Goal: Transaction & Acquisition: Purchase product/service

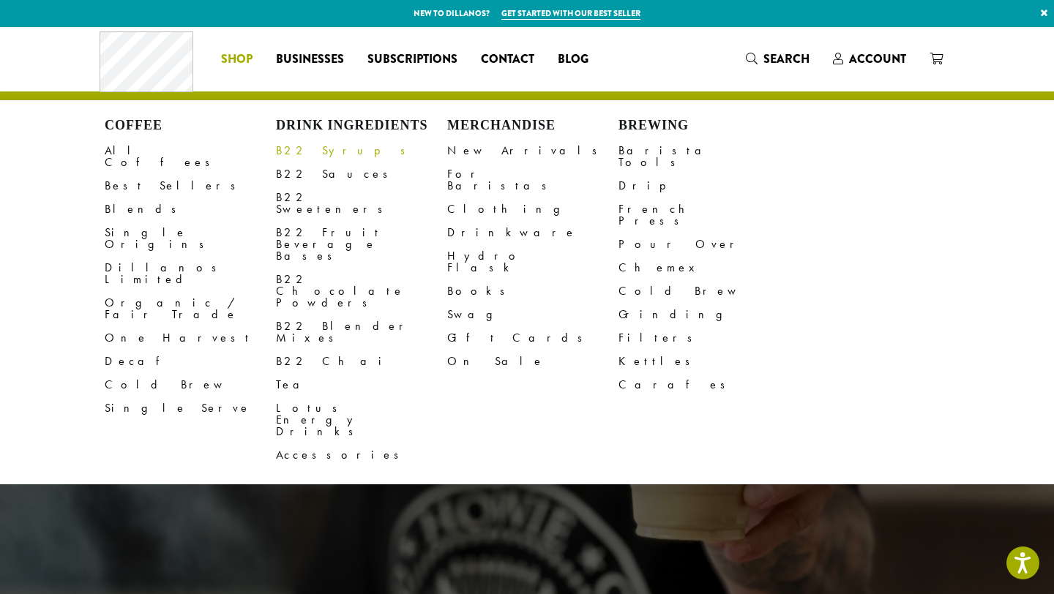
click at [294, 152] on link "B22 Syrups" at bounding box center [361, 150] width 171 height 23
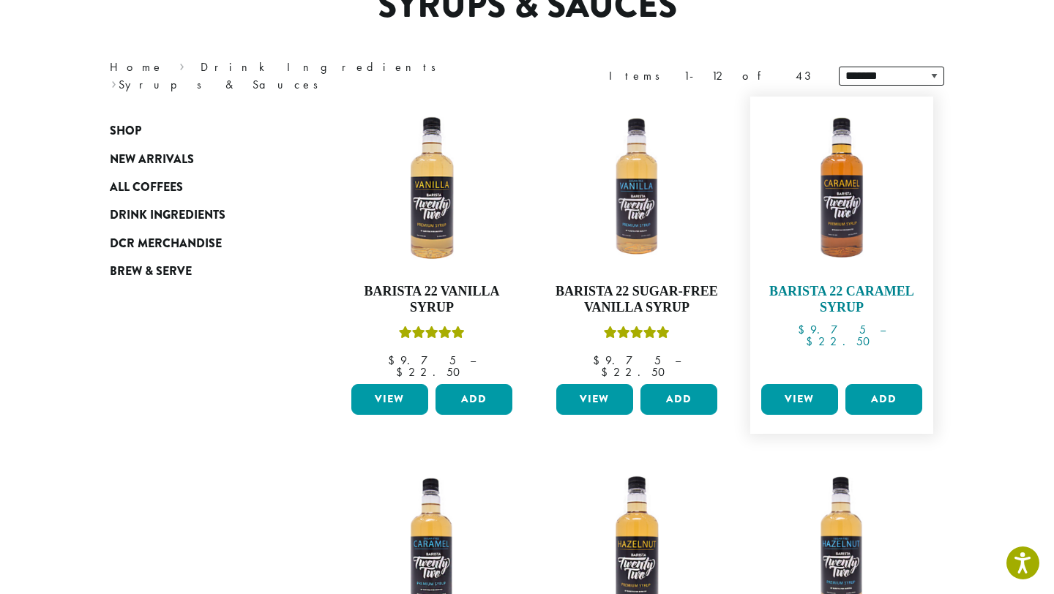
scroll to position [152, 0]
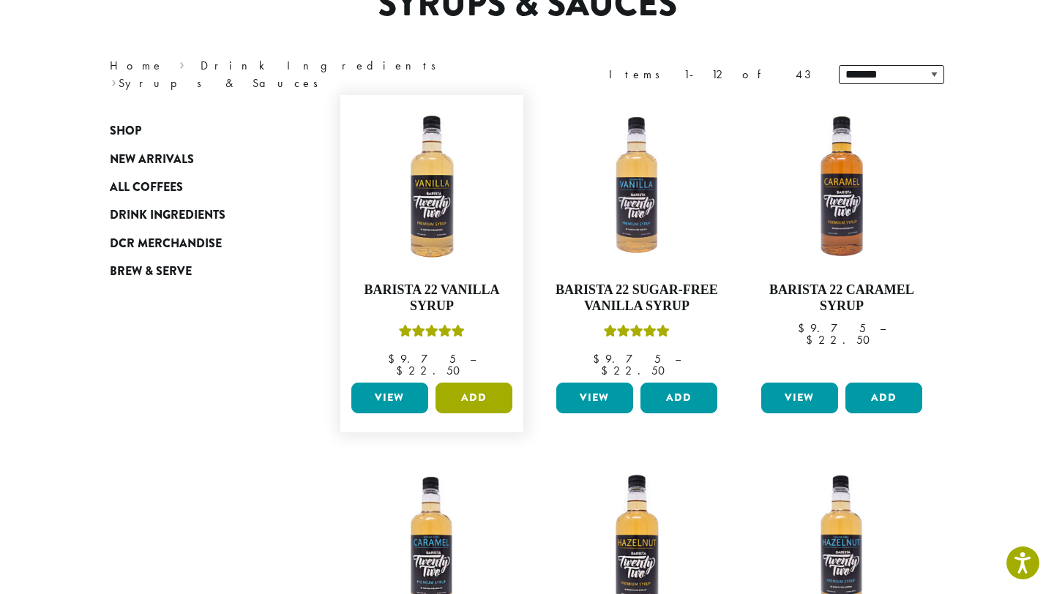
click at [467, 386] on button "Add" at bounding box center [474, 398] width 77 height 31
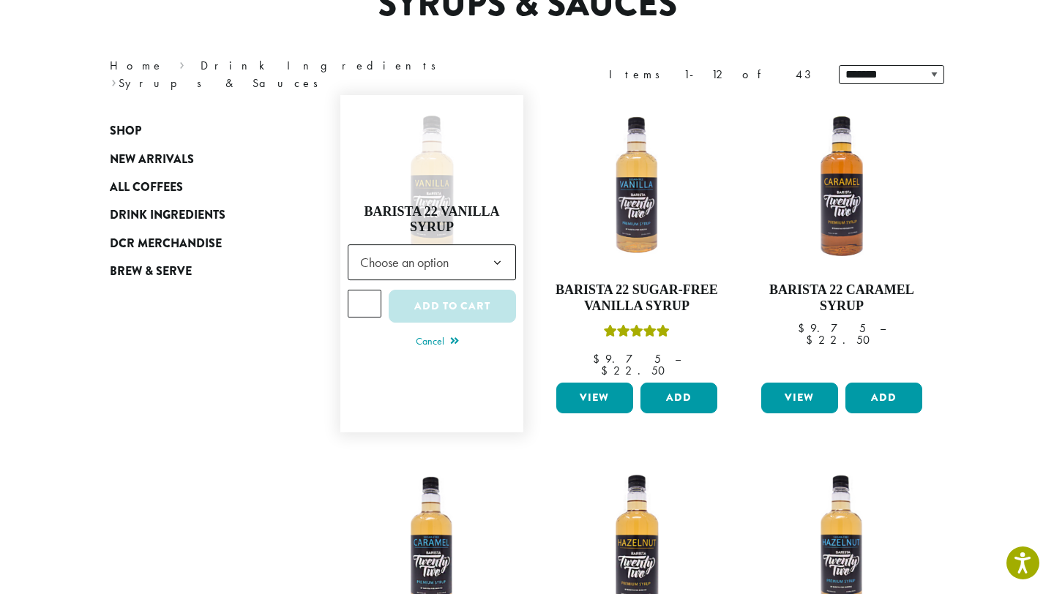
click at [374, 254] on span "Choose an option" at bounding box center [408, 262] width 109 height 29
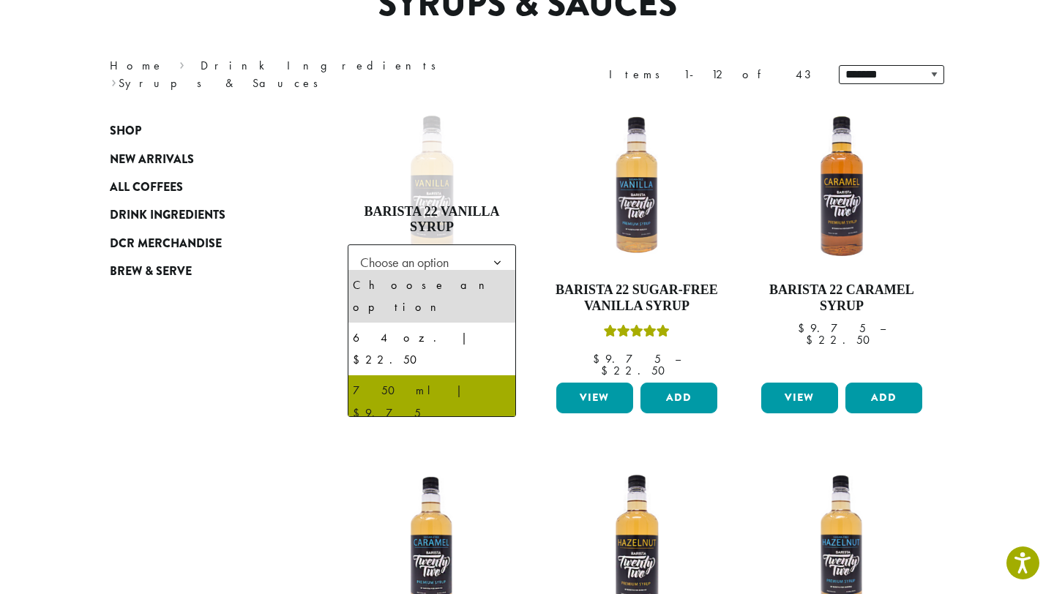
select select "******"
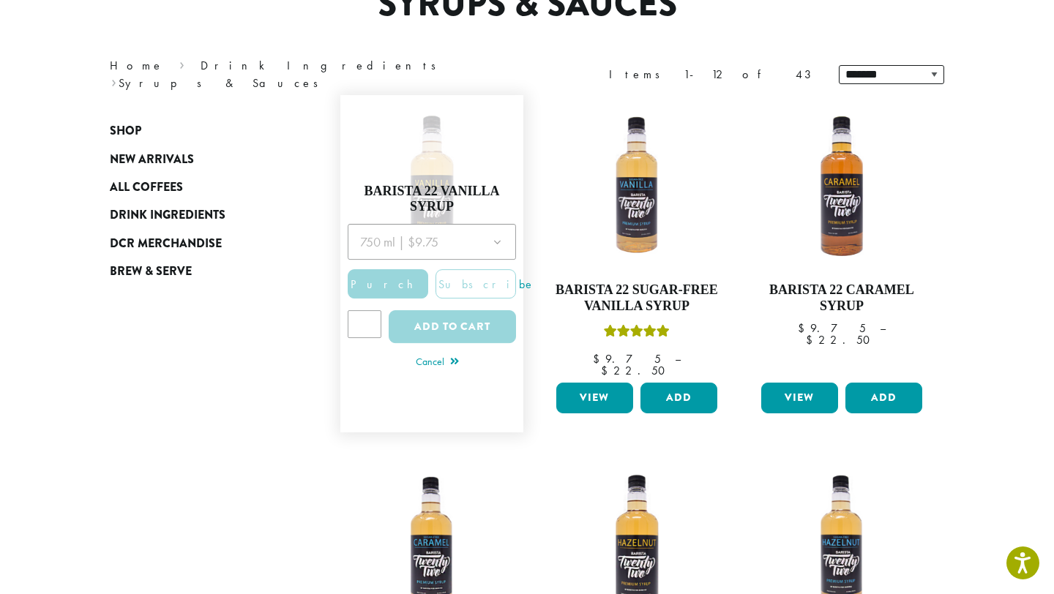
click at [363, 297] on div at bounding box center [432, 288] width 168 height 129
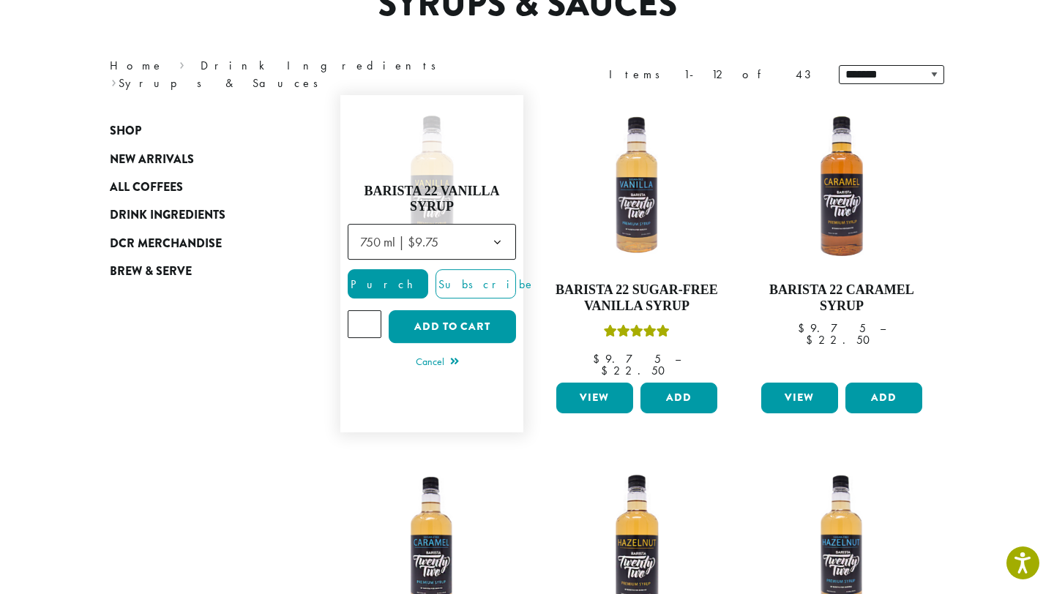
type input "*"
click at [364, 317] on input "*" at bounding box center [365, 324] width 34 height 28
type input "*"
click at [411, 316] on button "Add to cart" at bounding box center [452, 326] width 127 height 33
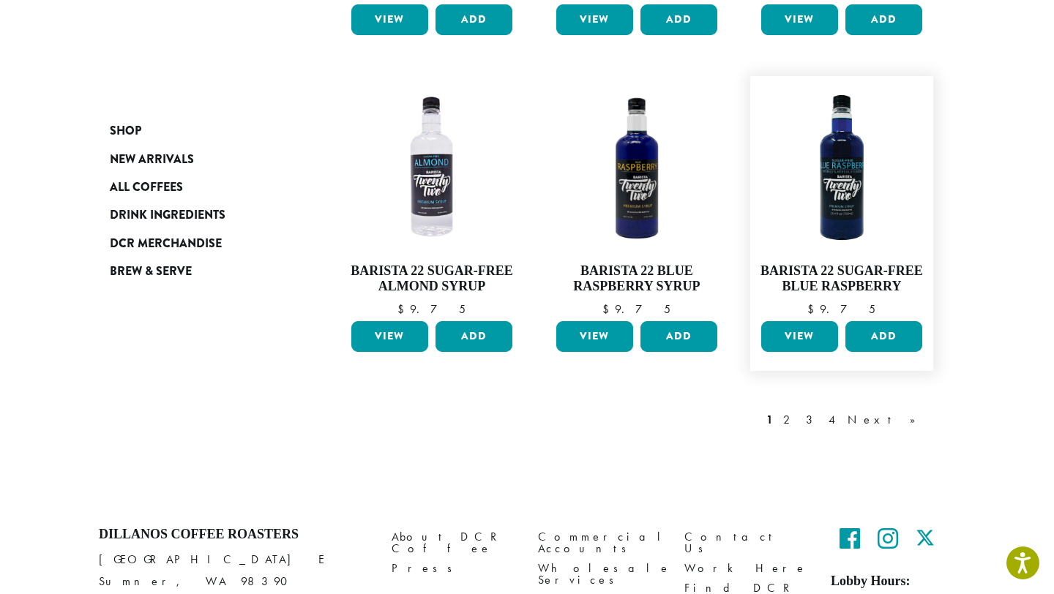
scroll to position [1313, 0]
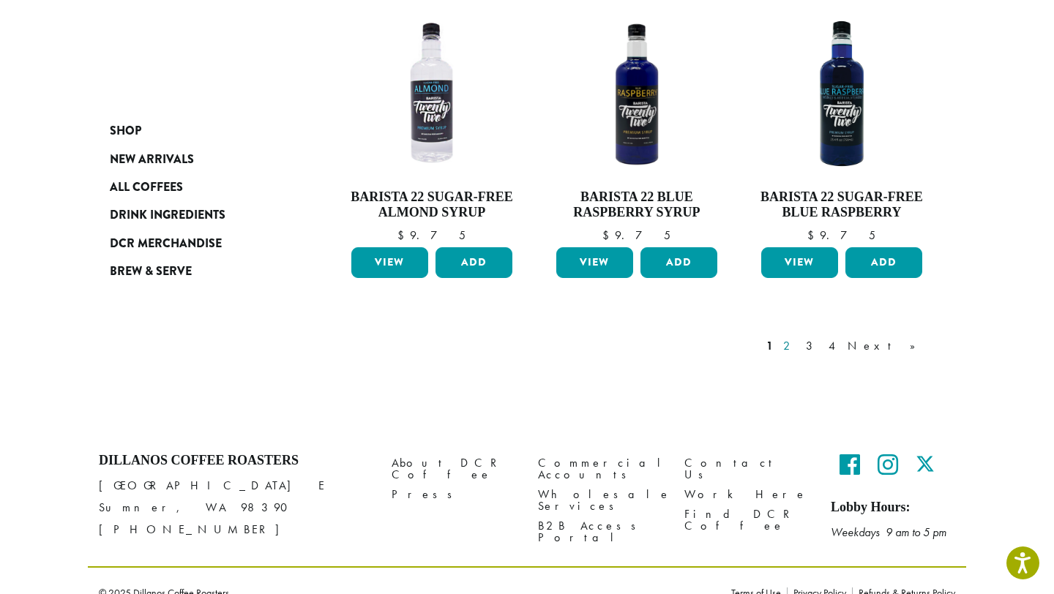
click at [799, 338] on link "2" at bounding box center [789, 347] width 18 height 18
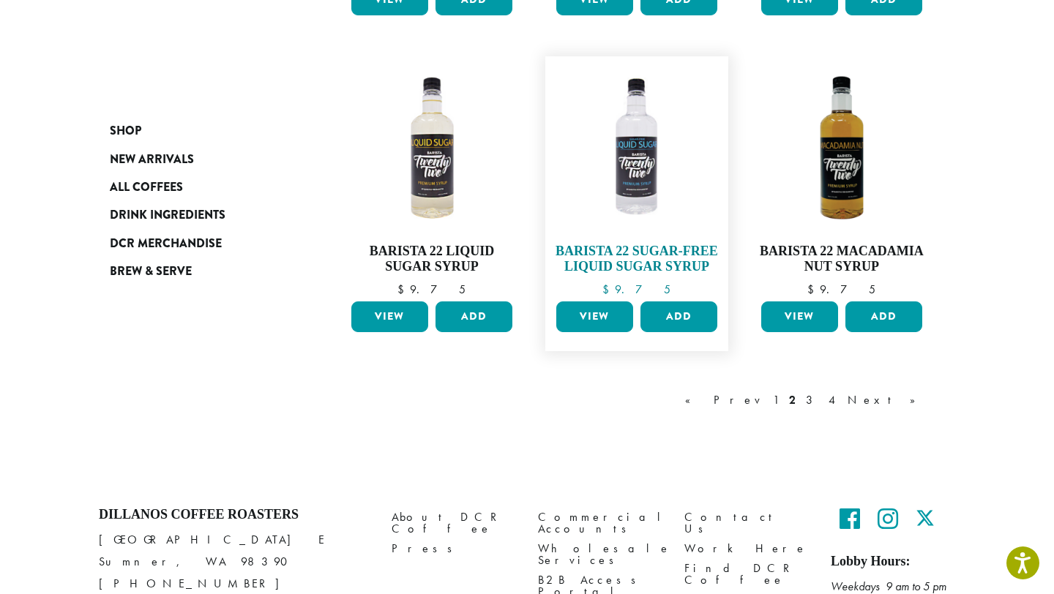
scroll to position [1230, 0]
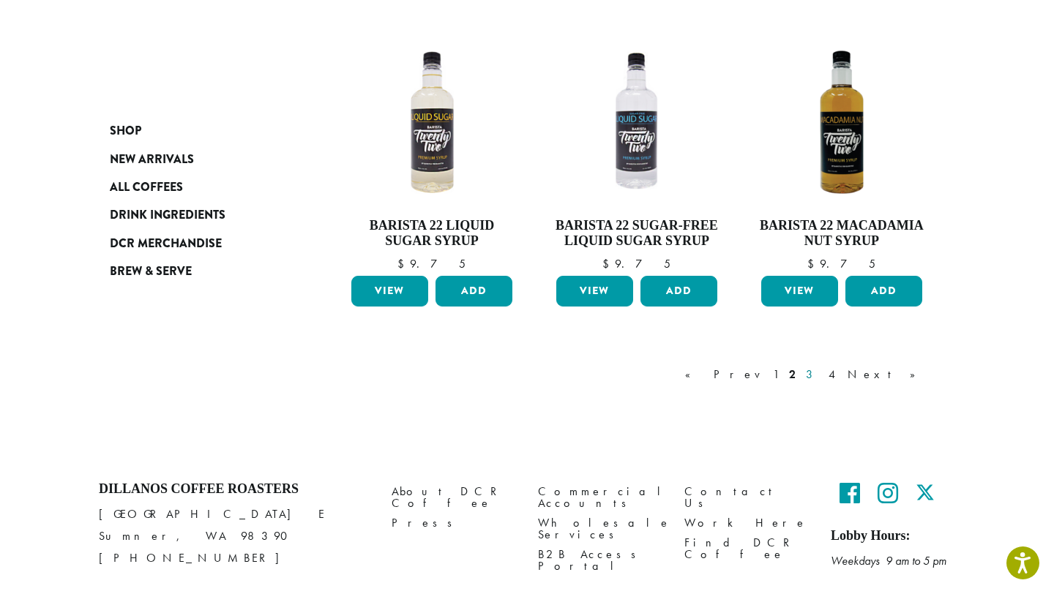
click at [821, 373] on link "3" at bounding box center [812, 375] width 18 height 18
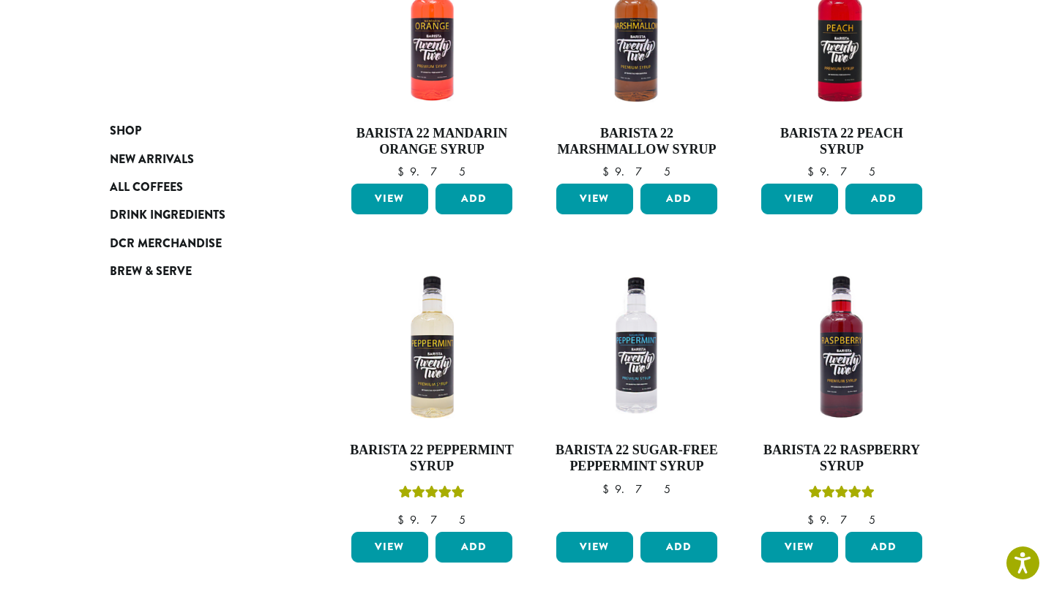
scroll to position [321, 0]
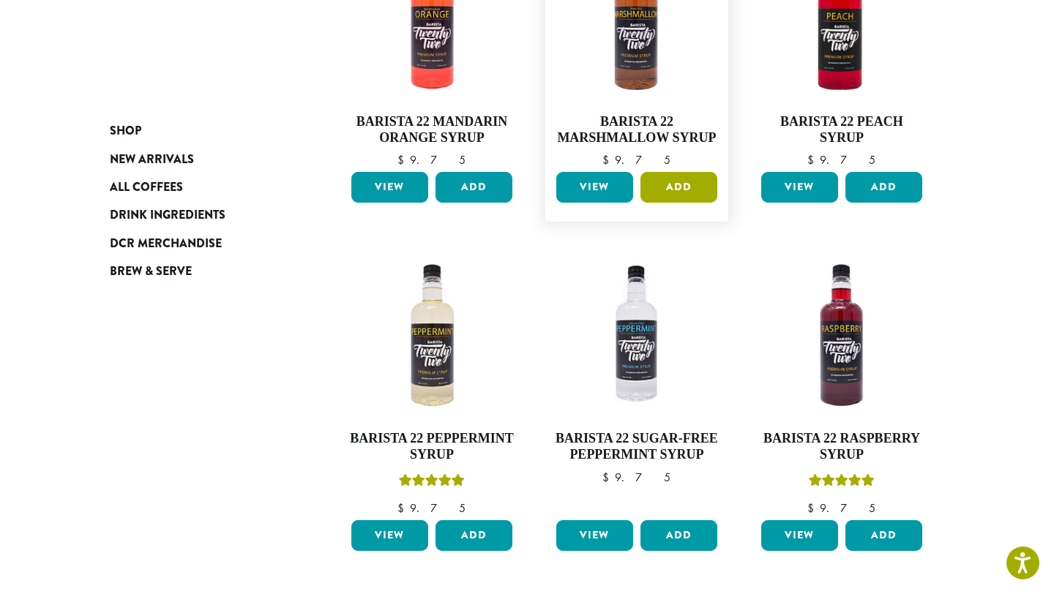
click at [672, 188] on button "Add" at bounding box center [679, 187] width 77 height 31
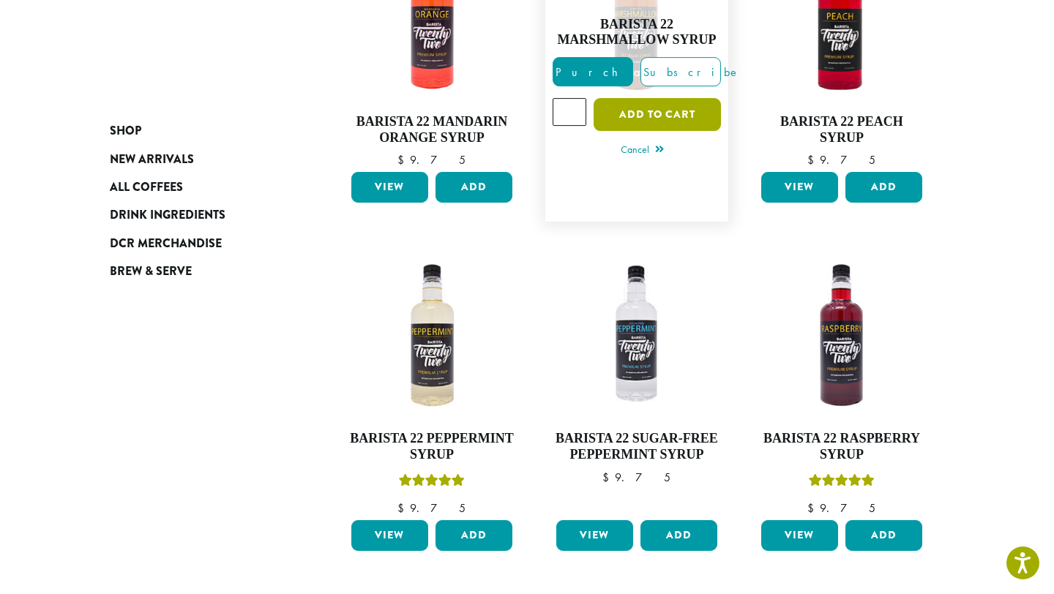
click at [637, 116] on button "Add to cart" at bounding box center [657, 114] width 127 height 33
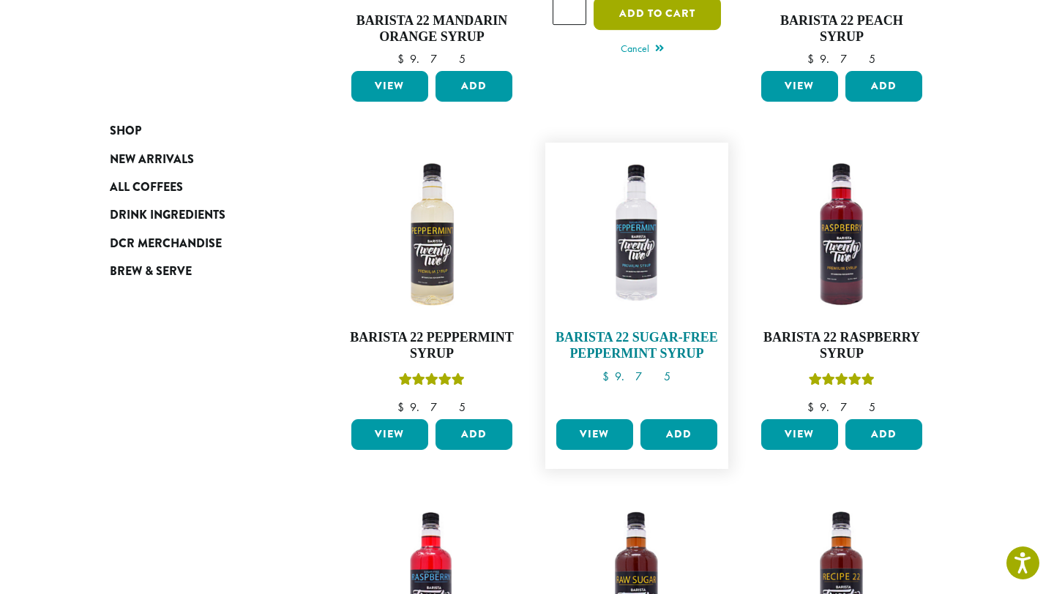
scroll to position [441, 0]
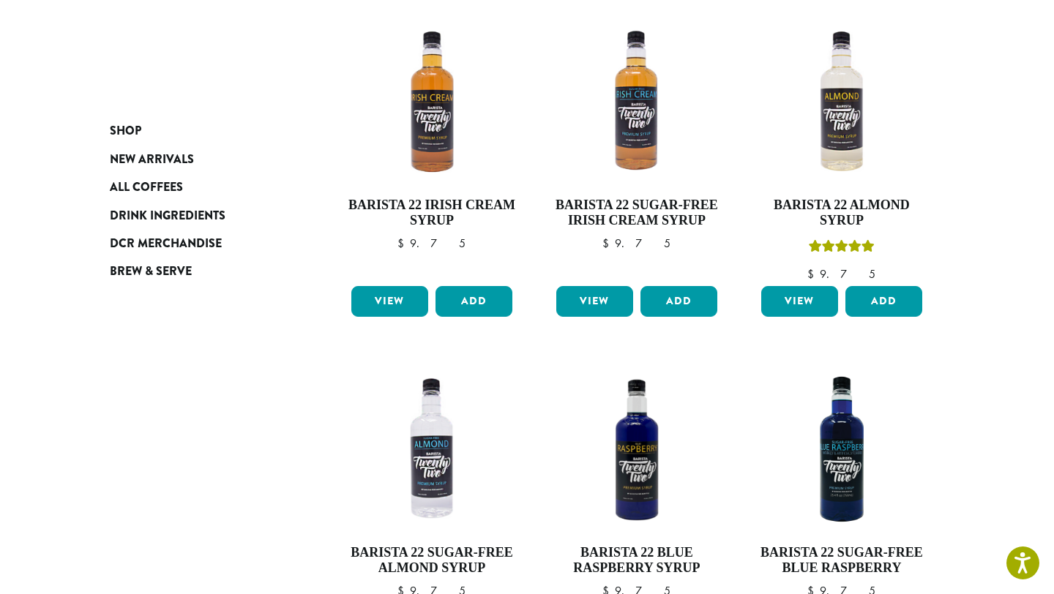
scroll to position [1390, 0]
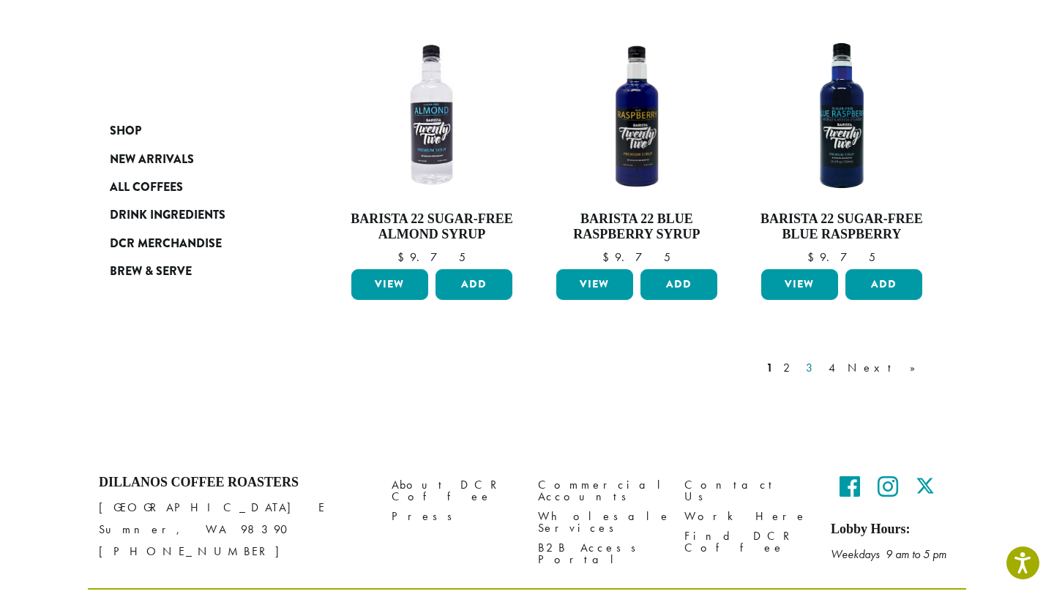
click at [821, 359] on link "3" at bounding box center [812, 368] width 18 height 18
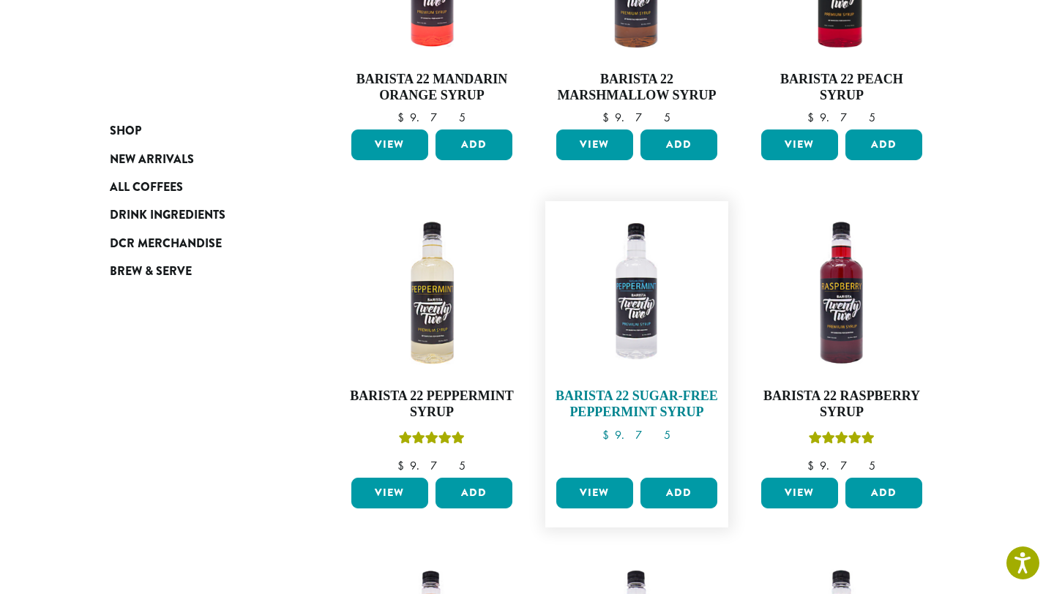
scroll to position [379, 0]
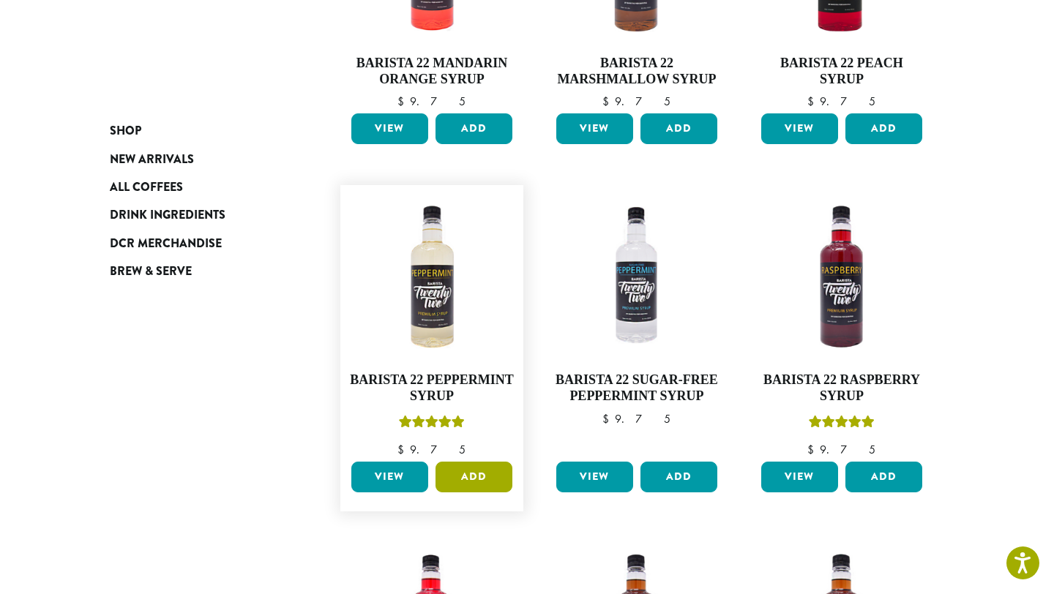
click at [480, 479] on button "Add" at bounding box center [474, 477] width 77 height 31
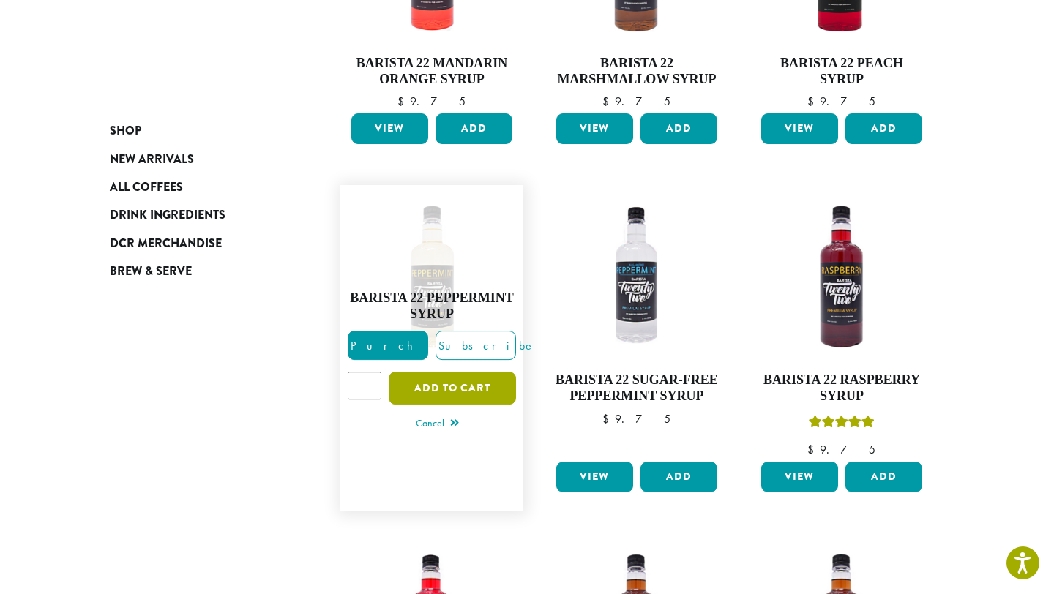
click at [414, 379] on button "Add to cart" at bounding box center [452, 388] width 127 height 33
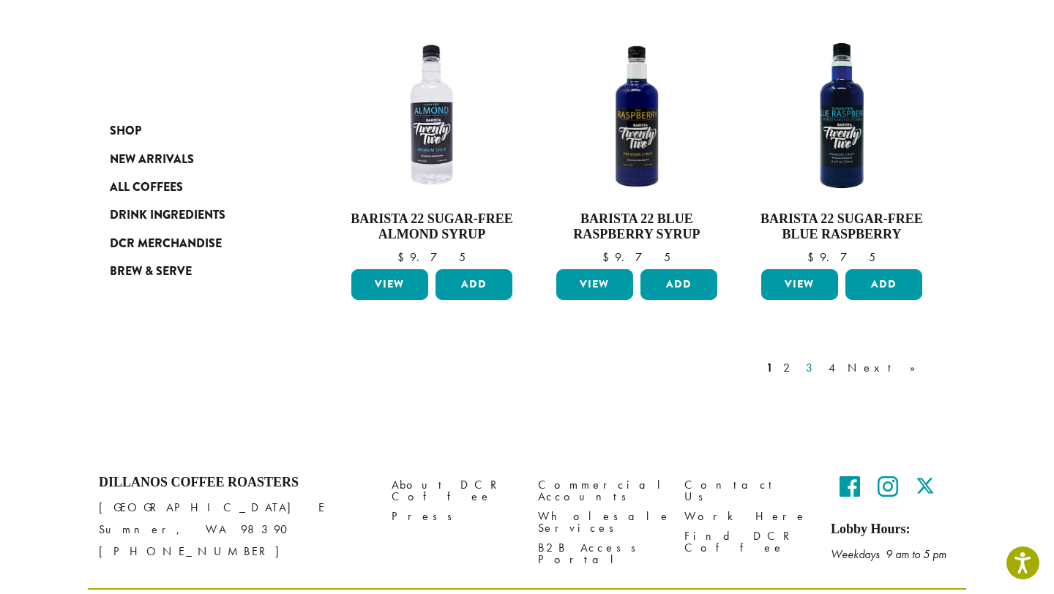
scroll to position [1313, 0]
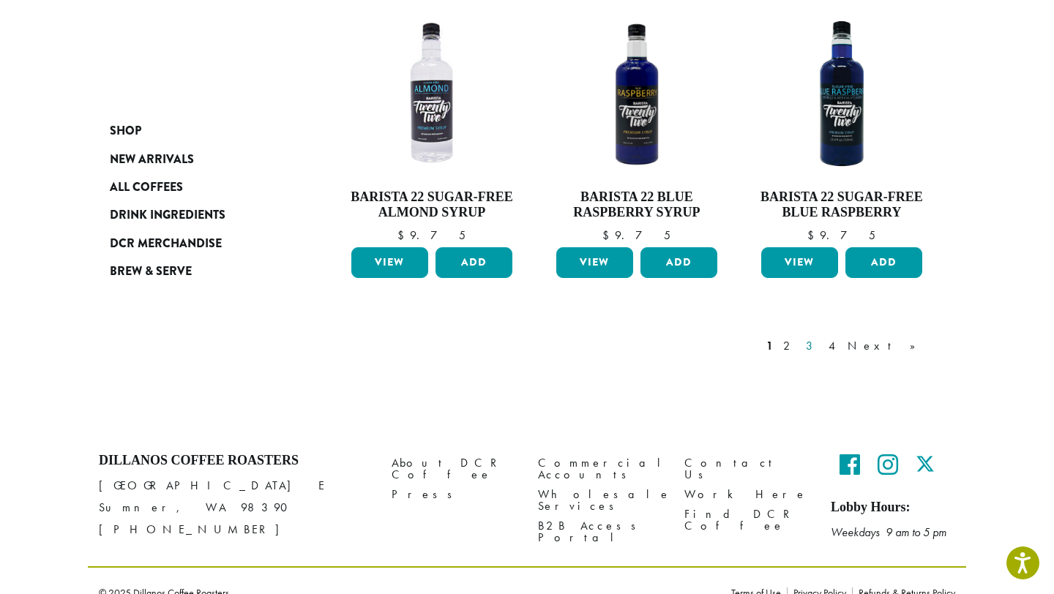
click at [821, 338] on link "3" at bounding box center [812, 347] width 18 height 18
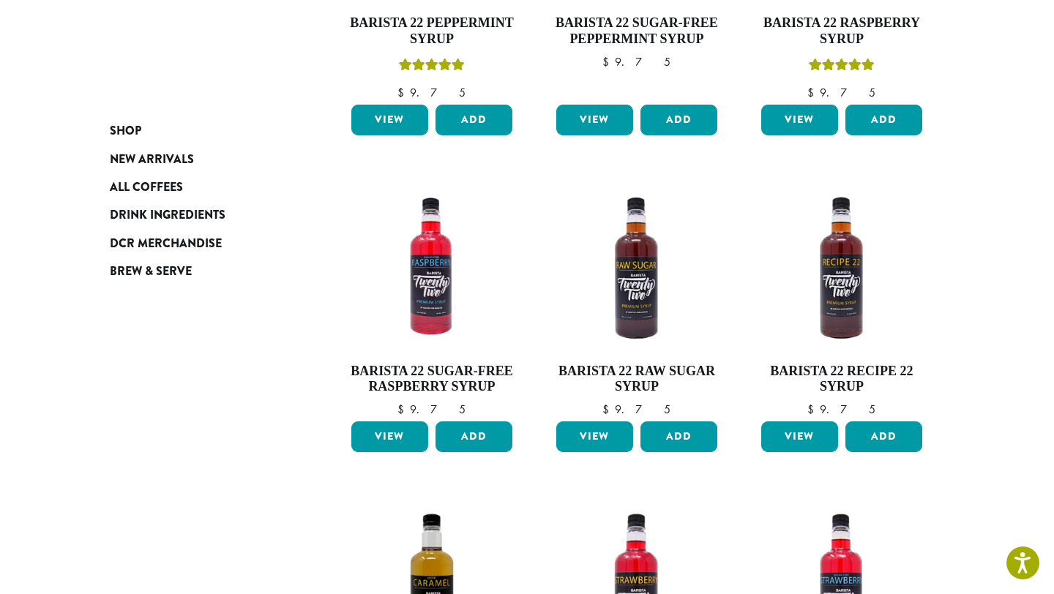
scroll to position [739, 0]
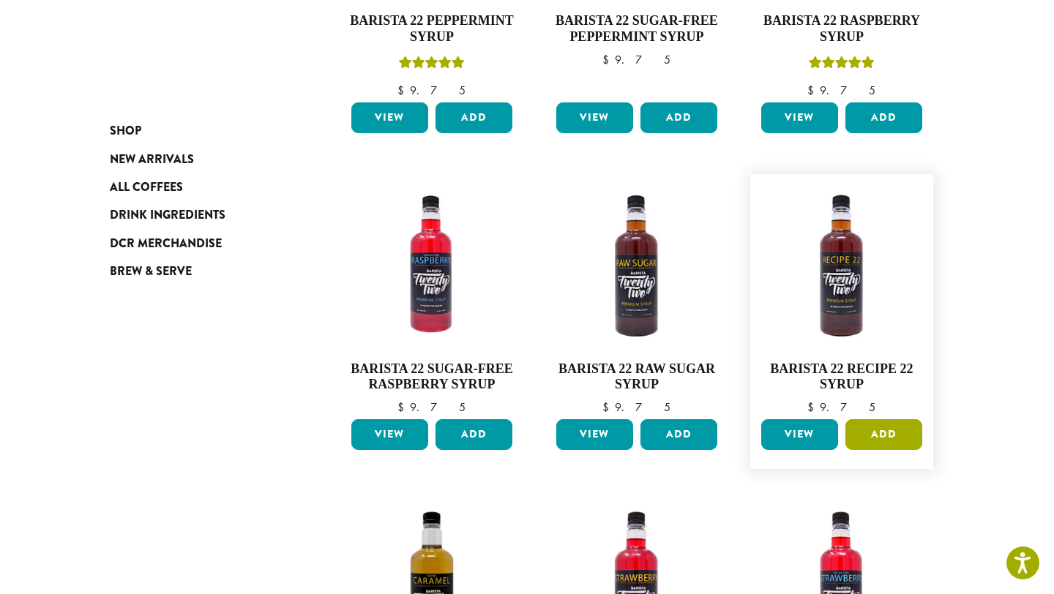
click at [869, 433] on button "Add" at bounding box center [884, 435] width 77 height 31
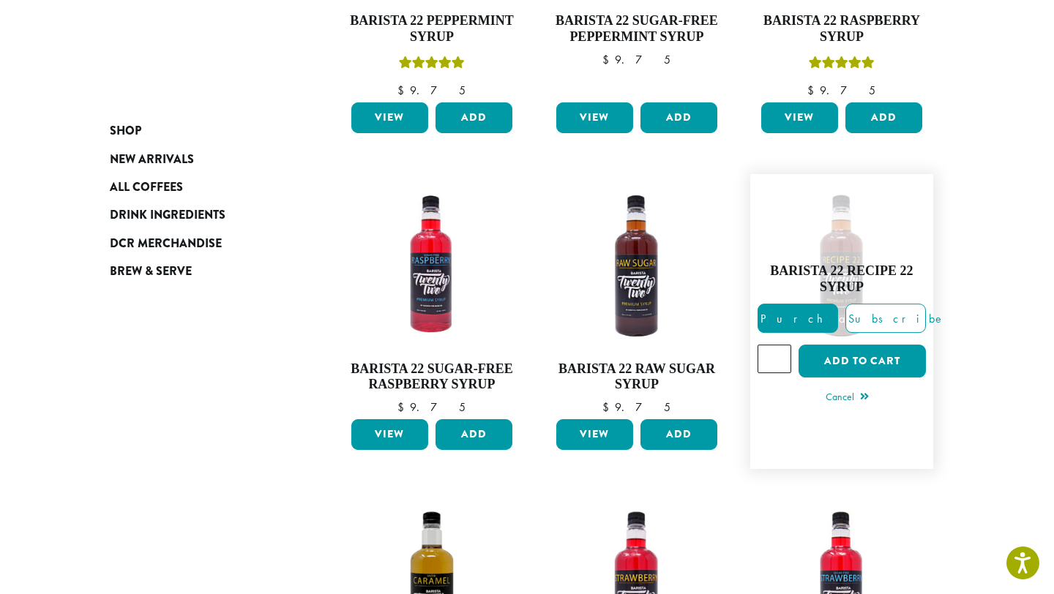
click at [772, 359] on input "*" at bounding box center [775, 359] width 34 height 28
type input "*"
click at [839, 367] on button "Add to cart" at bounding box center [862, 361] width 127 height 33
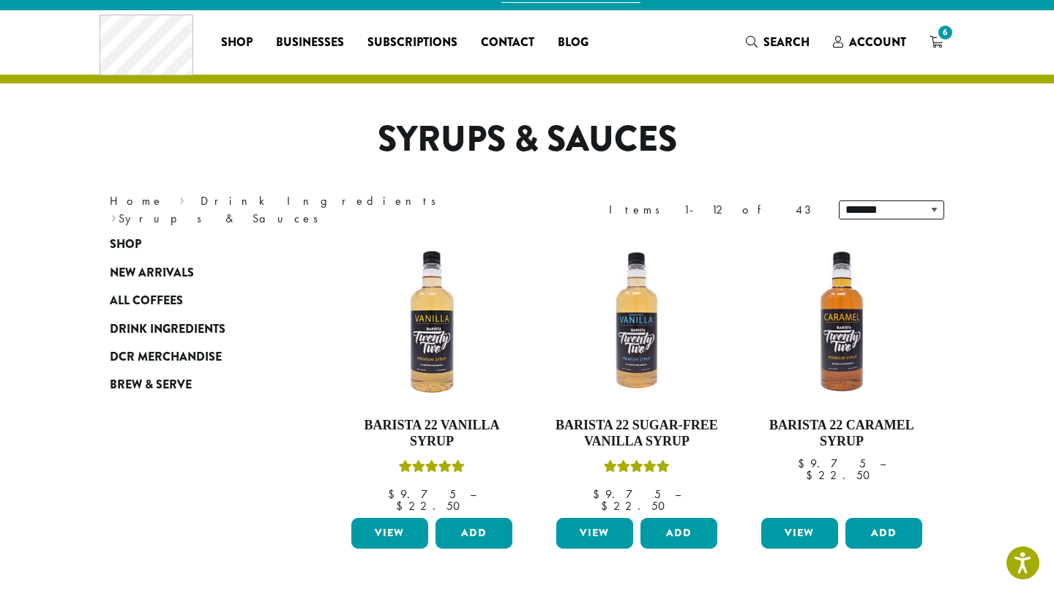
scroll to position [18, 0]
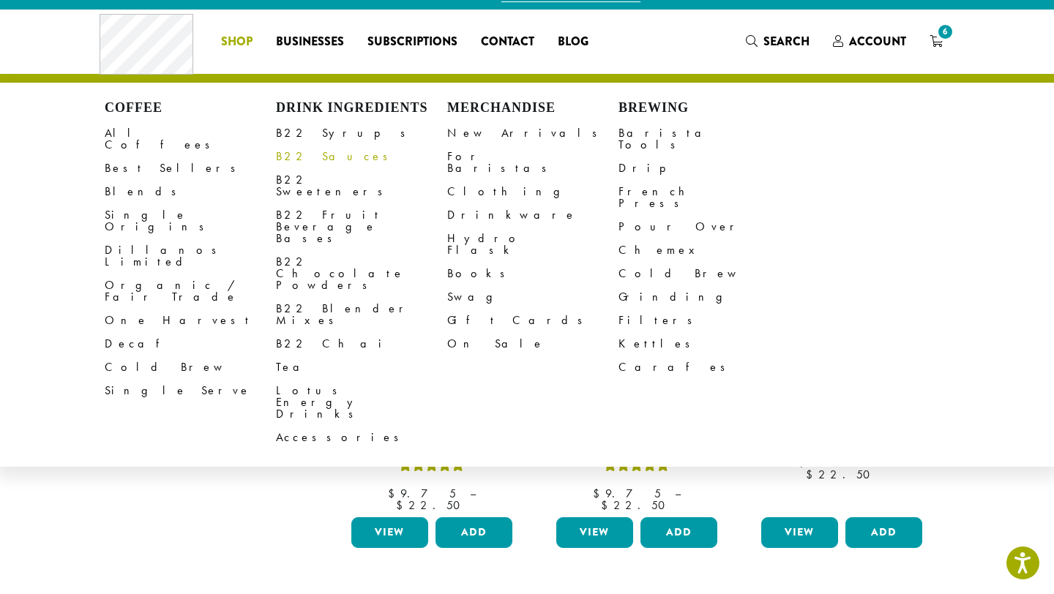
click at [308, 159] on link "B22 Sauces" at bounding box center [361, 156] width 171 height 23
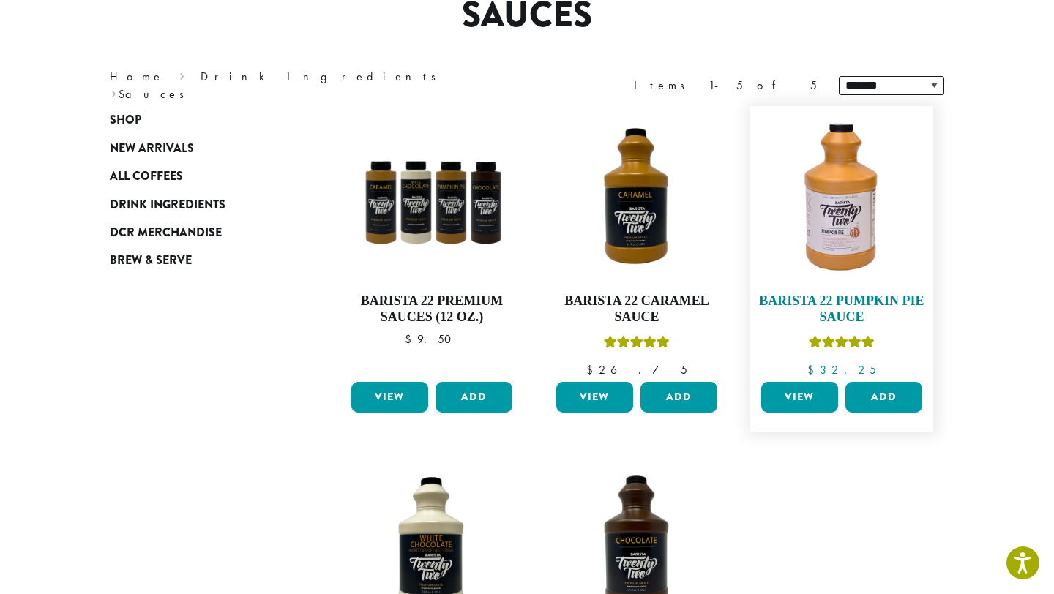
scroll to position [154, 0]
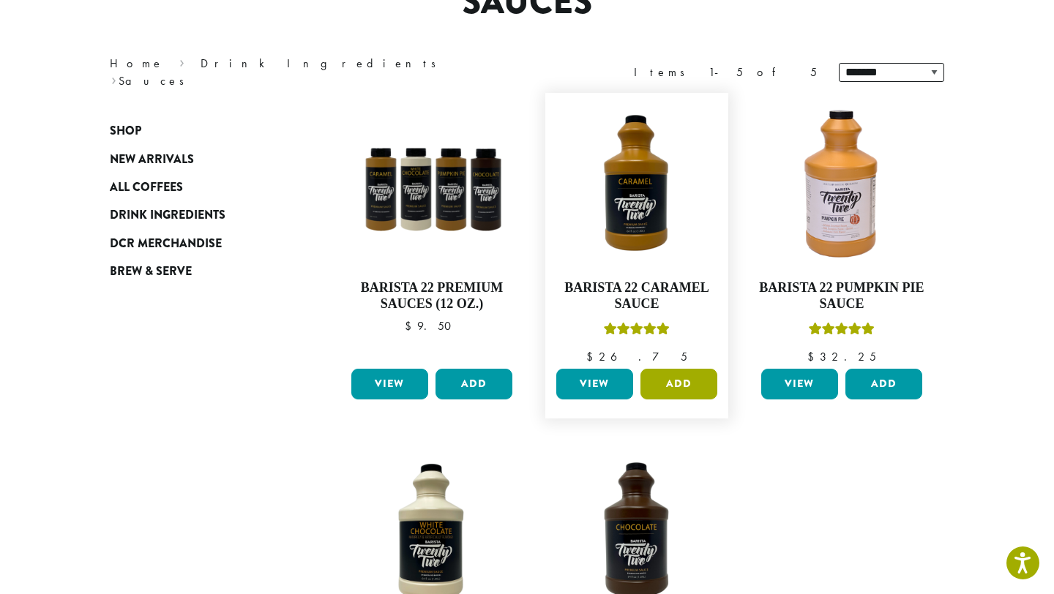
click at [666, 384] on button "Add" at bounding box center [679, 384] width 77 height 31
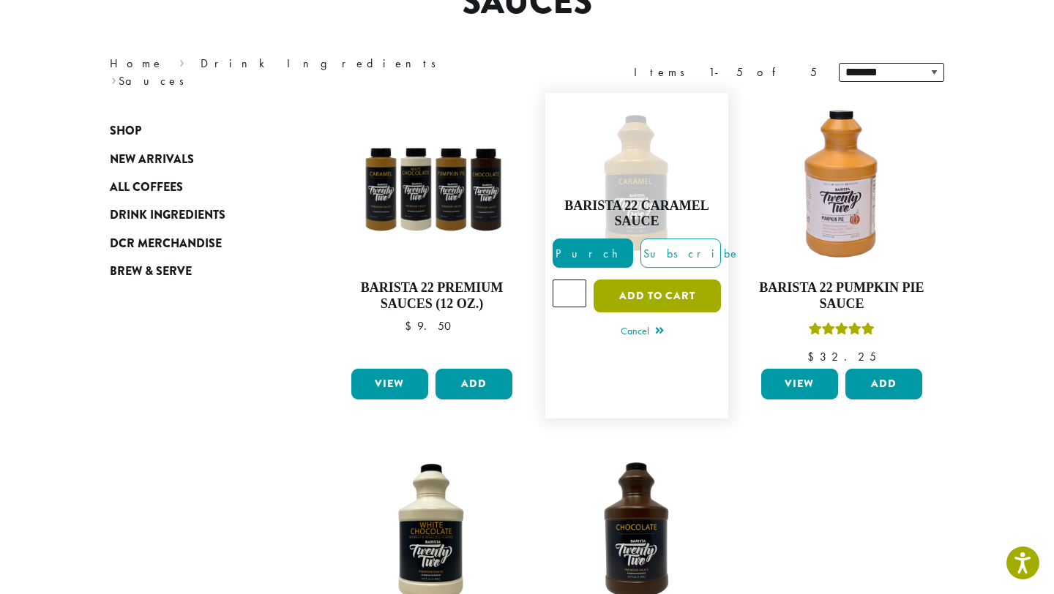
click at [630, 301] on button "Add to cart" at bounding box center [657, 296] width 127 height 33
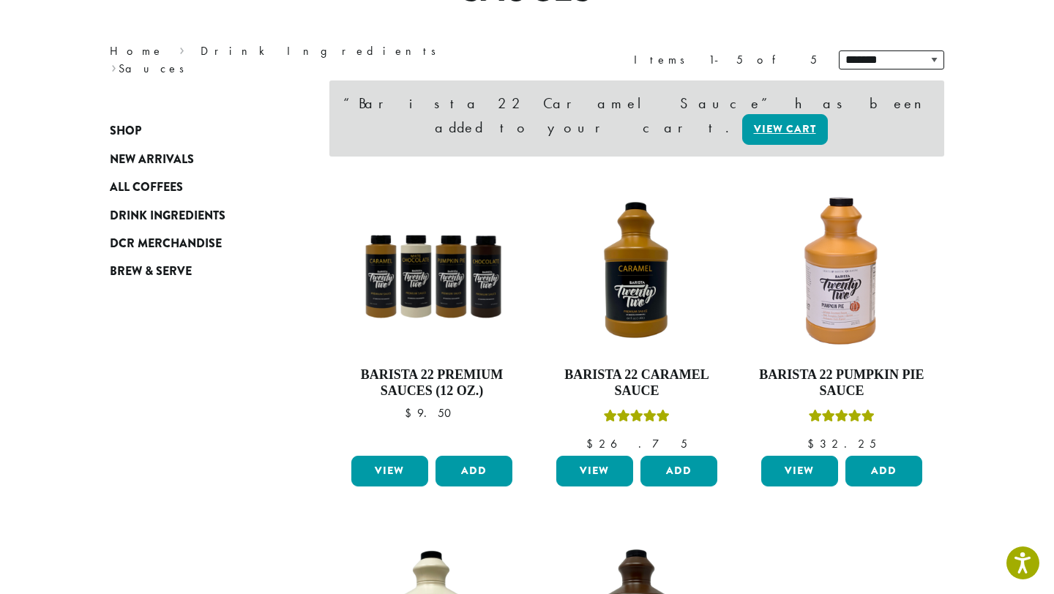
scroll to position [170, 0]
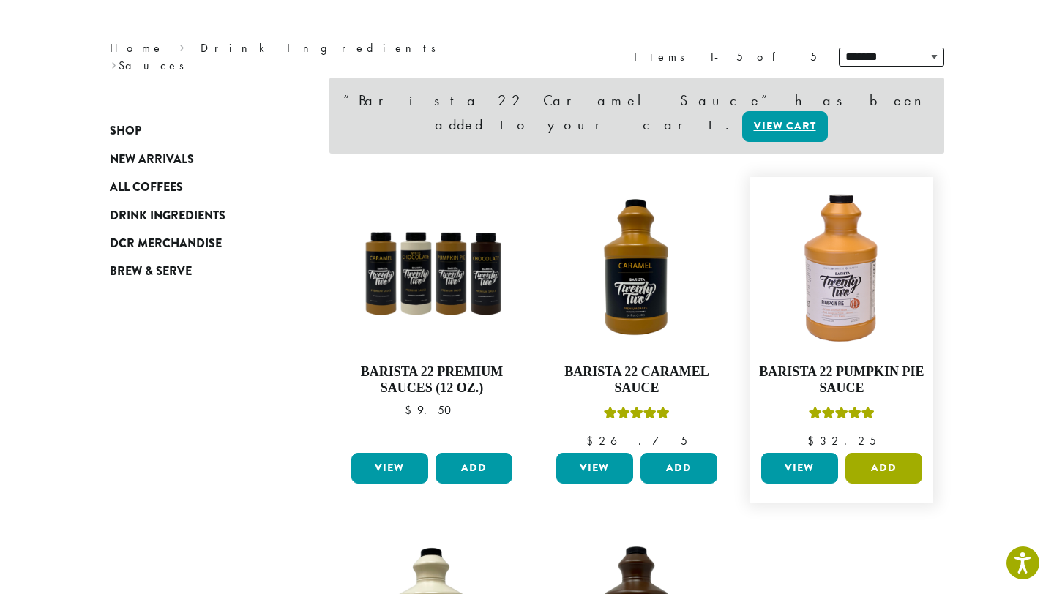
click at [883, 453] on button "Add" at bounding box center [884, 468] width 77 height 31
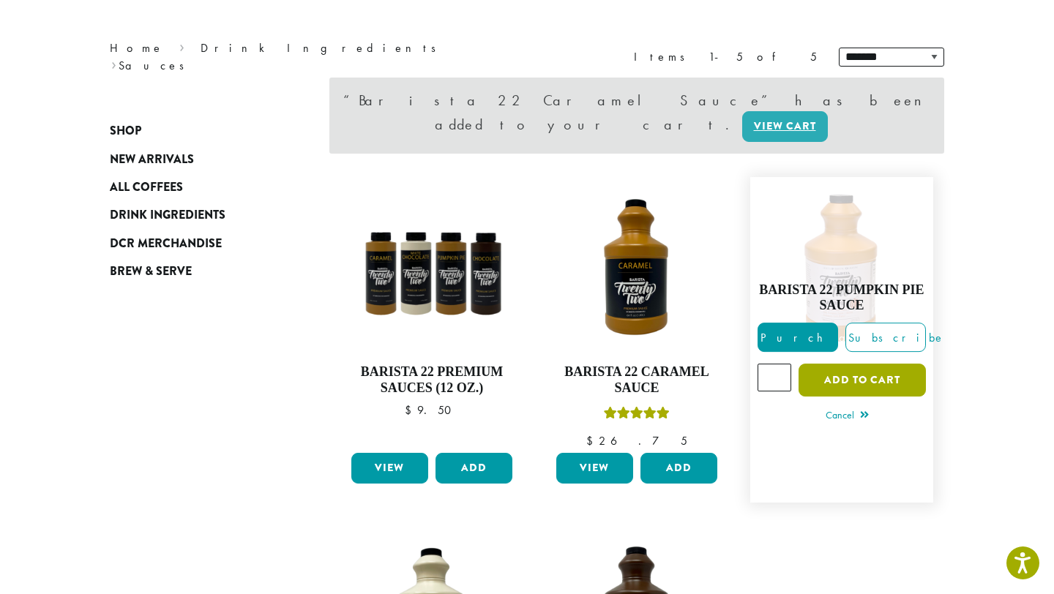
click at [832, 364] on button "Add to cart" at bounding box center [862, 380] width 127 height 33
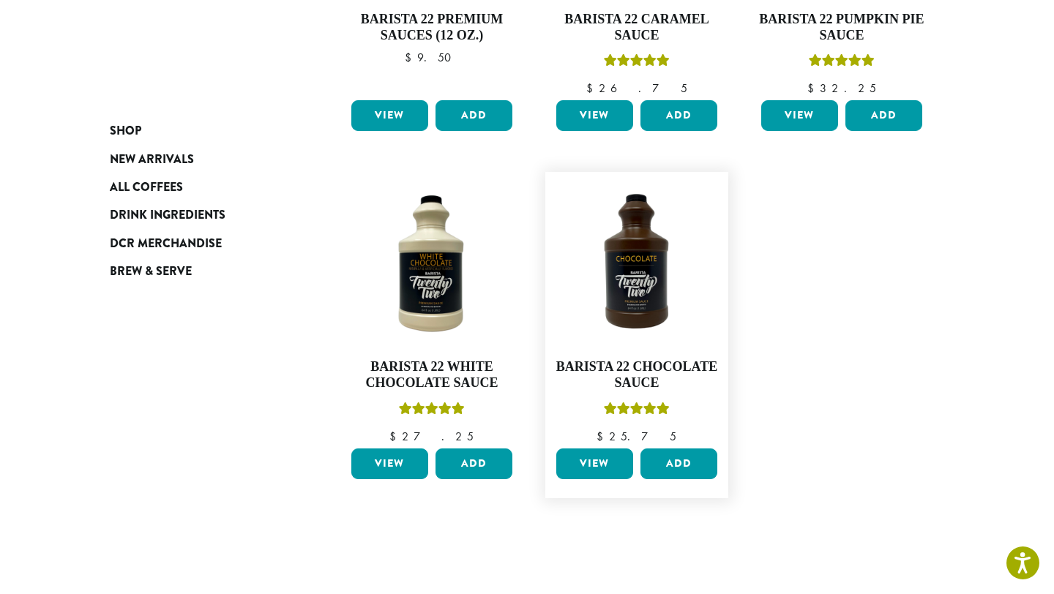
scroll to position [428, 0]
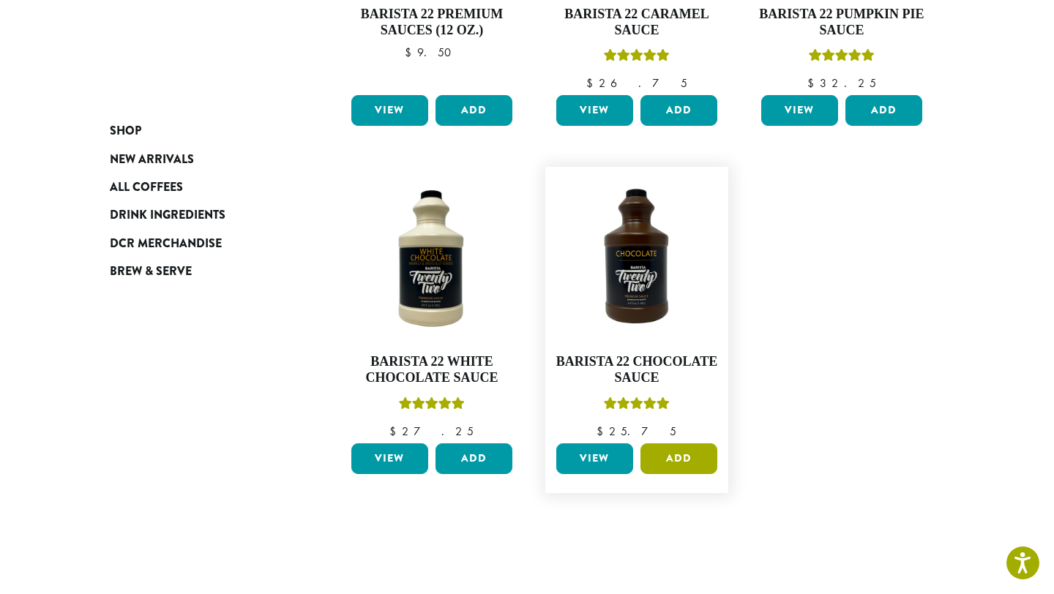
click at [658, 466] on button "Add" at bounding box center [679, 459] width 77 height 31
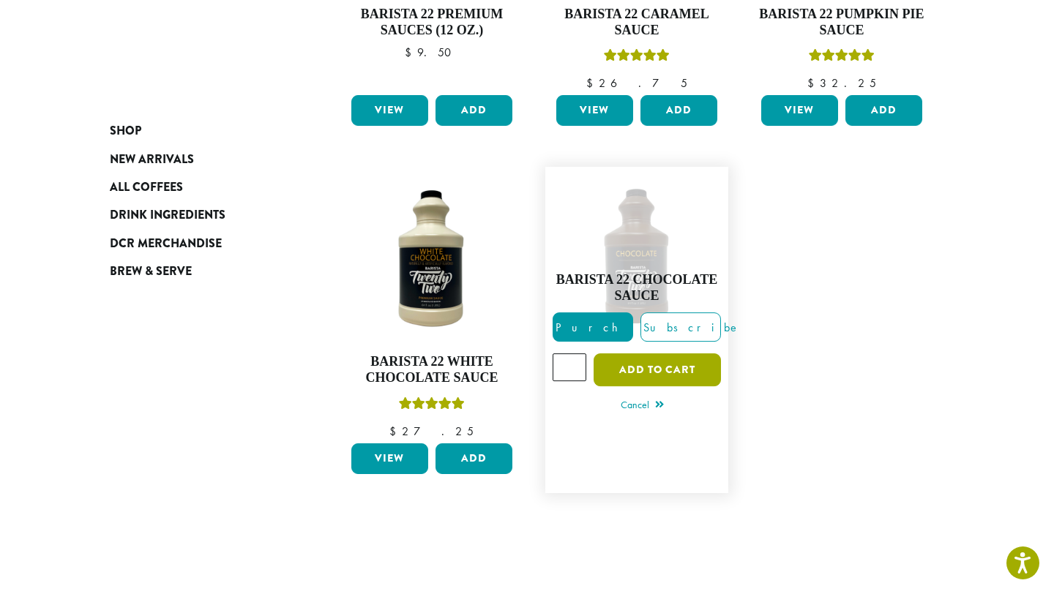
click at [639, 369] on button "Add to cart" at bounding box center [657, 370] width 127 height 33
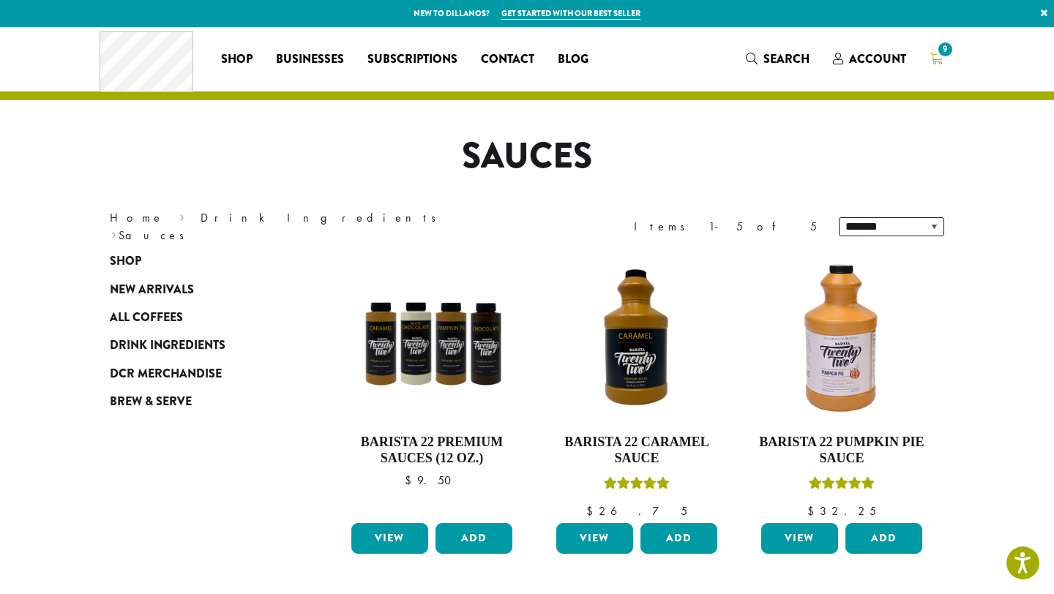
click at [944, 57] on span "9" at bounding box center [946, 50] width 20 height 20
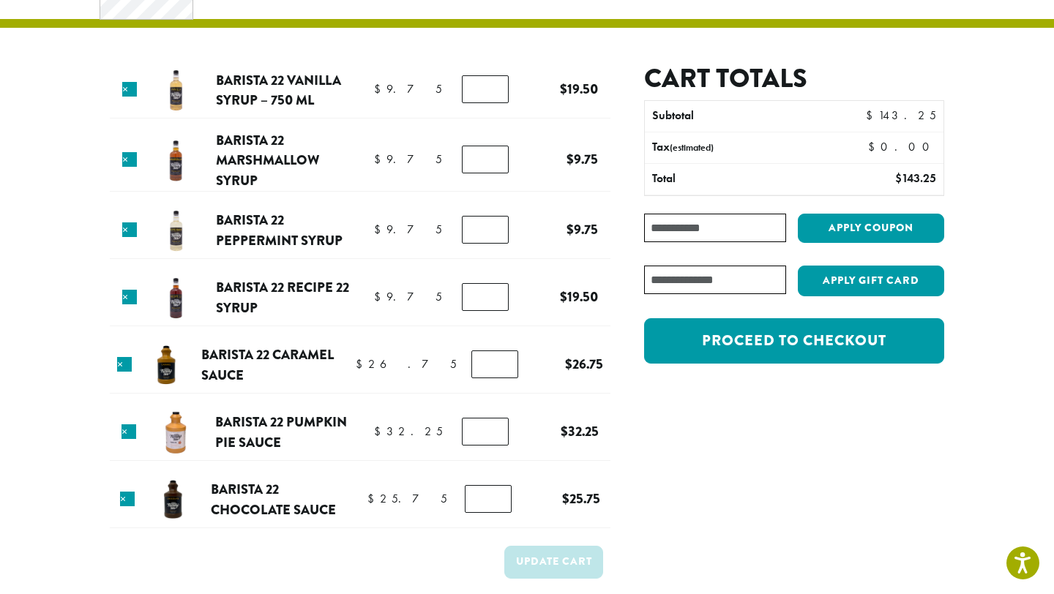
scroll to position [81, 0]
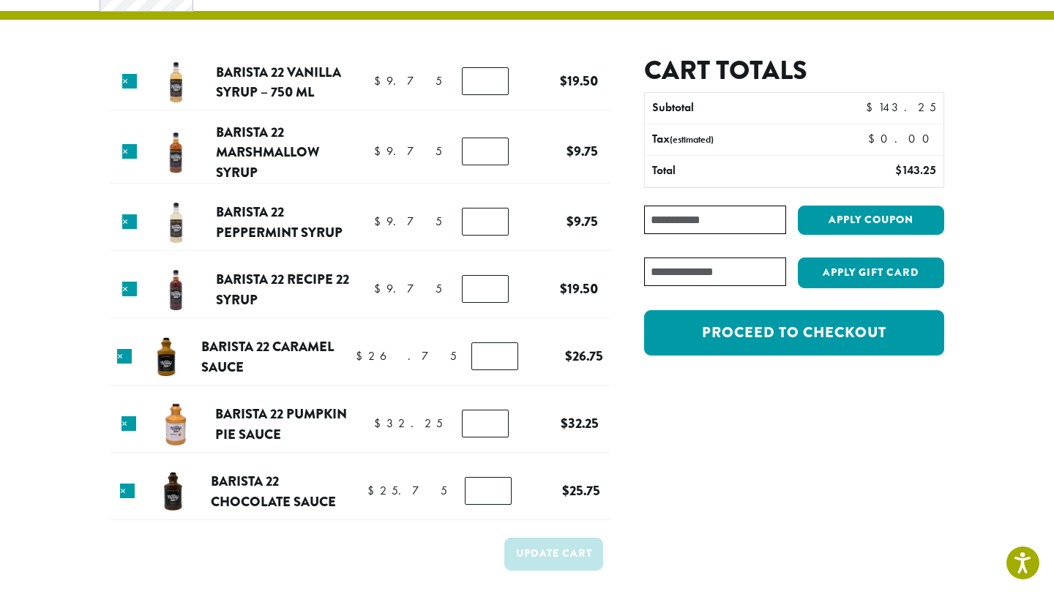
click at [483, 87] on input "*" at bounding box center [485, 81] width 47 height 28
type input "*"
click at [528, 554] on button "Update cart" at bounding box center [553, 554] width 99 height 33
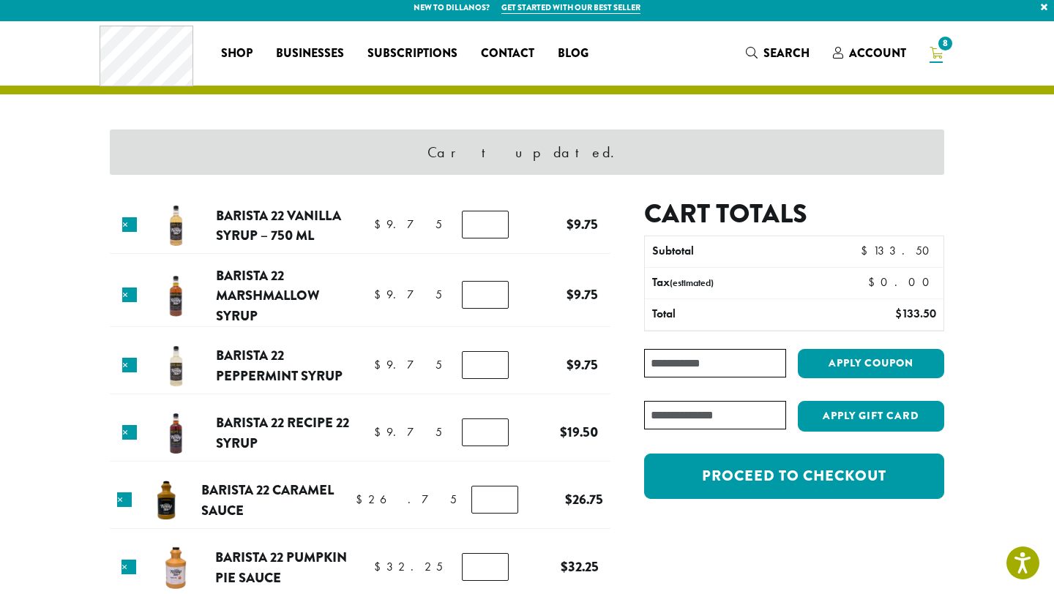
scroll to position [7, 0]
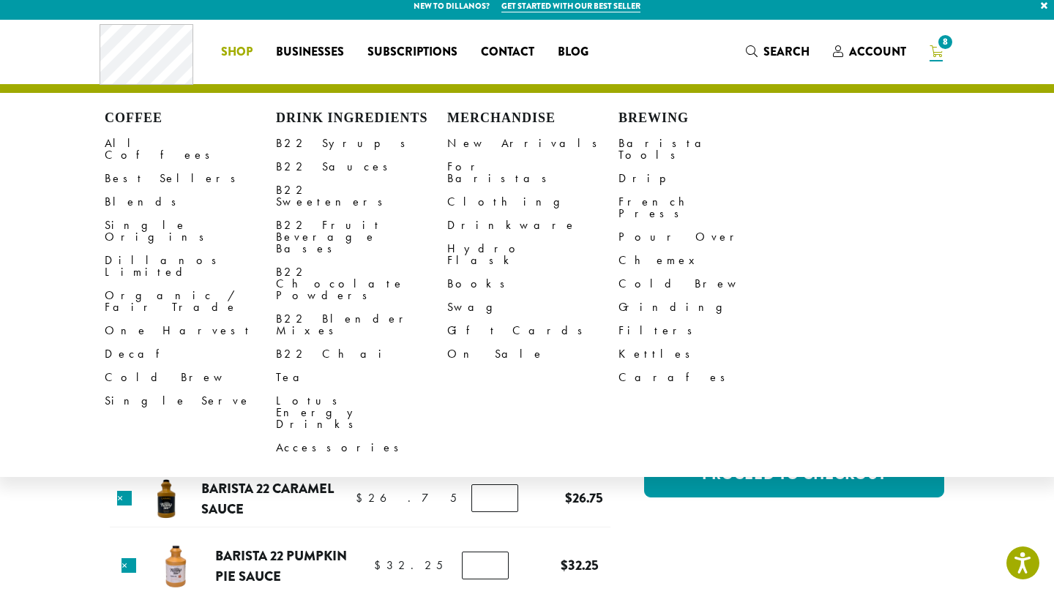
click at [238, 48] on span "Shop" at bounding box center [236, 52] width 31 height 18
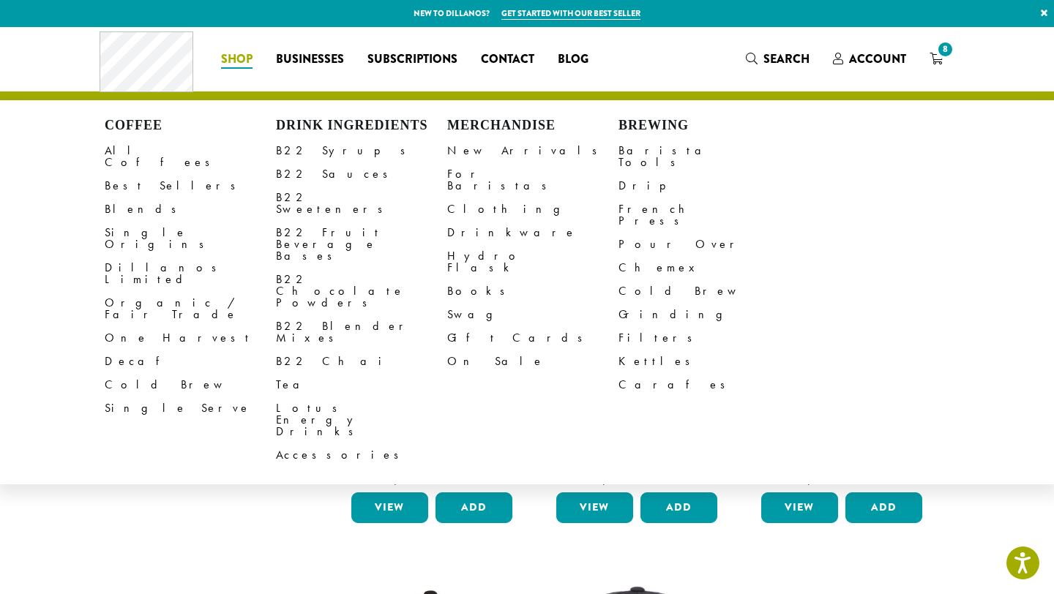
click at [235, 58] on li "Coffee All Coffees Best Sellers Blends Single Origins Dillanos Limited Organic …" at bounding box center [236, 59] width 55 height 23
click at [319, 268] on link "B22 Chocolate Powders" at bounding box center [361, 291] width 171 height 47
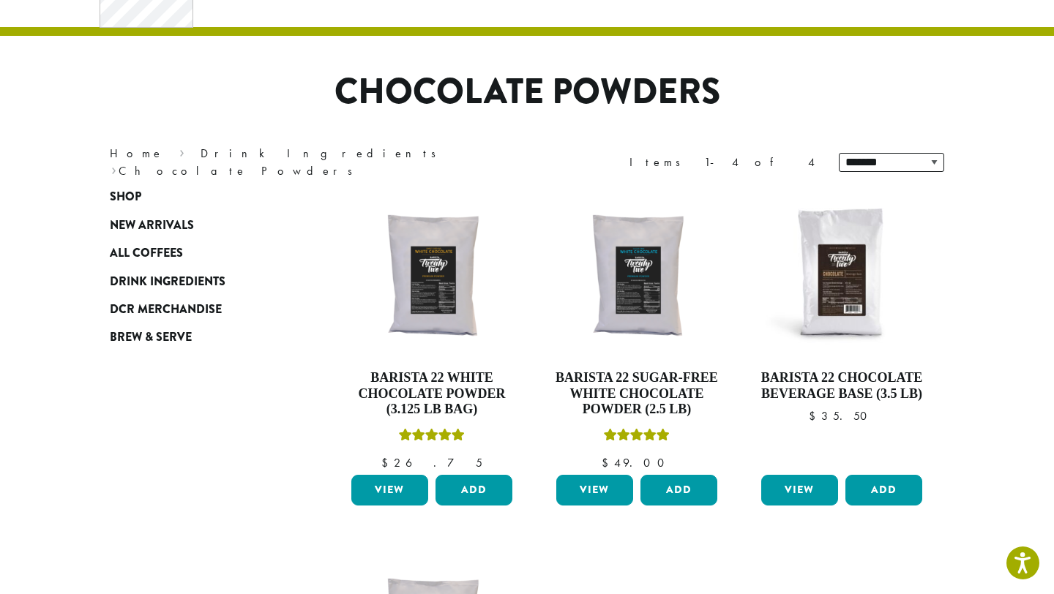
scroll to position [66, 0]
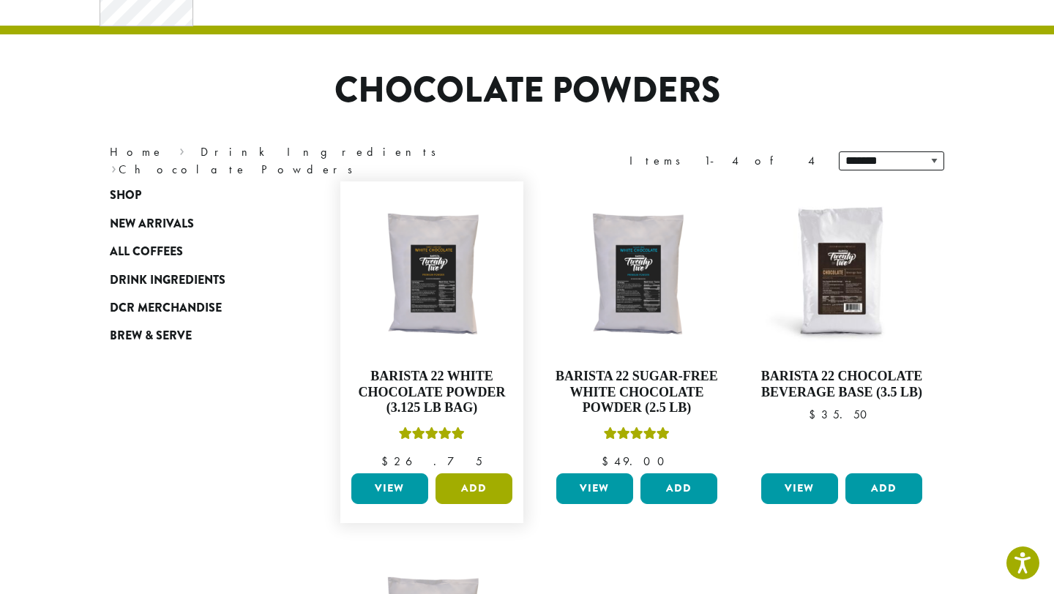
click at [485, 494] on button "Add" at bounding box center [474, 489] width 77 height 31
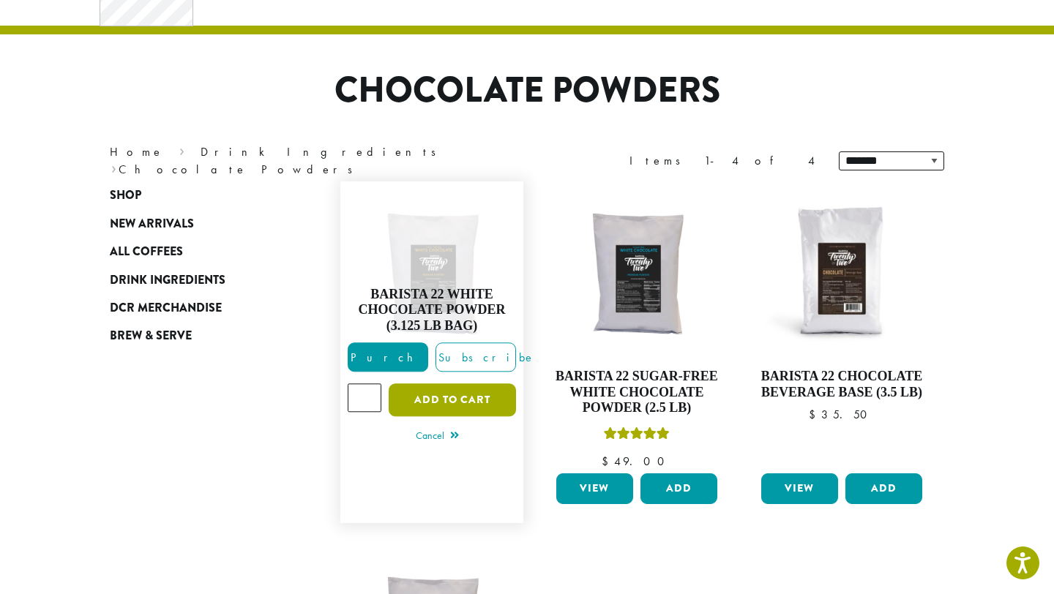
click at [446, 392] on button "Add to cart" at bounding box center [452, 400] width 127 height 33
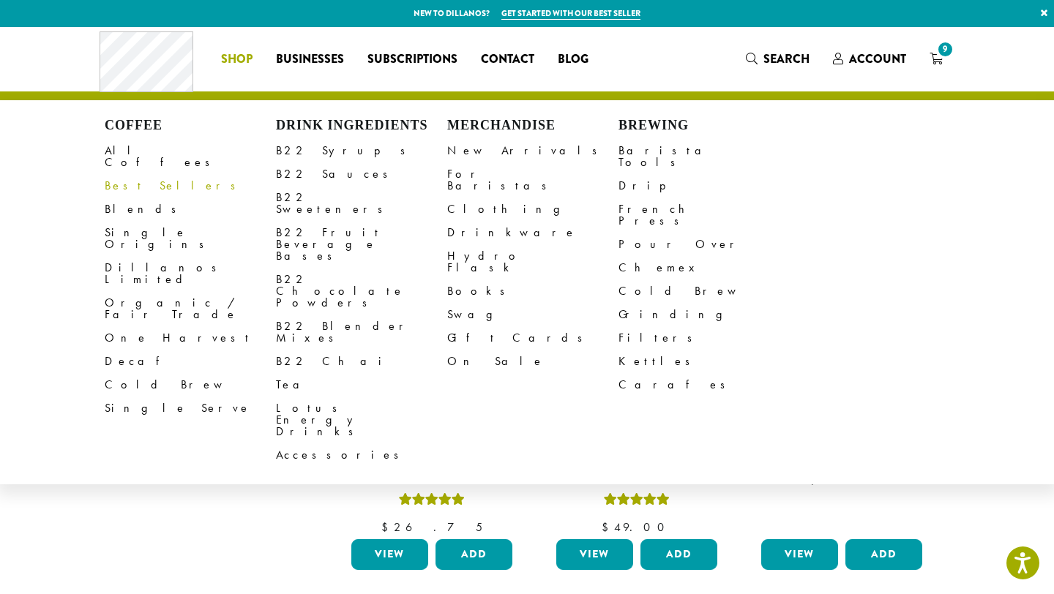
click at [121, 174] on link "Best Sellers" at bounding box center [190, 185] width 171 height 23
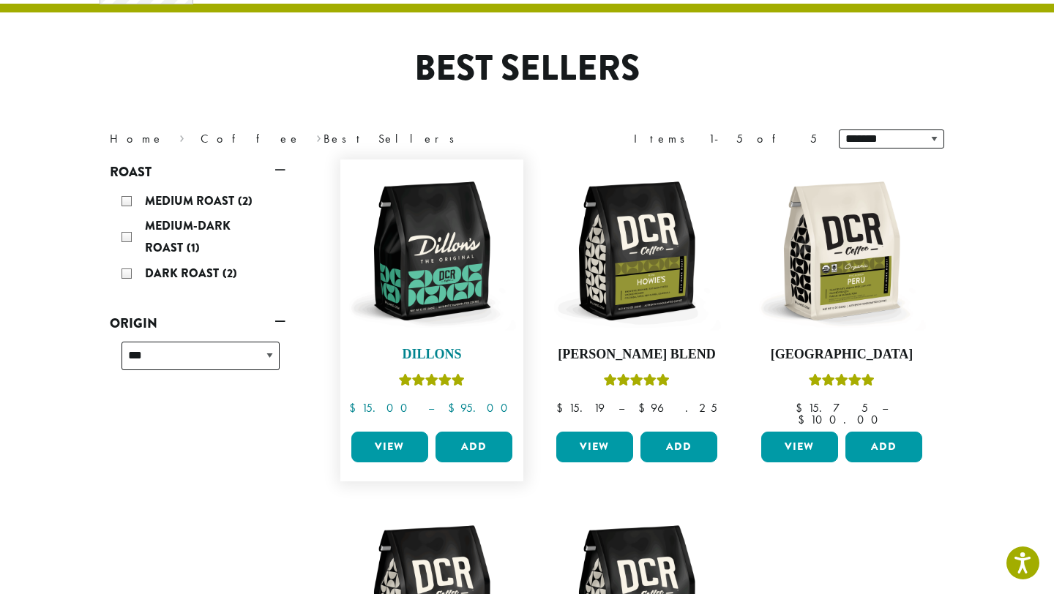
scroll to position [89, 0]
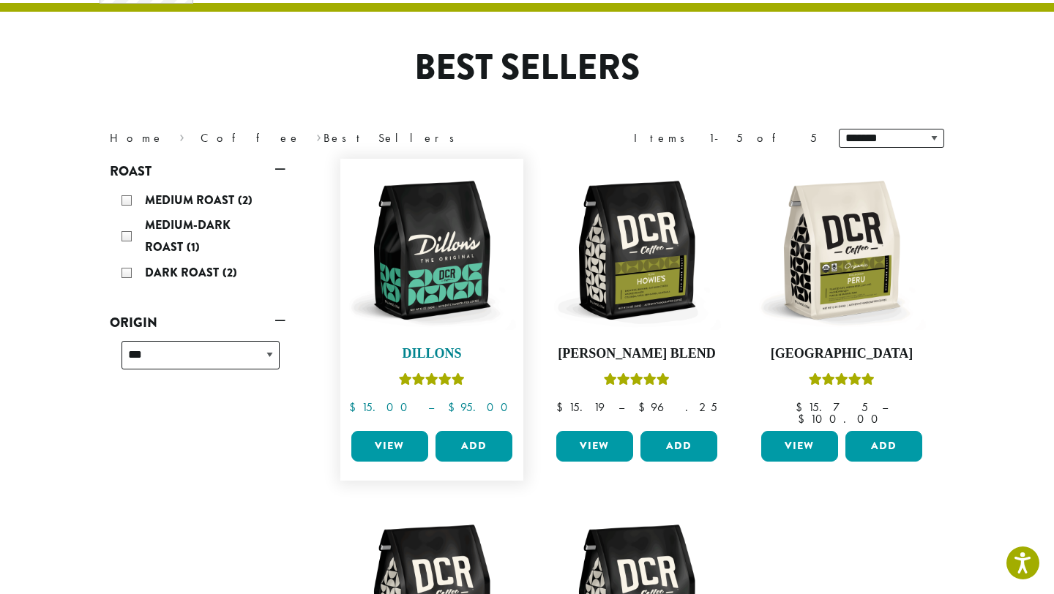
click at [428, 352] on h4 "Dillons" at bounding box center [432, 354] width 168 height 16
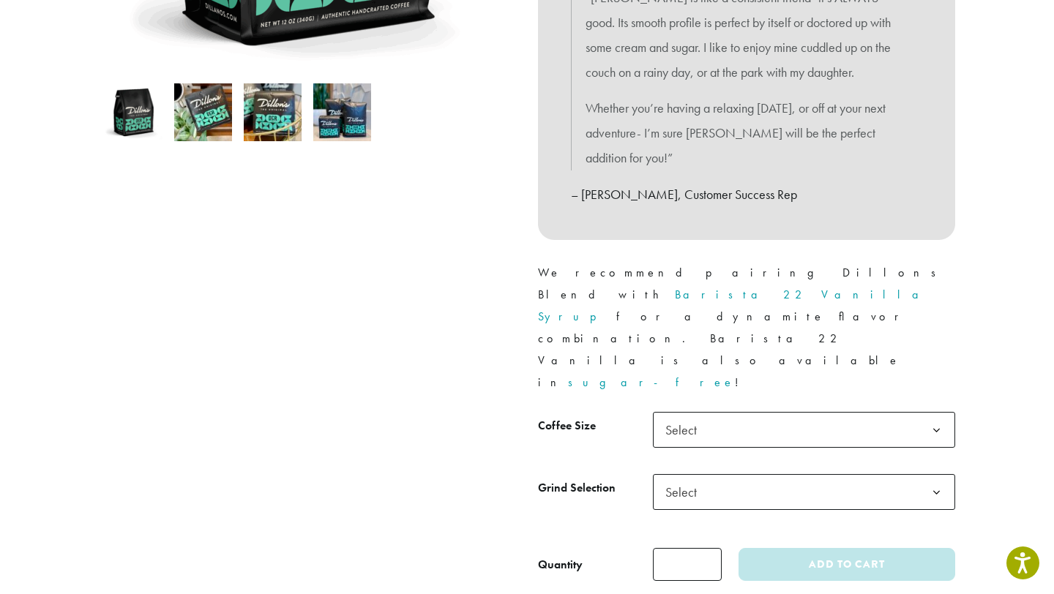
scroll to position [455, 0]
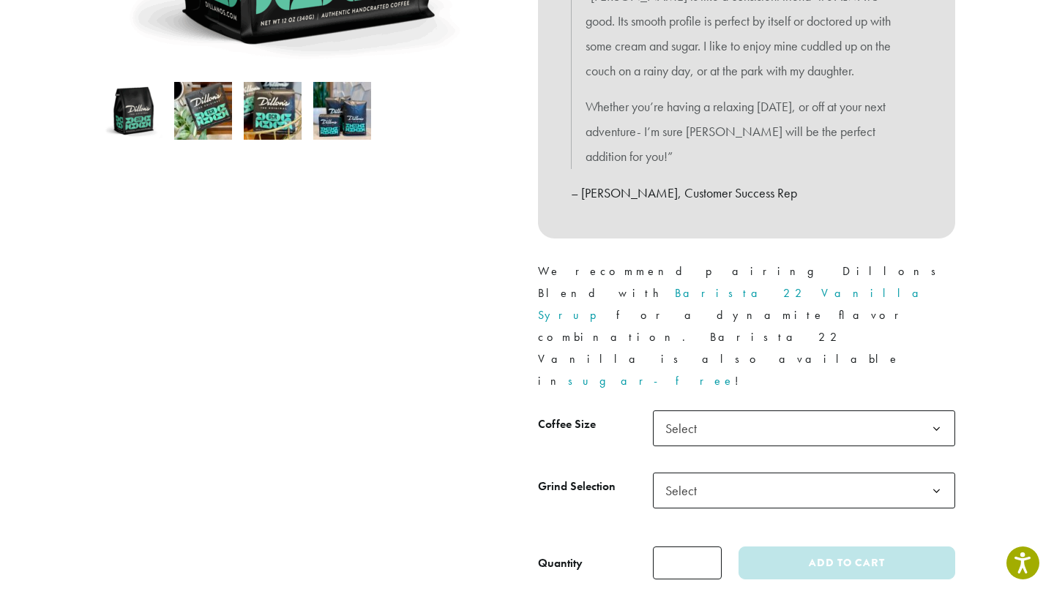
click at [715, 411] on span "Select" at bounding box center [804, 429] width 302 height 36
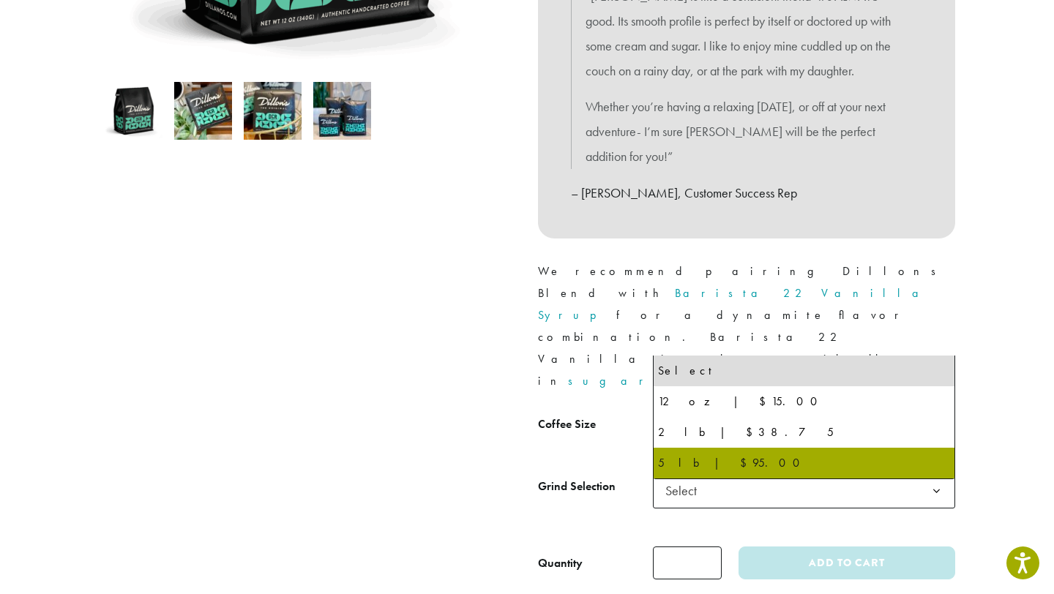
select select "**********"
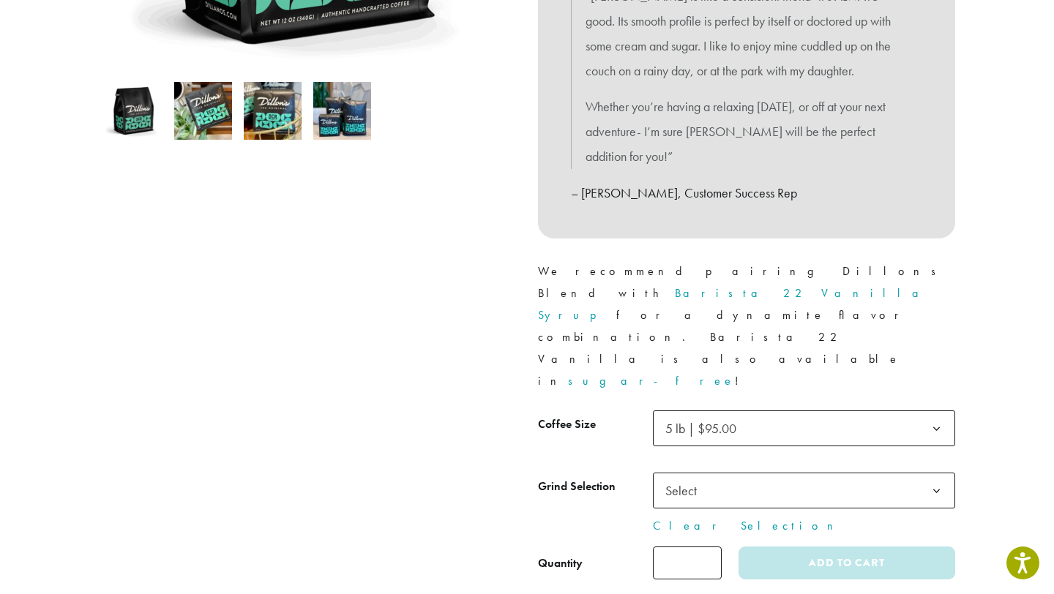
scroll to position [0, 0]
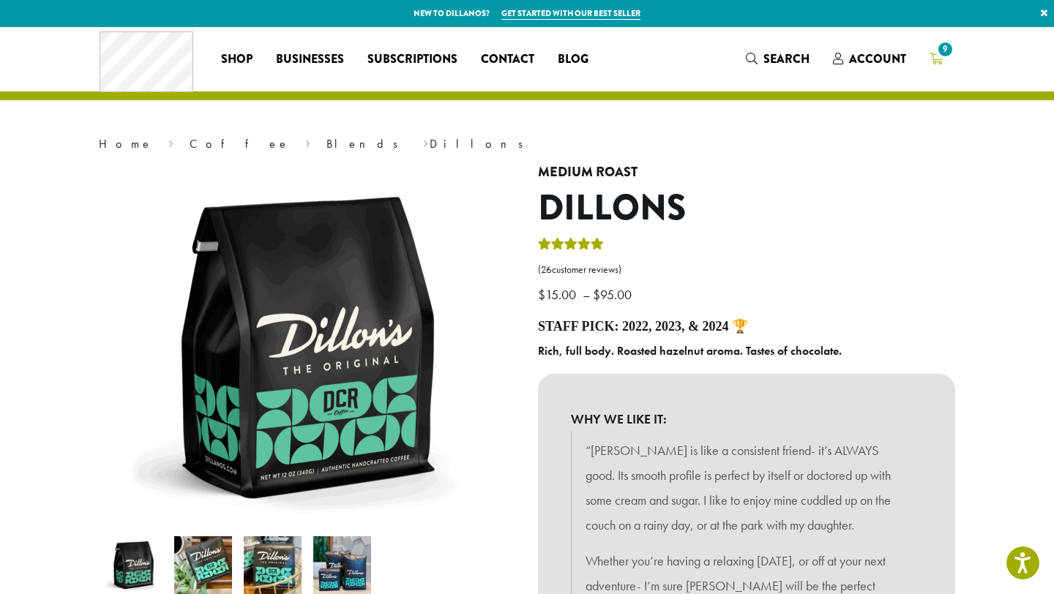
click at [941, 56] on span "9" at bounding box center [946, 50] width 20 height 20
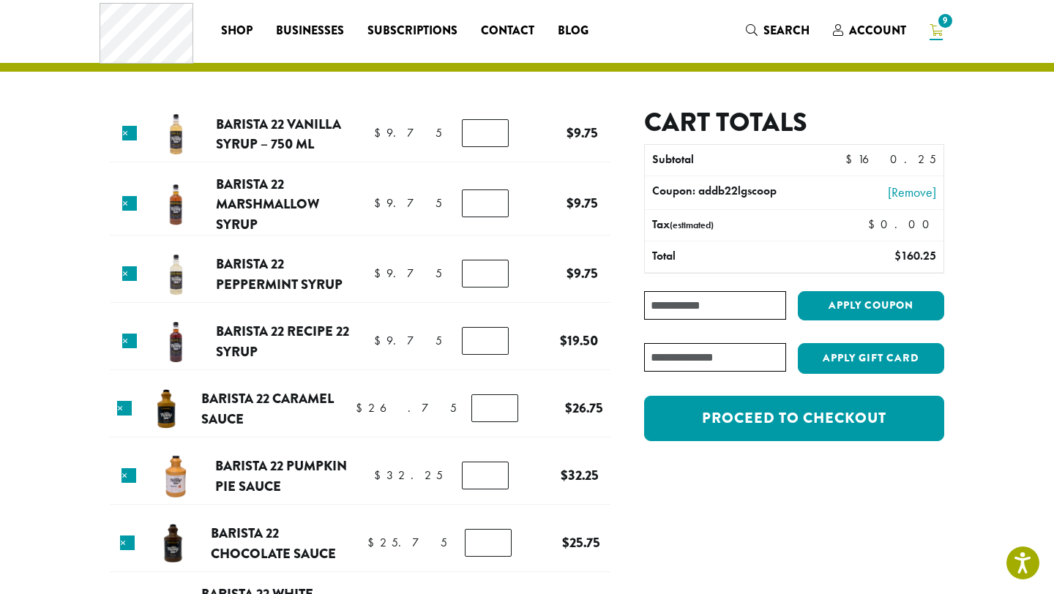
scroll to position [29, 0]
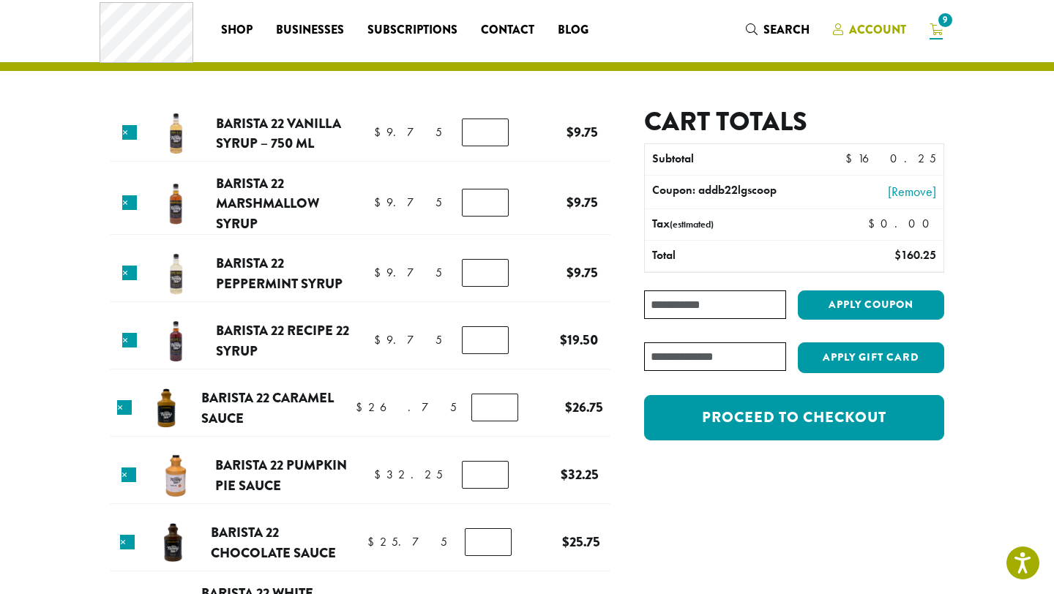
click at [881, 26] on span "Account" at bounding box center [877, 29] width 57 height 17
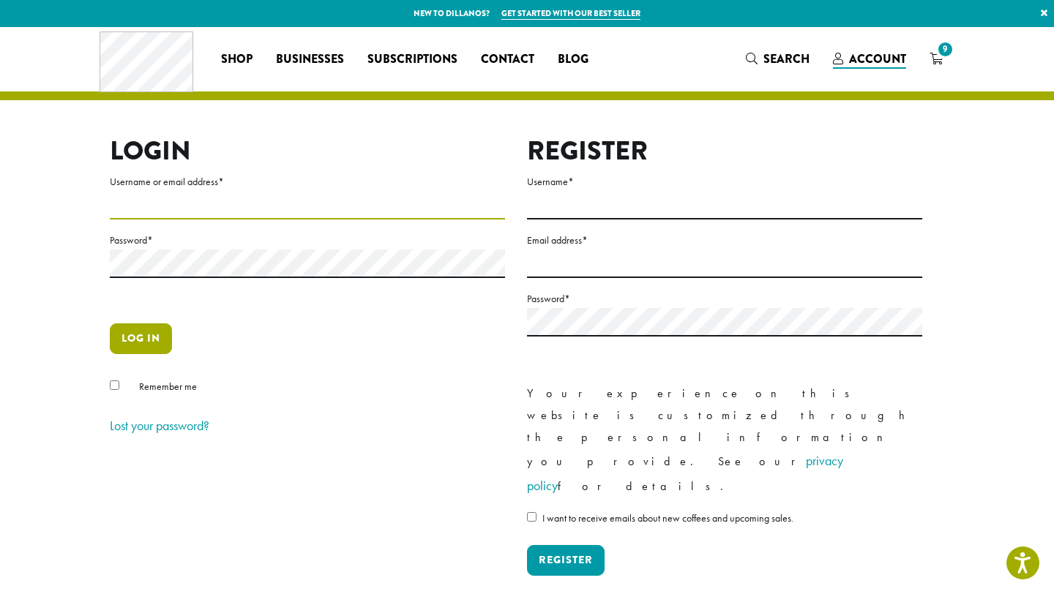
type input "**********"
click at [159, 335] on button "Log in" at bounding box center [141, 339] width 62 height 31
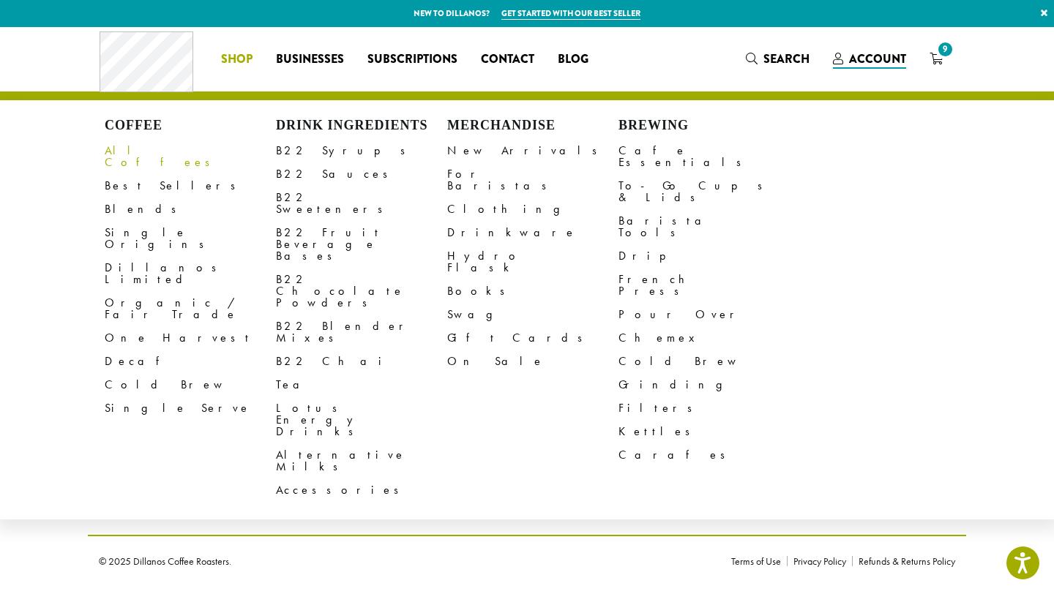
click at [136, 157] on link "All Coffees" at bounding box center [190, 156] width 171 height 35
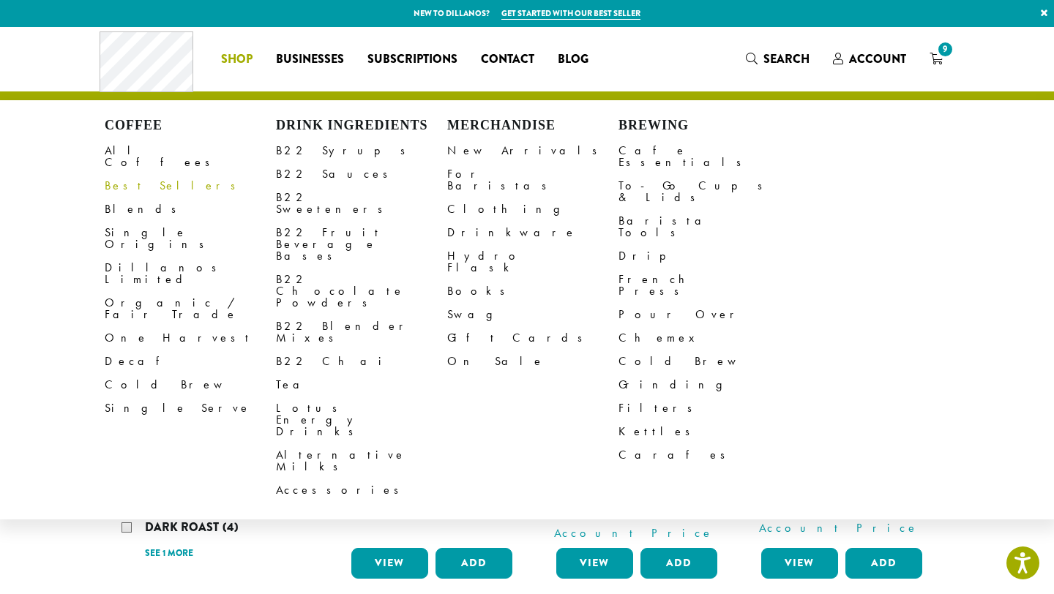
click at [132, 181] on link "Best Sellers" at bounding box center [190, 185] width 171 height 23
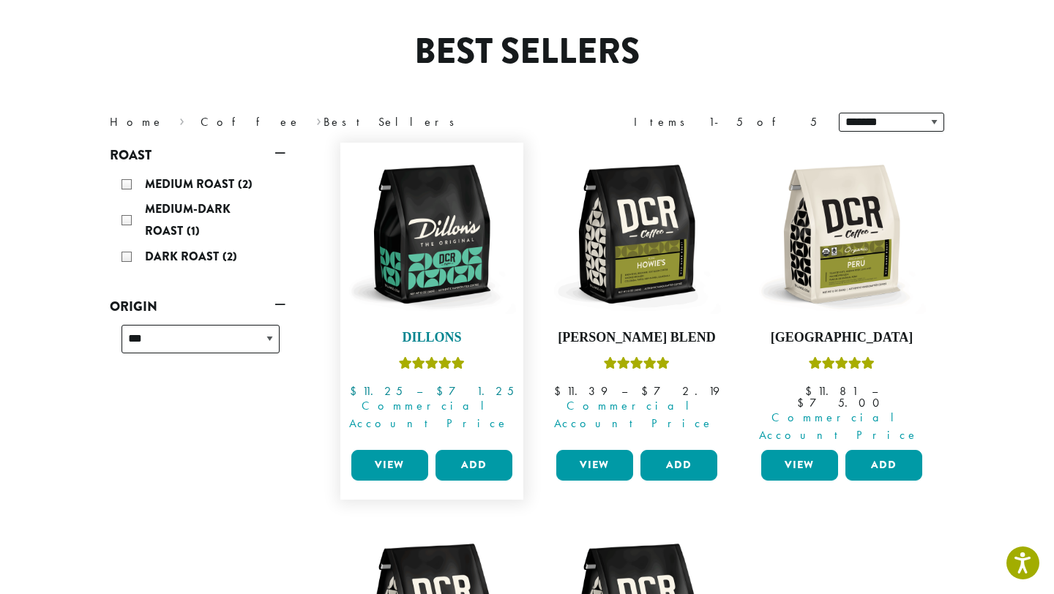
click at [424, 362] on icon "Rated 5.00 out of 5" at bounding box center [418, 363] width 13 height 12
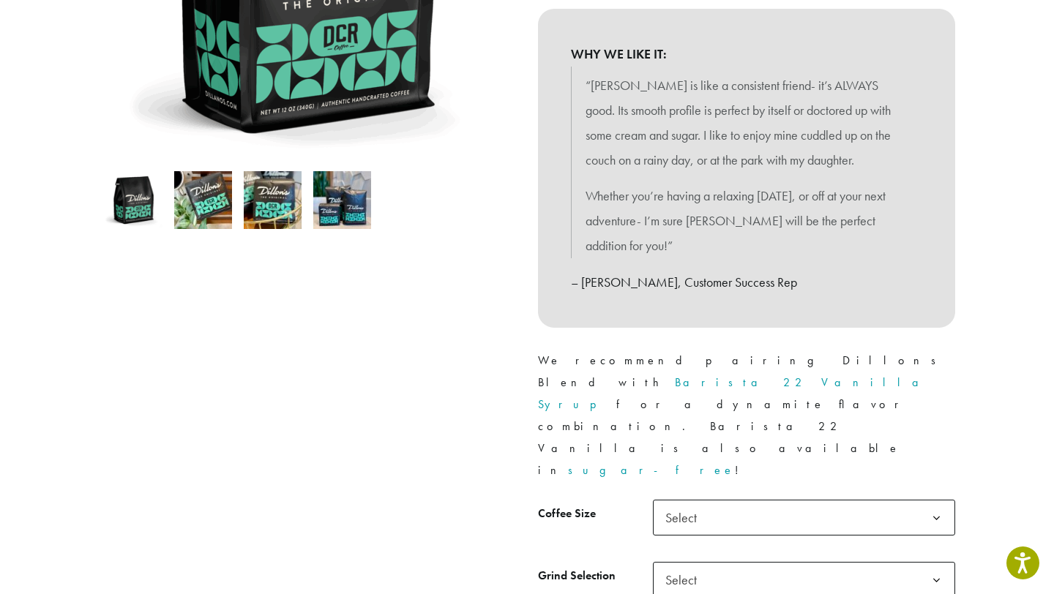
scroll to position [373, 0]
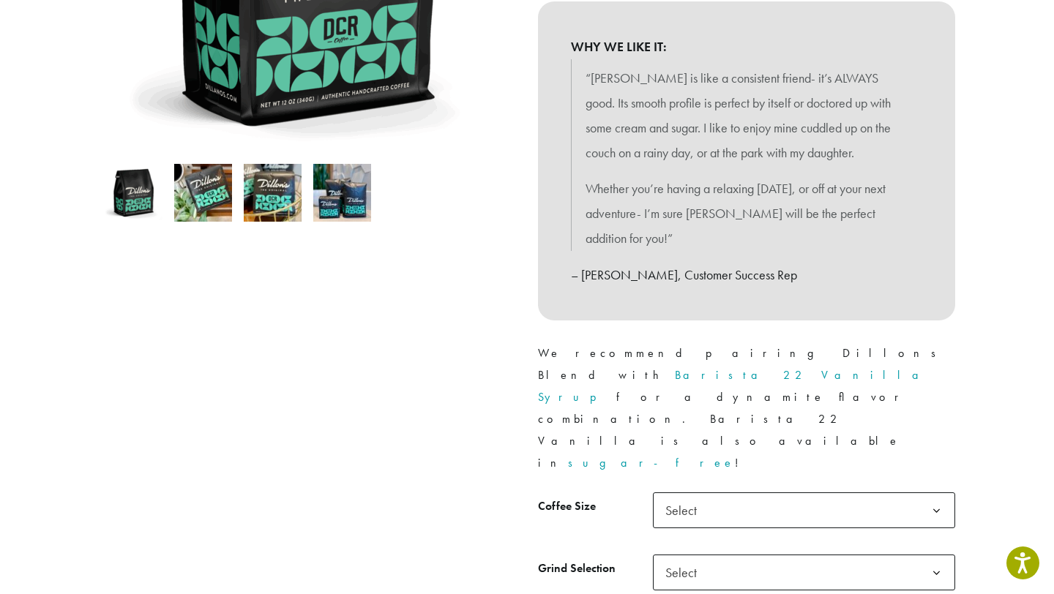
click at [737, 493] on span "Select" at bounding box center [804, 511] width 302 height 36
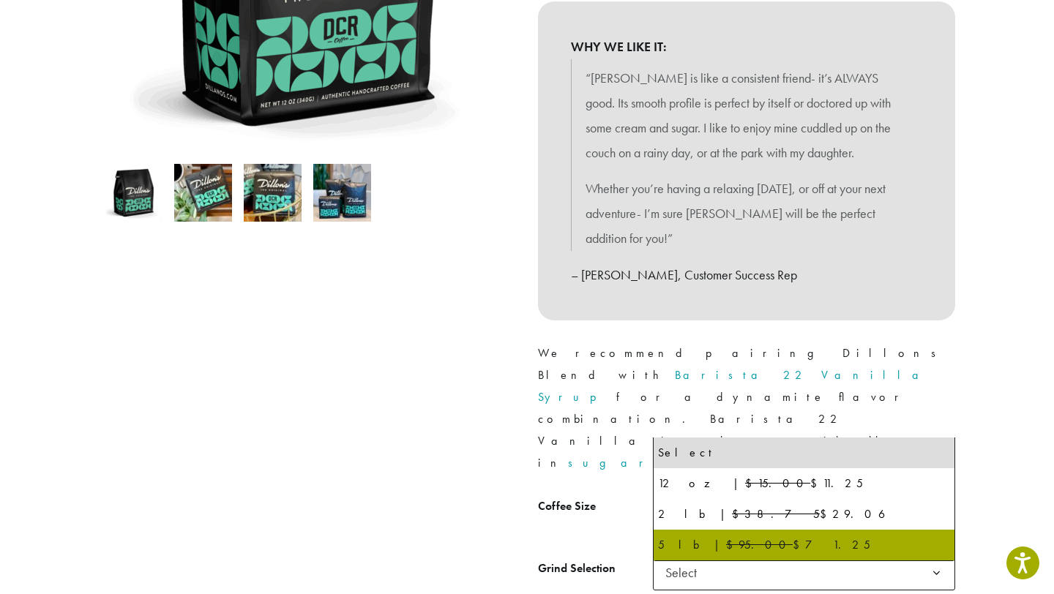
select select "**********"
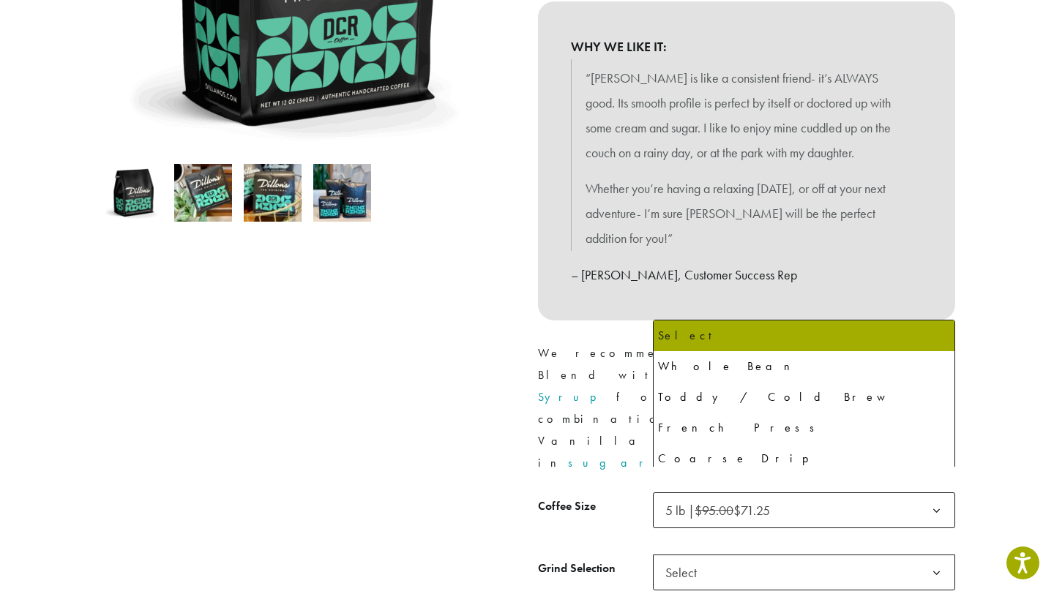
click at [685, 559] on span "Select" at bounding box center [686, 573] width 52 height 29
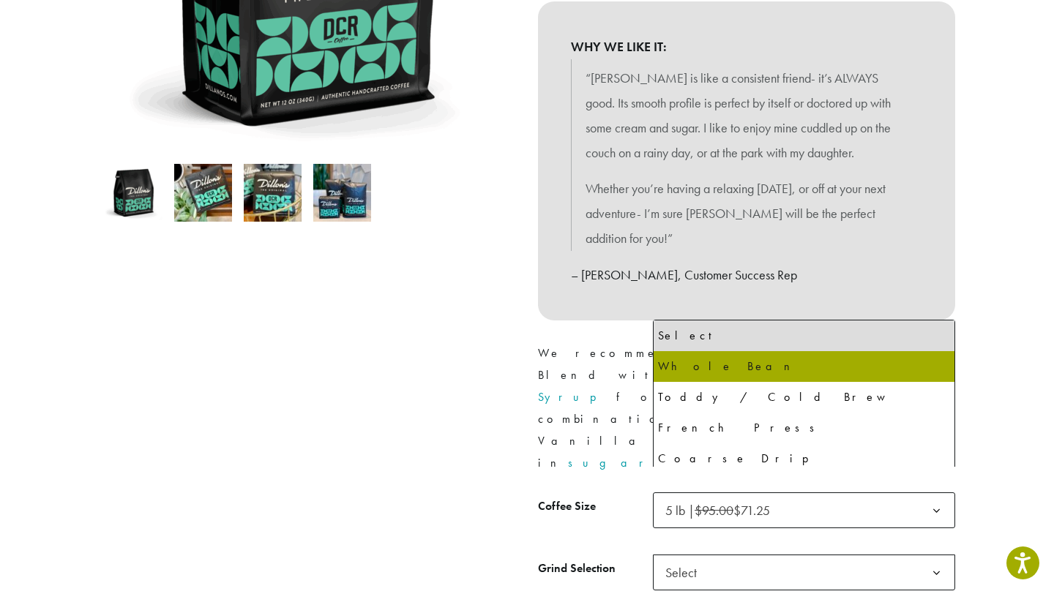
select select "**********"
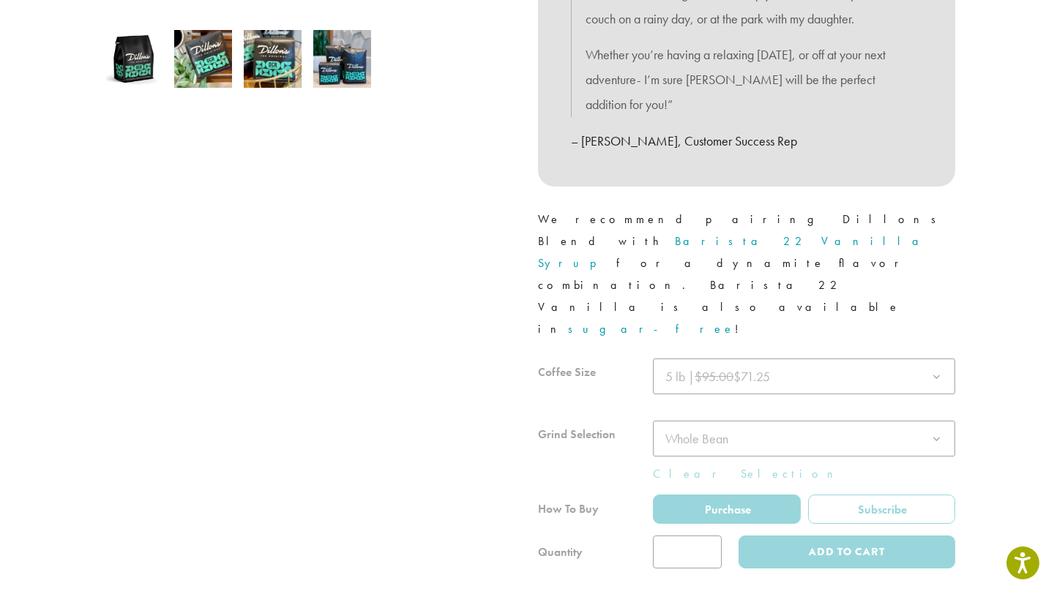
scroll to position [510, 0]
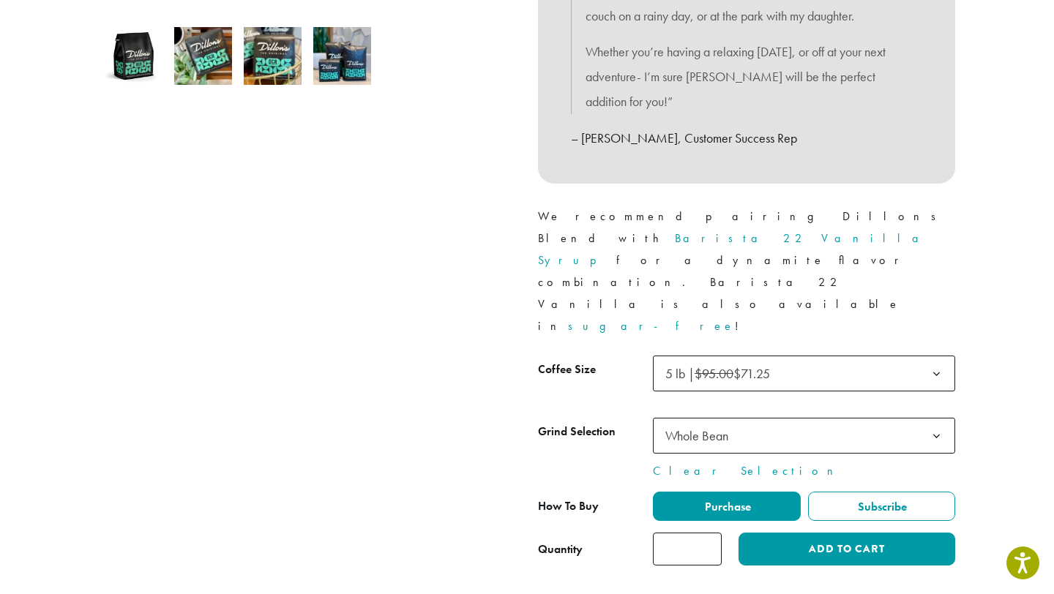
click at [689, 533] on input "*" at bounding box center [687, 549] width 69 height 33
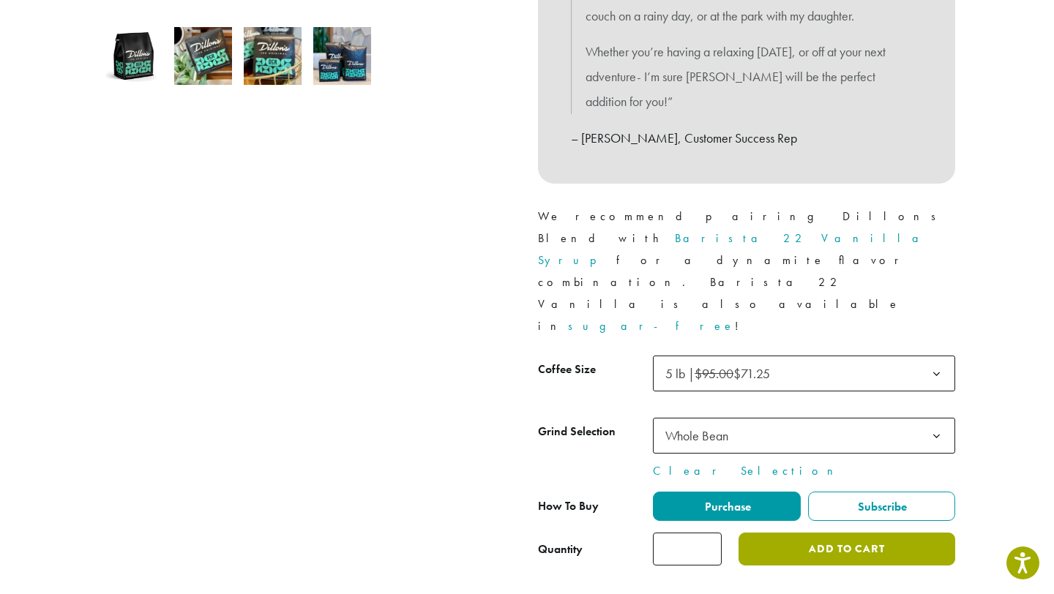
type input "*"
click at [805, 533] on button "Add to cart" at bounding box center [847, 549] width 217 height 33
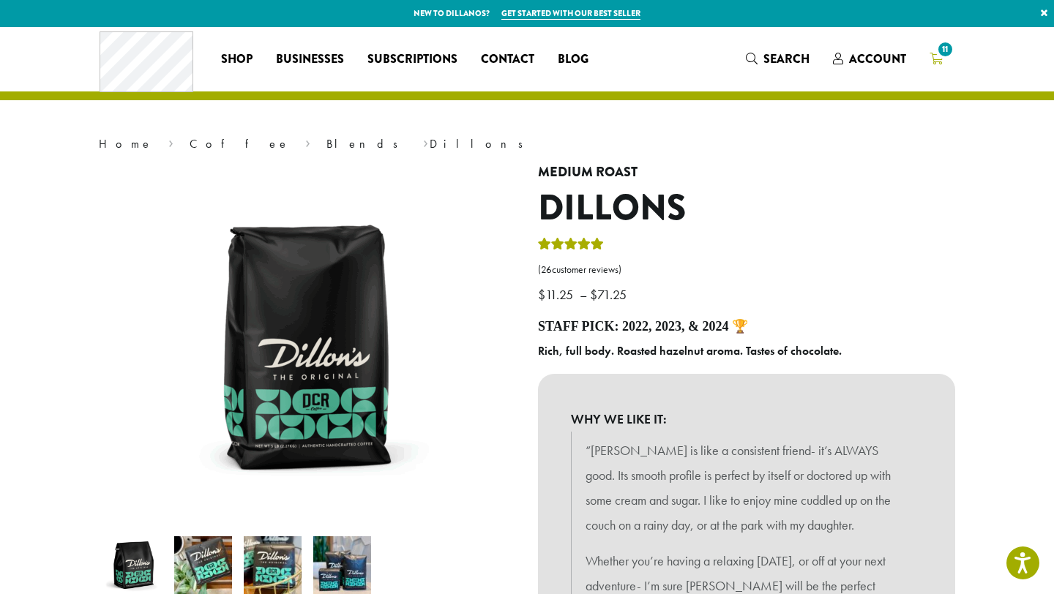
click at [950, 47] on span "11" at bounding box center [946, 50] width 20 height 20
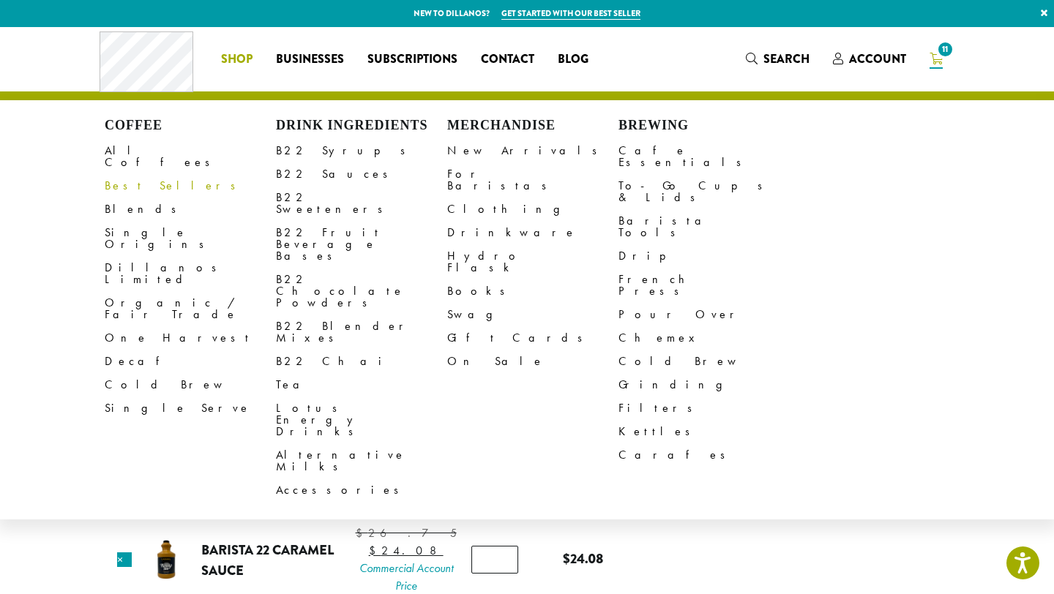
click at [133, 174] on link "Best Sellers" at bounding box center [190, 185] width 171 height 23
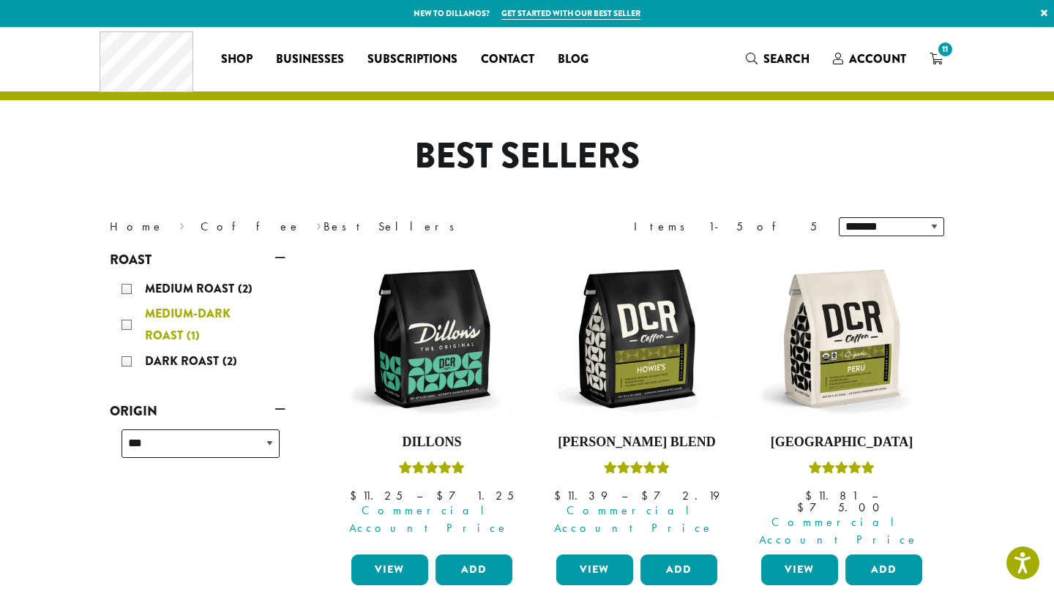
click at [134, 318] on div "Medium-Dark Roast (1)" at bounding box center [201, 325] width 158 height 44
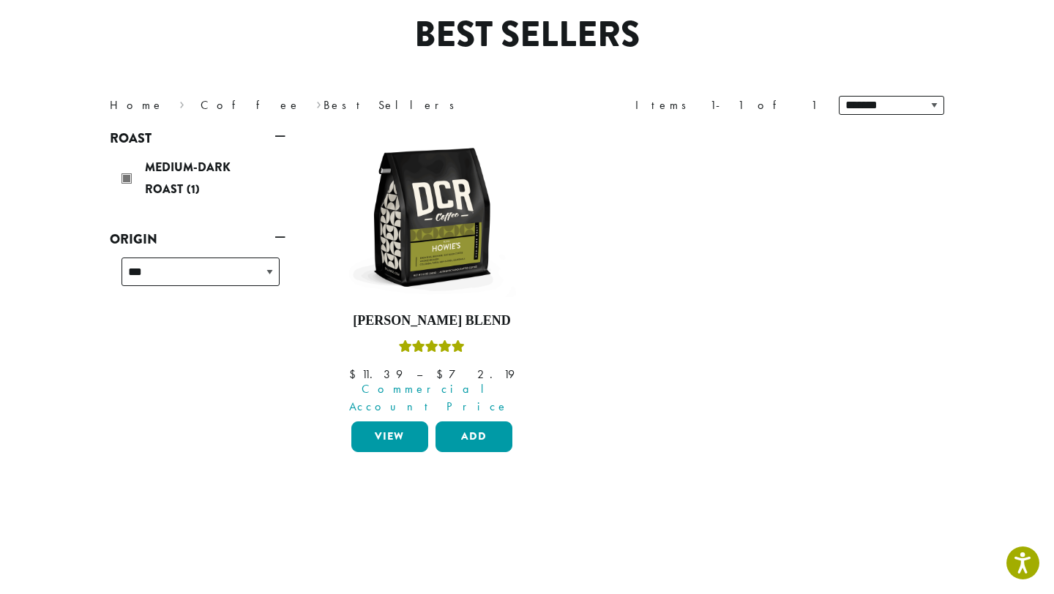
scroll to position [122, 0]
click at [131, 182] on div "Medium-Dark Roast (1)" at bounding box center [201, 178] width 158 height 44
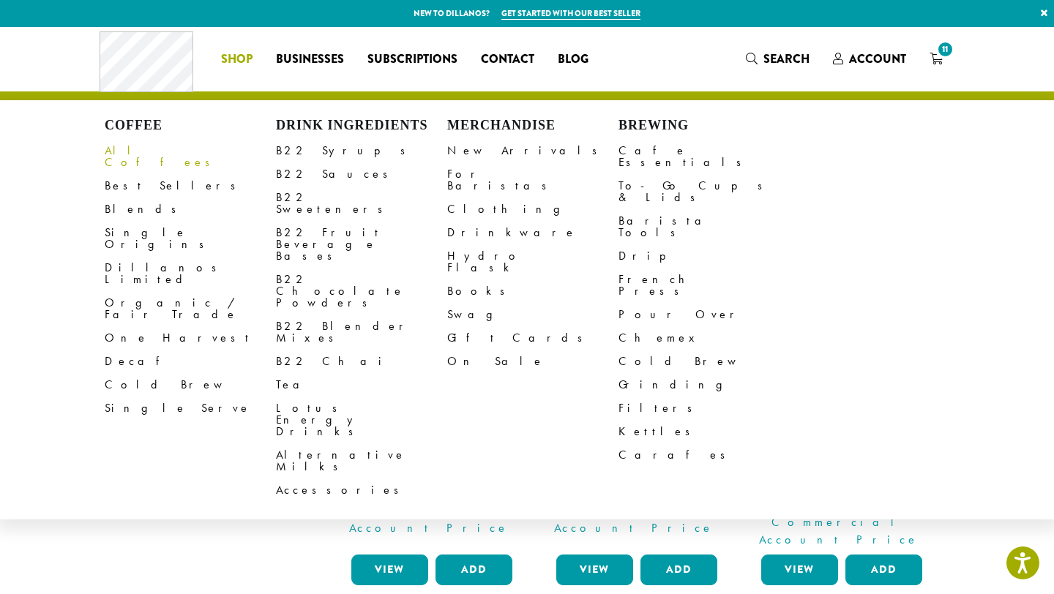
click at [122, 156] on link "All Coffees" at bounding box center [190, 156] width 171 height 35
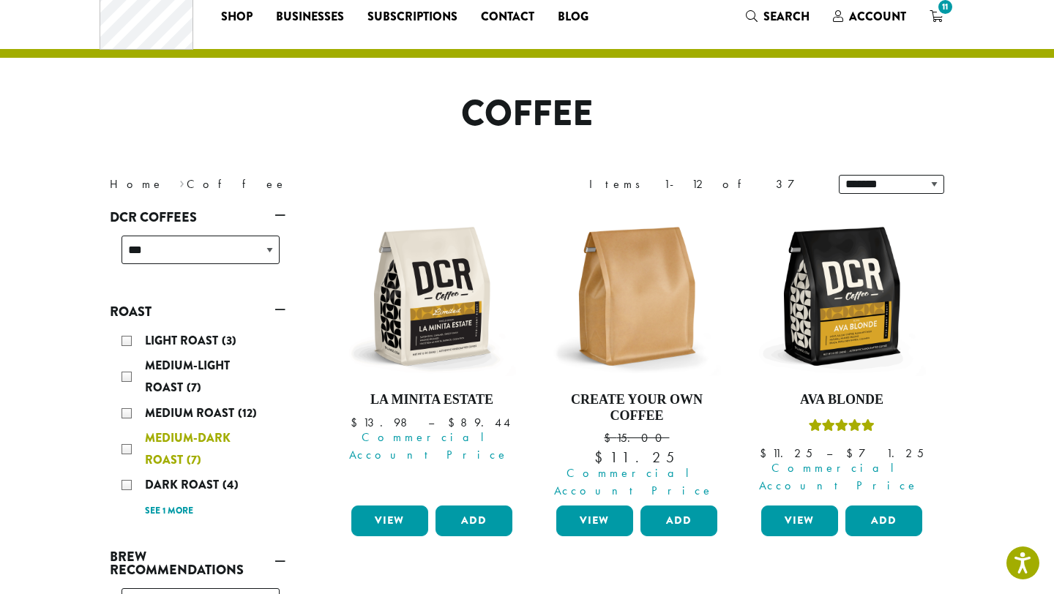
click at [128, 446] on div "Medium-Dark Roast (7)" at bounding box center [201, 450] width 158 height 44
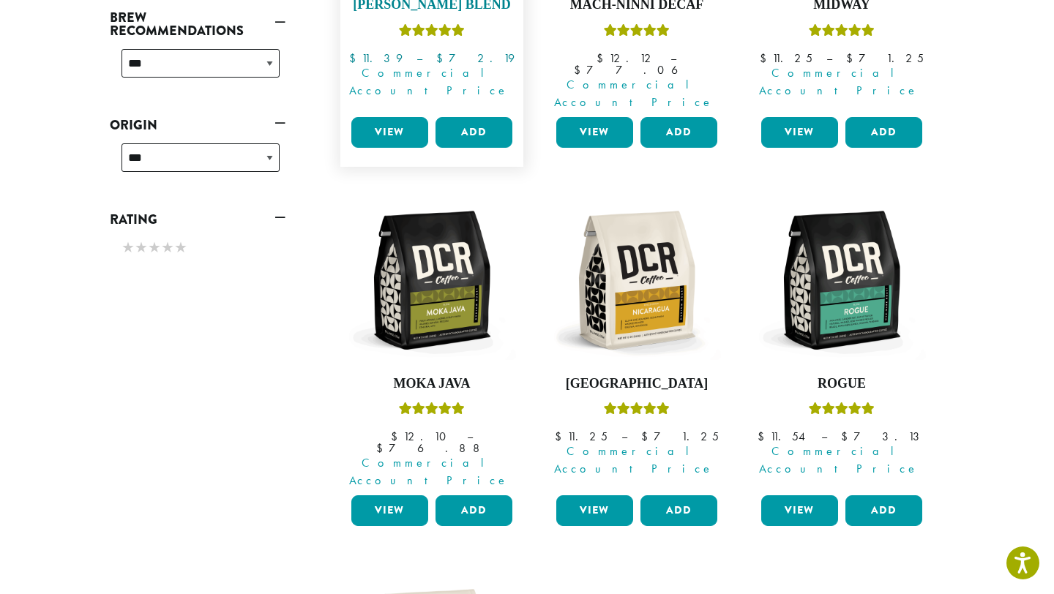
scroll to position [439, 0]
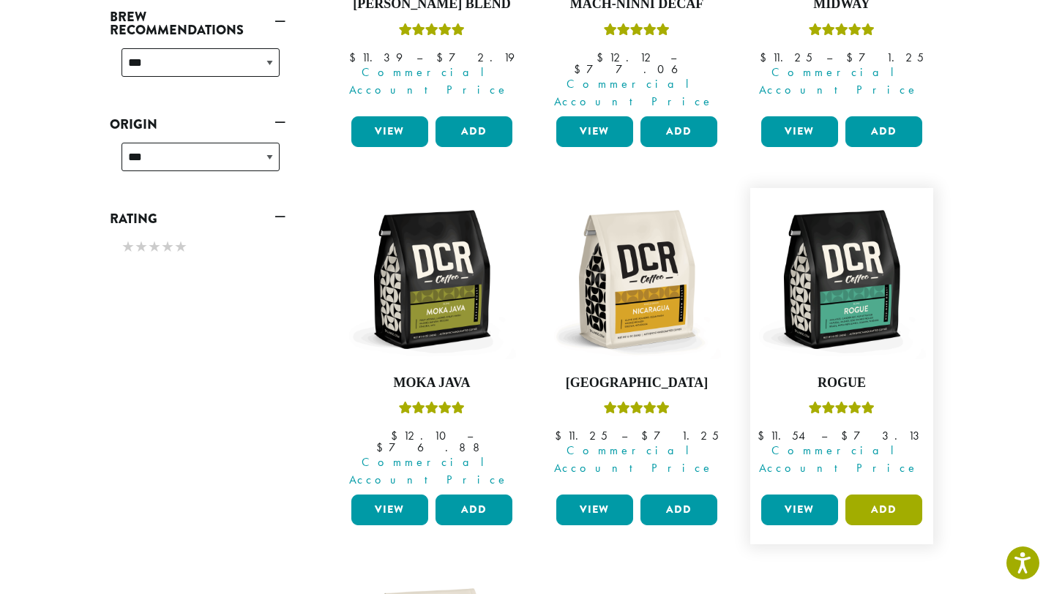
click at [873, 495] on button "Add" at bounding box center [884, 510] width 77 height 31
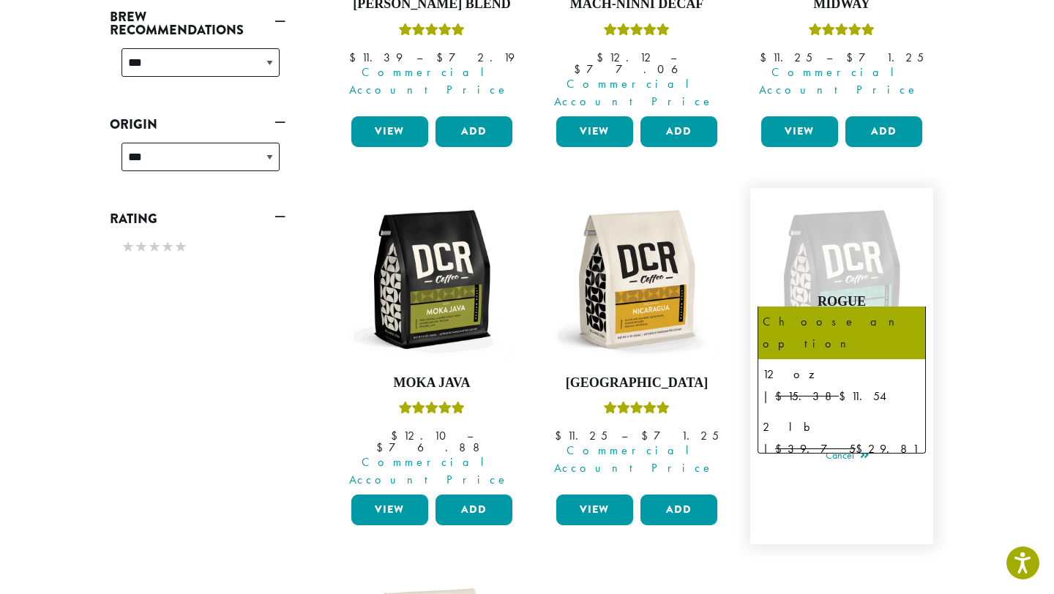
click at [827, 323] on span "Choose an option" at bounding box center [818, 337] width 109 height 29
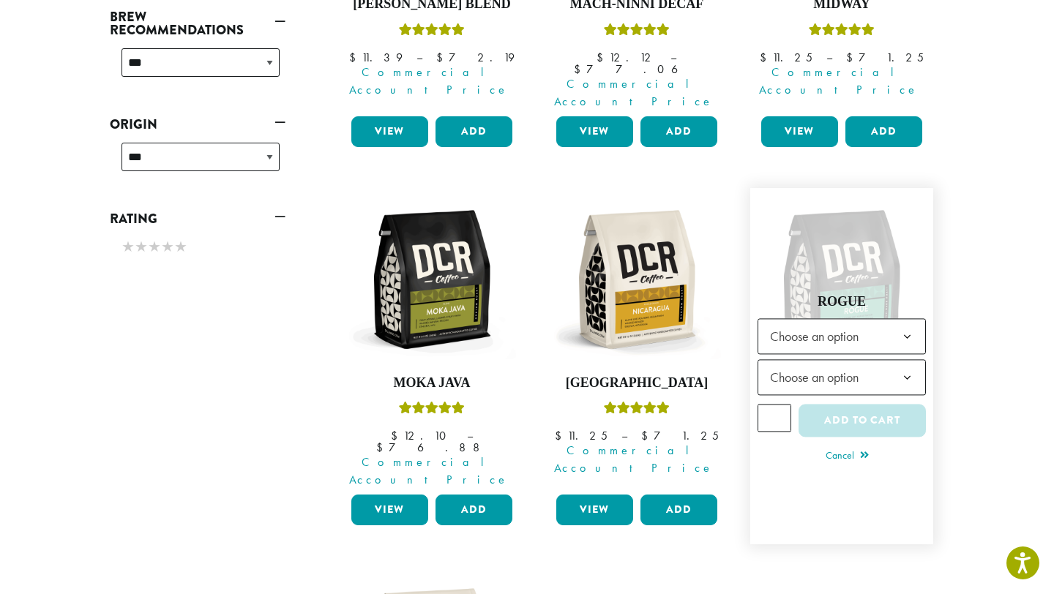
click at [805, 225] on link "Rogue $ 11.54 – $ 73.13 Price range: $11.54 through $73.13 Commercial Account P…" at bounding box center [842, 366] width 168 height 343
click at [829, 447] on link "Cancel" at bounding box center [847, 457] width 43 height 20
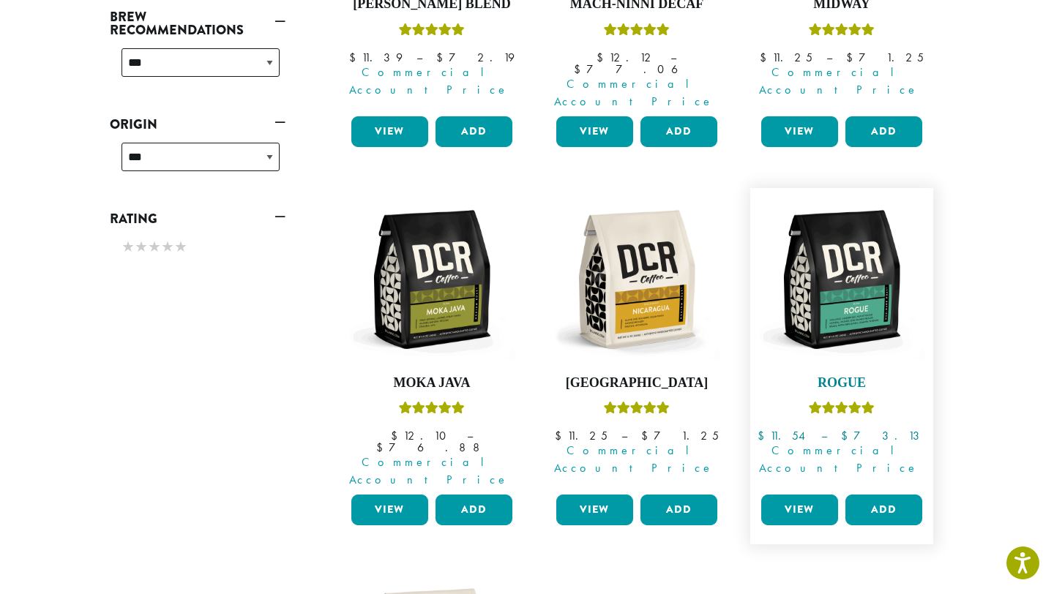
click at [833, 376] on h4 "Rogue" at bounding box center [842, 384] width 168 height 16
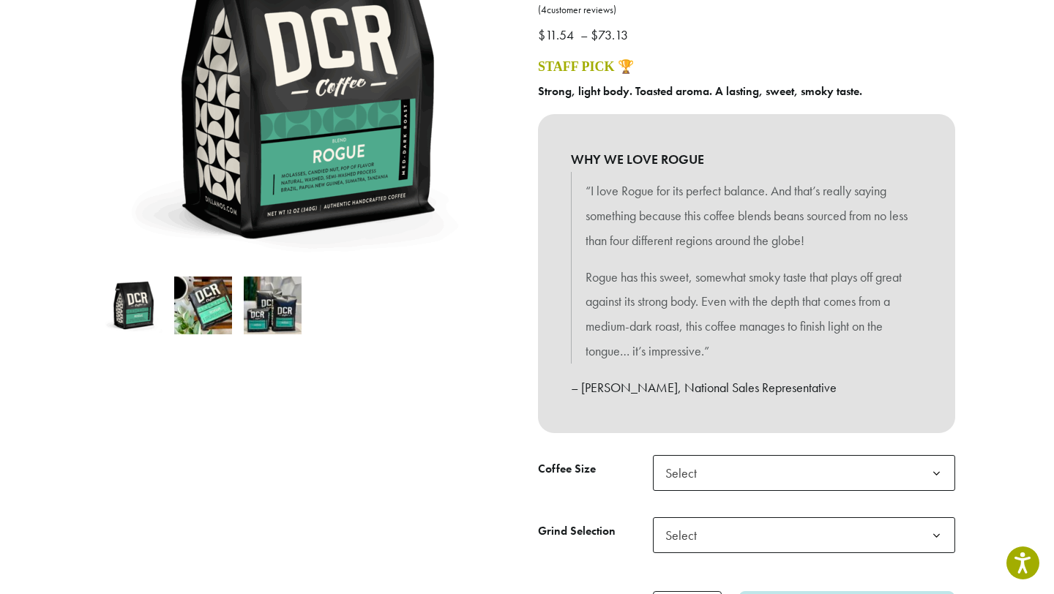
scroll to position [262, 0]
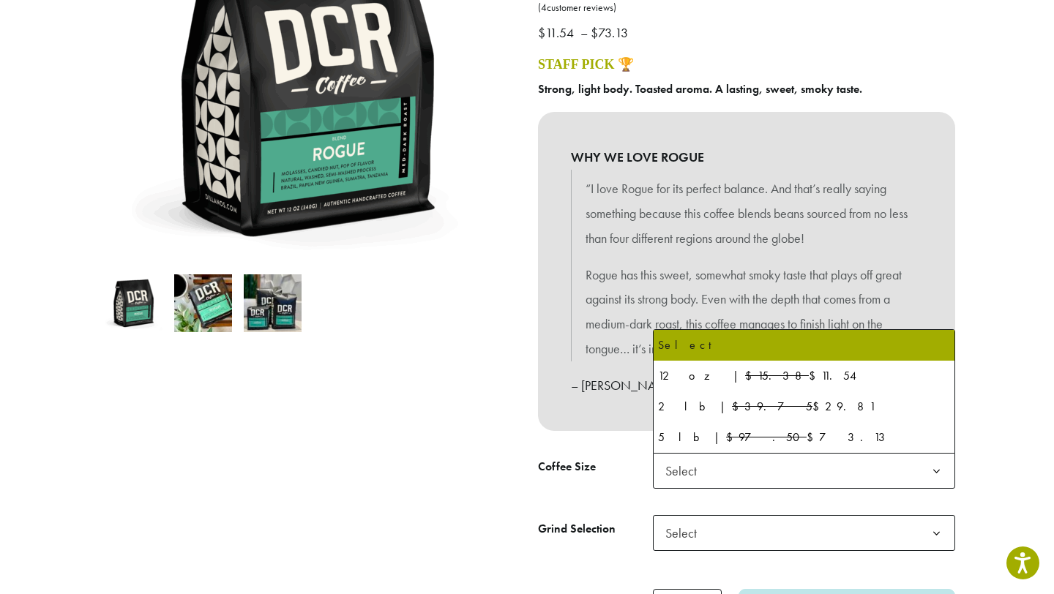
click at [674, 463] on span "Select" at bounding box center [686, 471] width 52 height 29
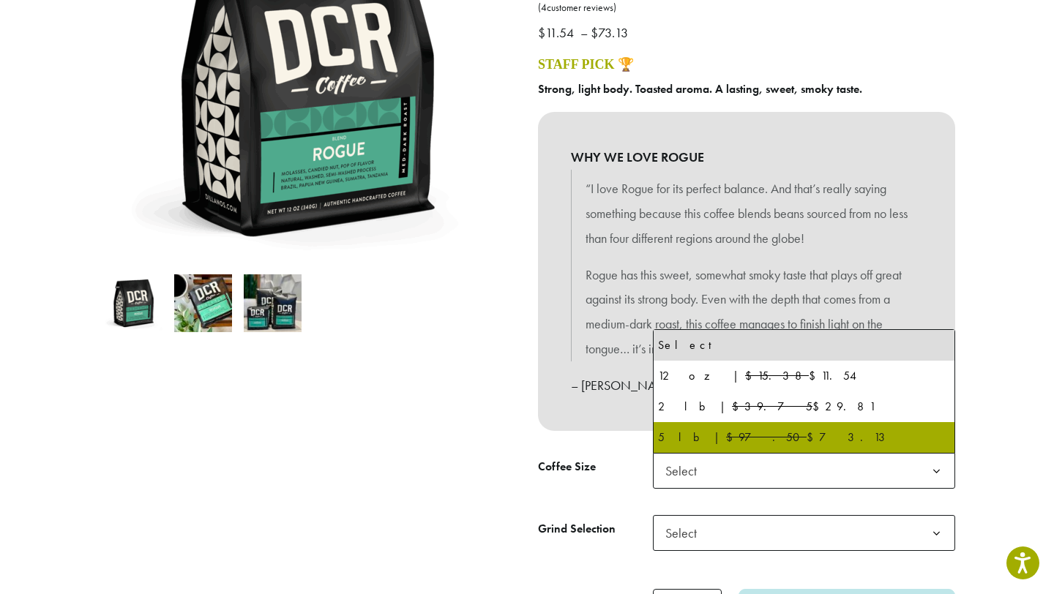
select select "**********"
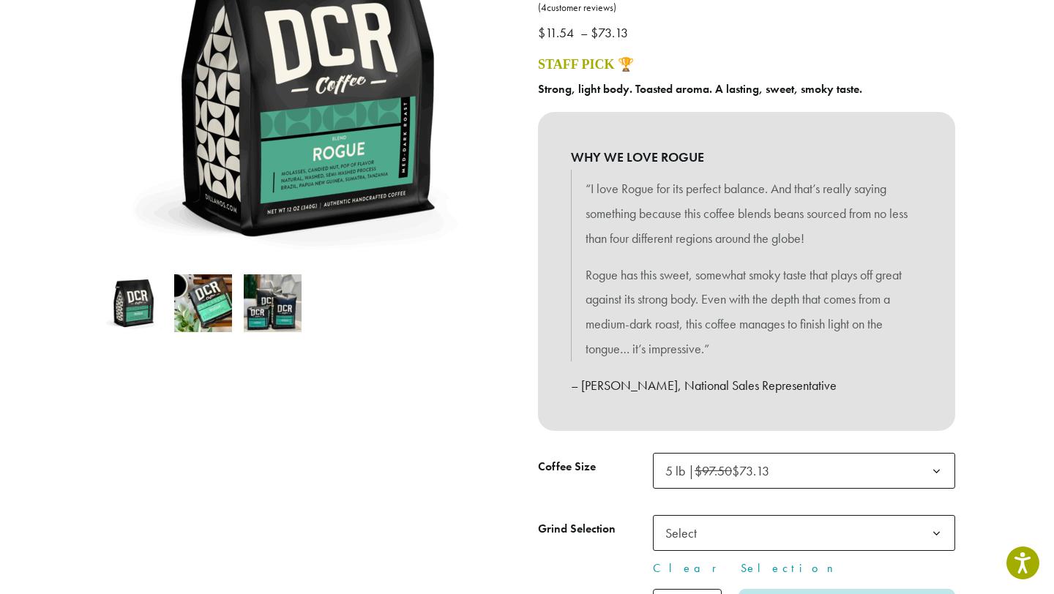
click at [679, 540] on span "Select" at bounding box center [686, 533] width 52 height 29
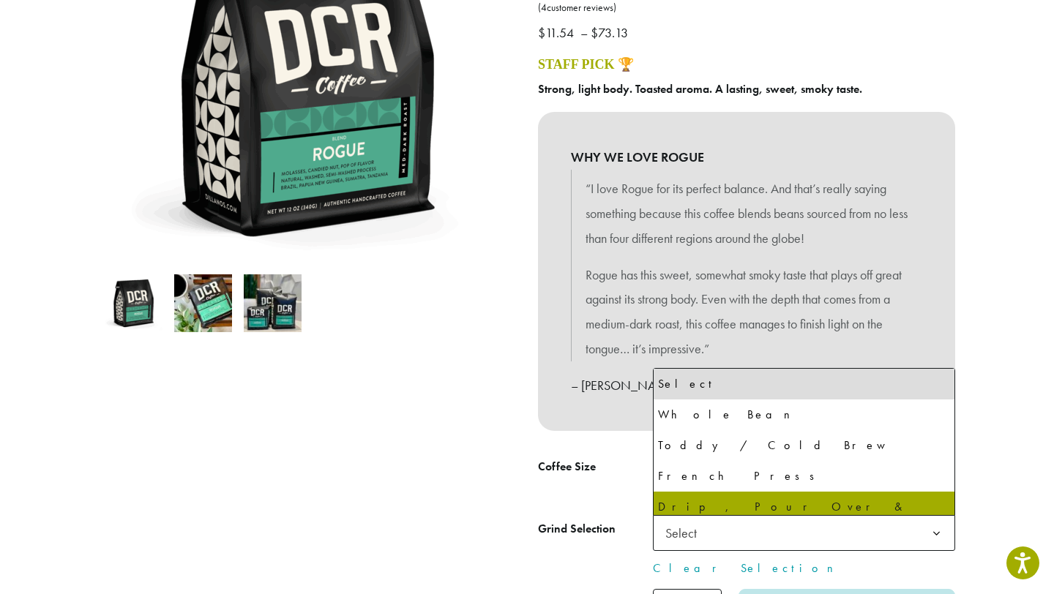
select select "**********"
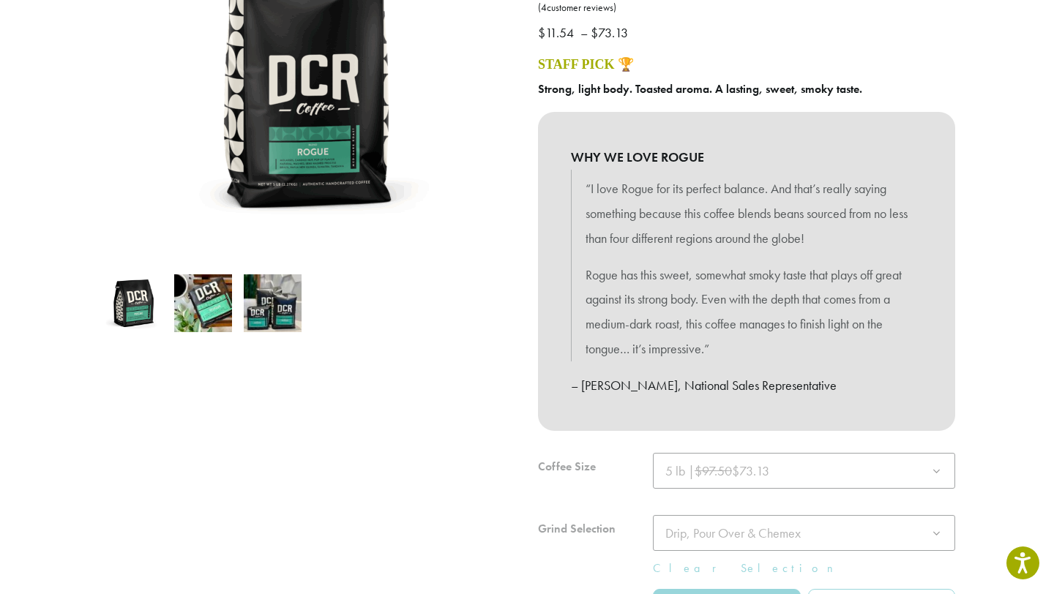
click at [687, 529] on div at bounding box center [746, 558] width 417 height 210
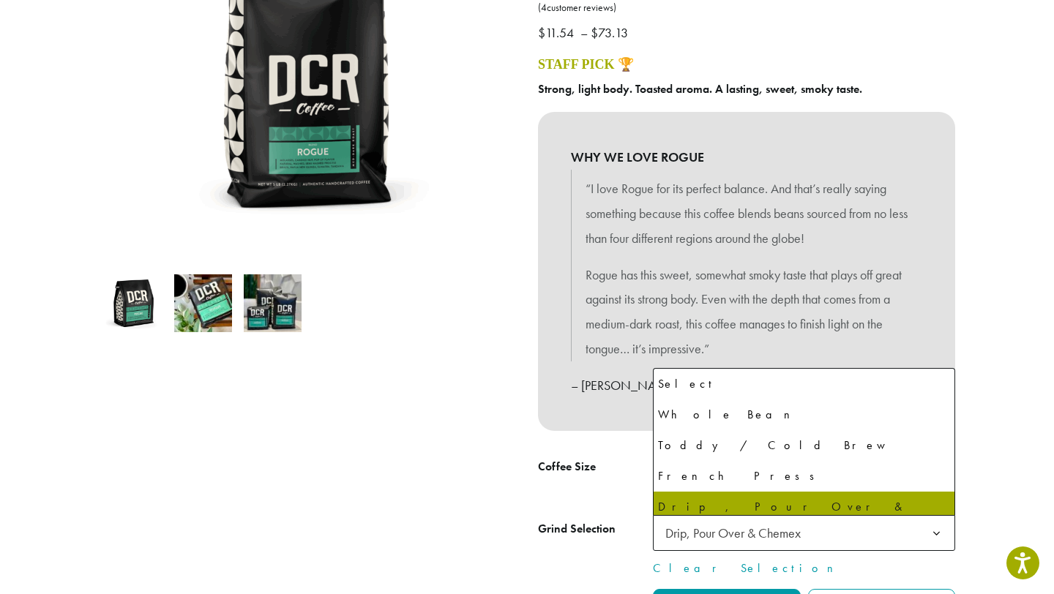
click at [687, 529] on span "Drip, Pour Over & Chemex" at bounding box center [733, 533] width 135 height 17
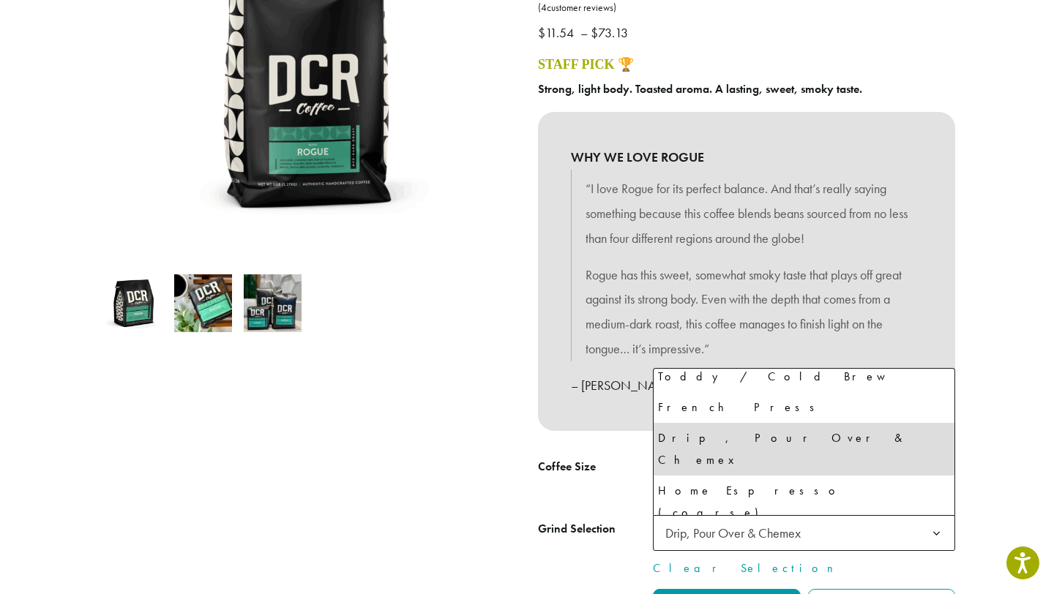
click at [575, 559] on th "Grind Selection" at bounding box center [595, 546] width 115 height 62
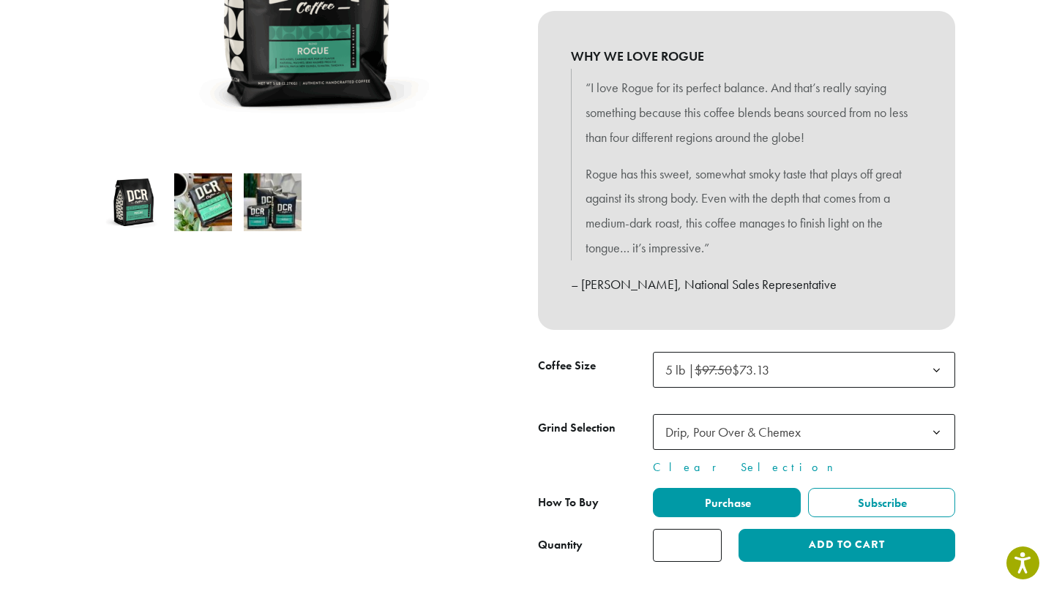
scroll to position [364, 0]
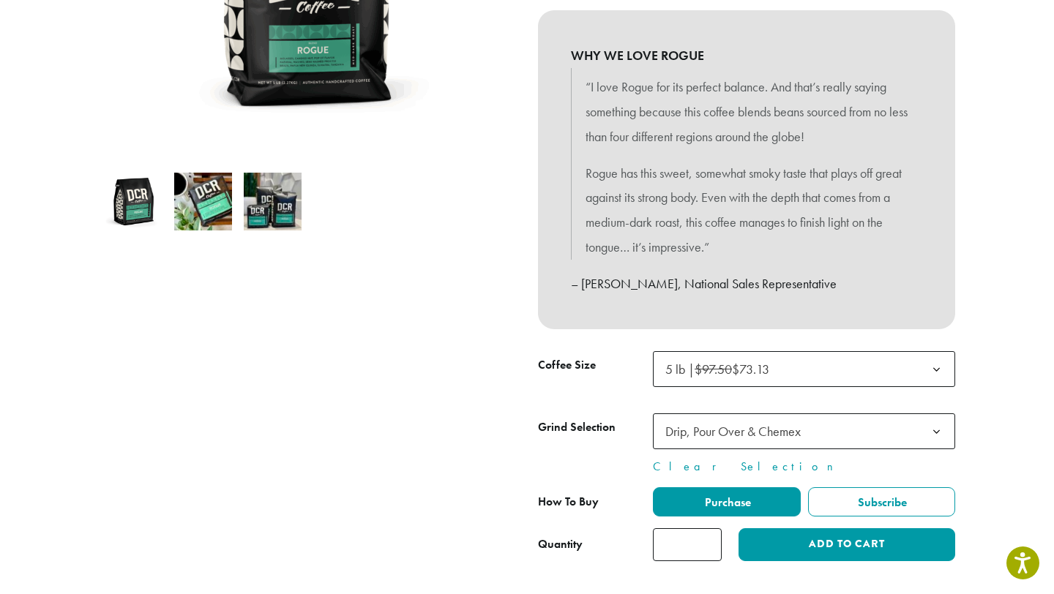
click at [687, 545] on input "*" at bounding box center [687, 545] width 69 height 33
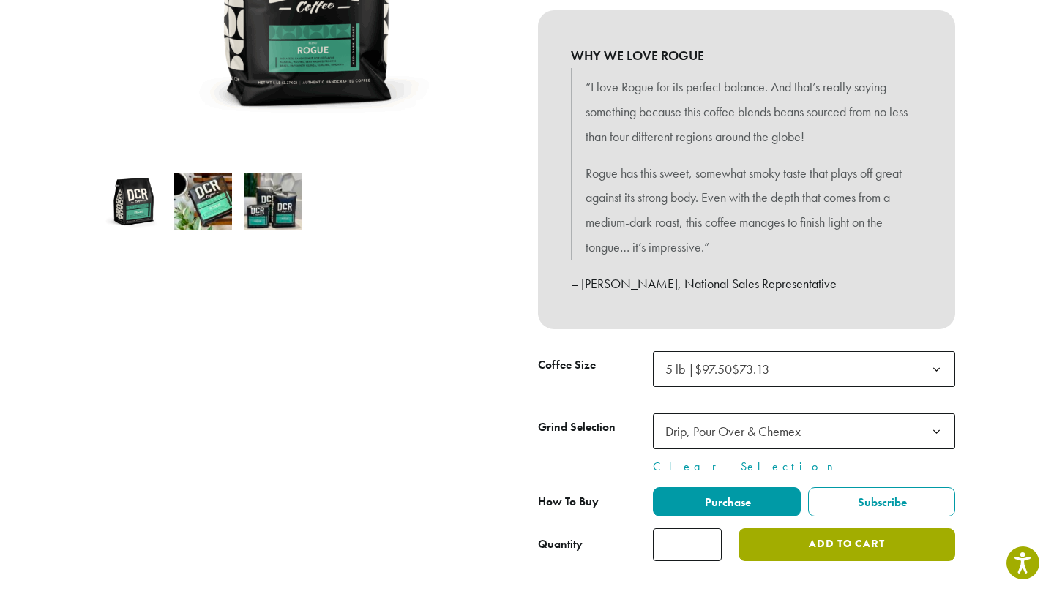
type input "*"
click at [798, 548] on button "Add to cart" at bounding box center [847, 545] width 217 height 33
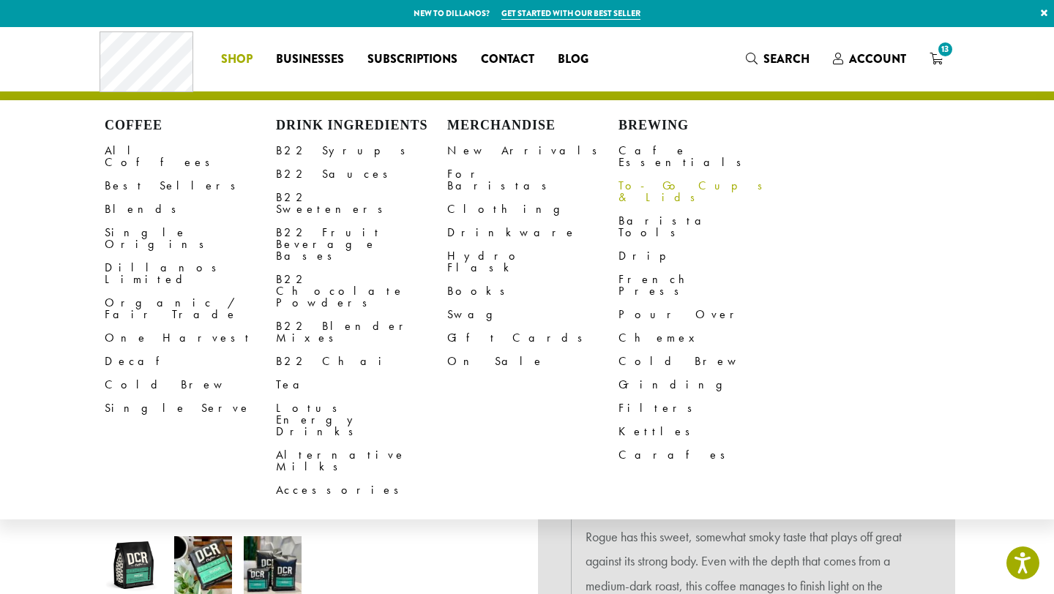
click at [632, 182] on link "To-Go Cups & Lids" at bounding box center [704, 191] width 171 height 35
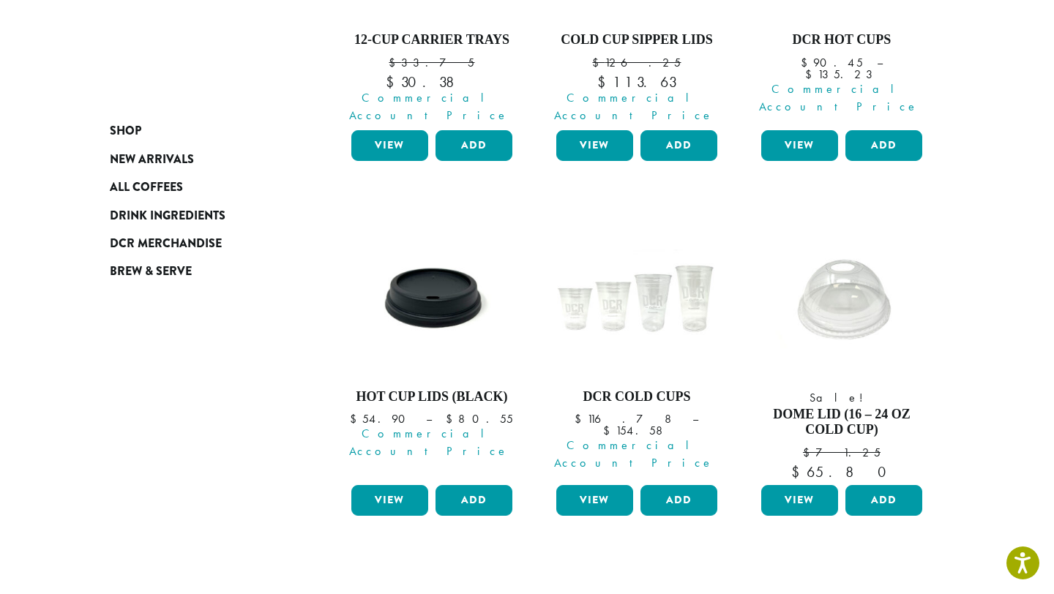
scroll to position [476, 0]
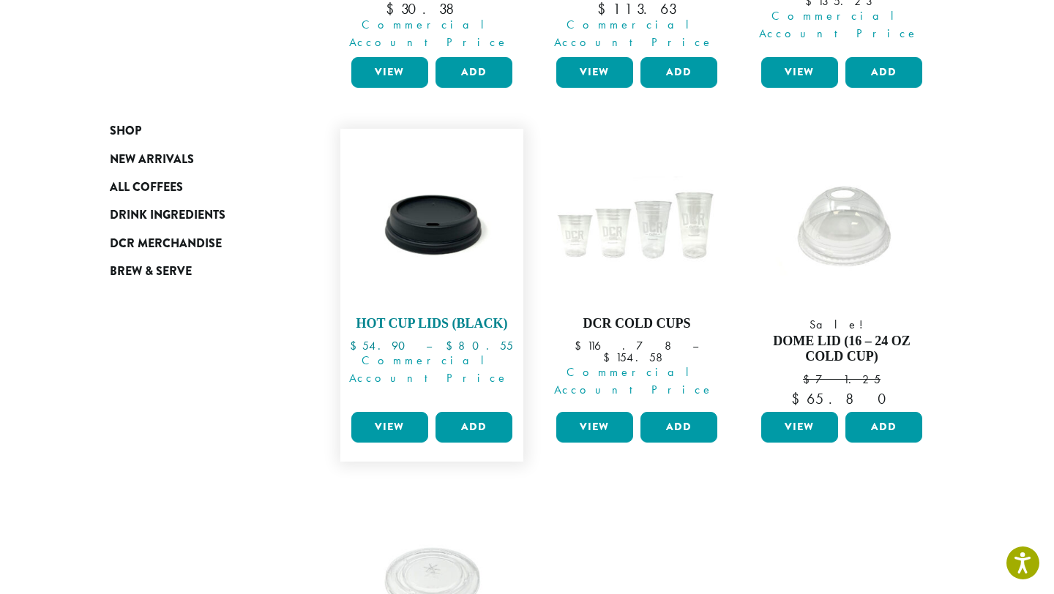
click at [433, 316] on link "Hot Cup Lids (Black) $ 54.90 – $ 80.55 Price range: $54.90 through $80.55 Comme…" at bounding box center [432, 271] width 168 height 270
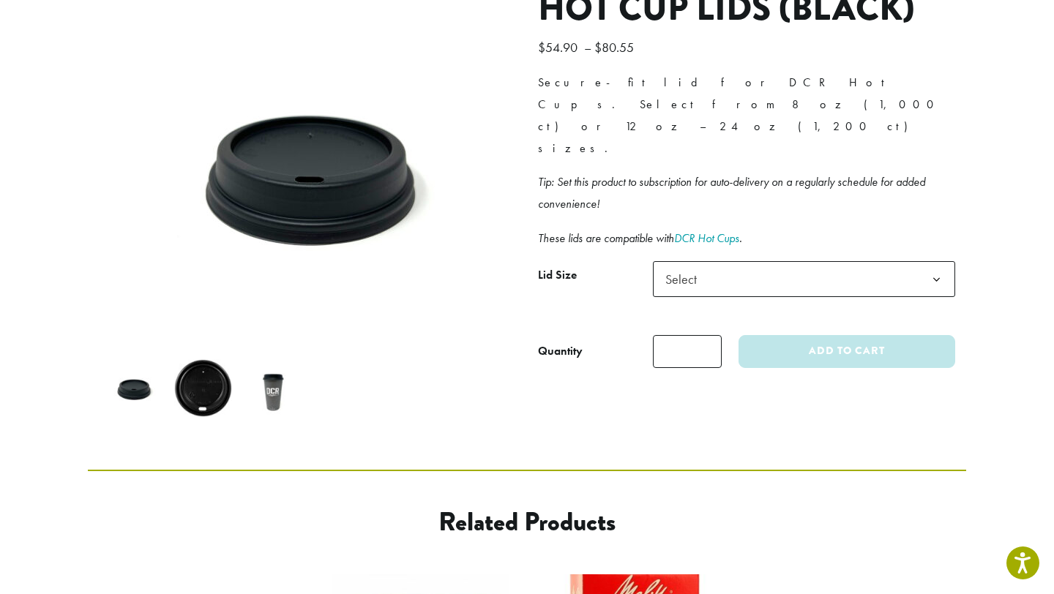
scroll to position [179, 0]
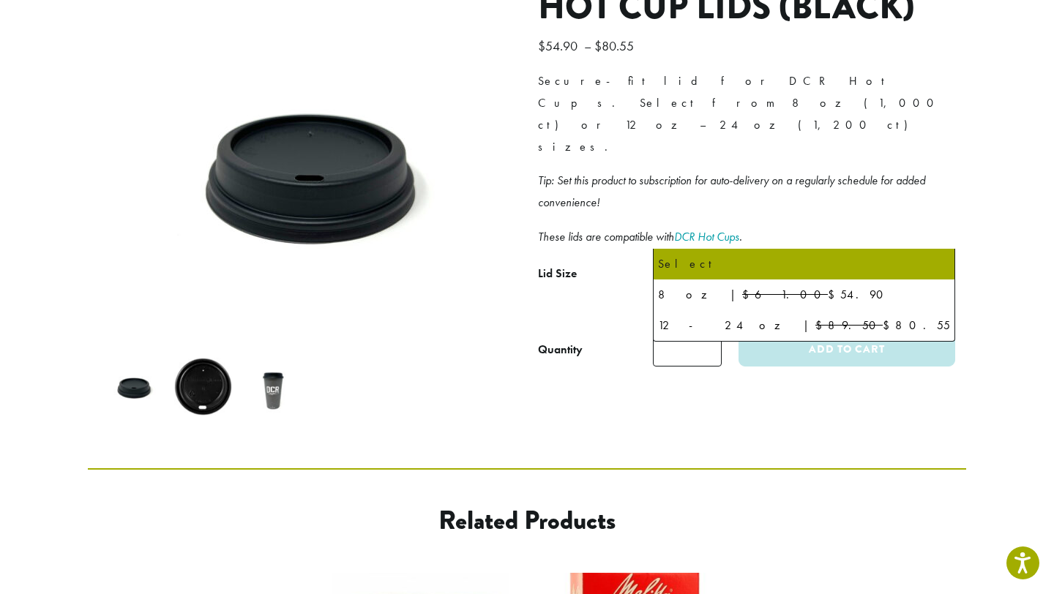
click at [684, 264] on span "Select" at bounding box center [686, 278] width 52 height 29
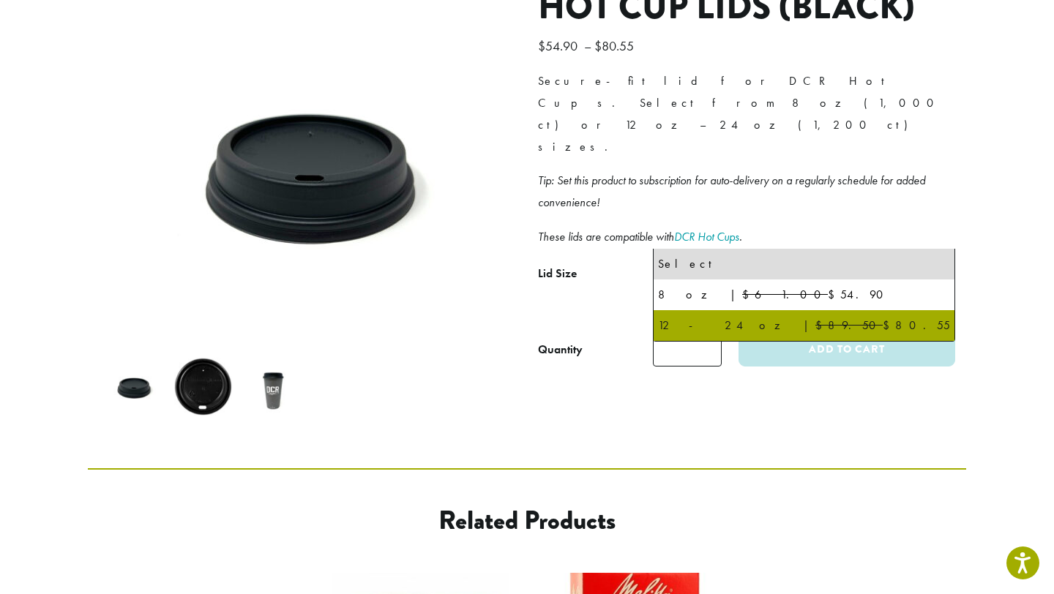
select select "********"
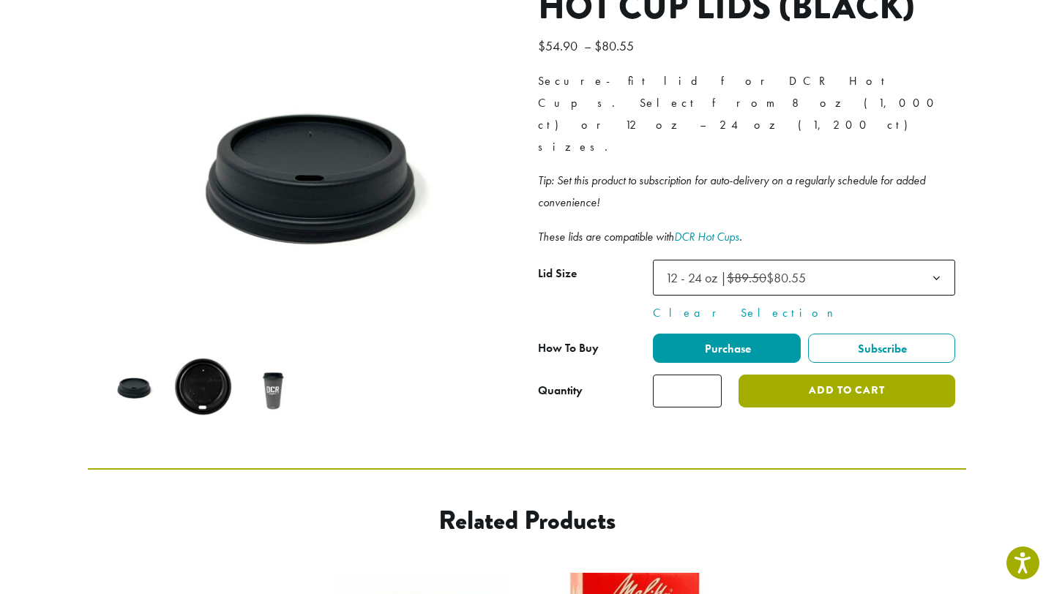
click at [779, 375] on button "Add to cart" at bounding box center [847, 391] width 217 height 33
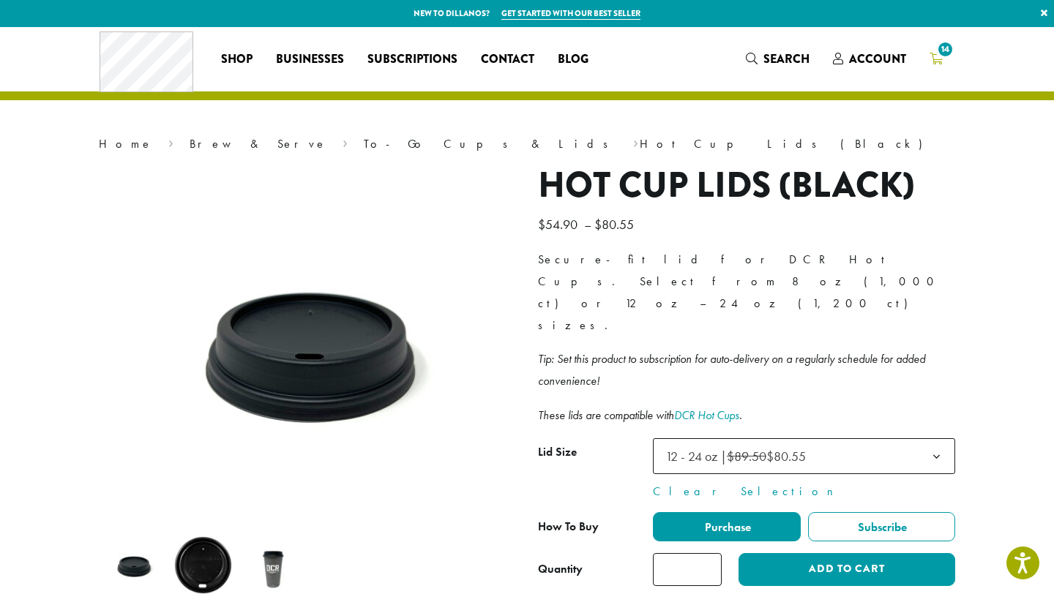
click at [936, 59] on icon "14" at bounding box center [936, 59] width 13 height 12
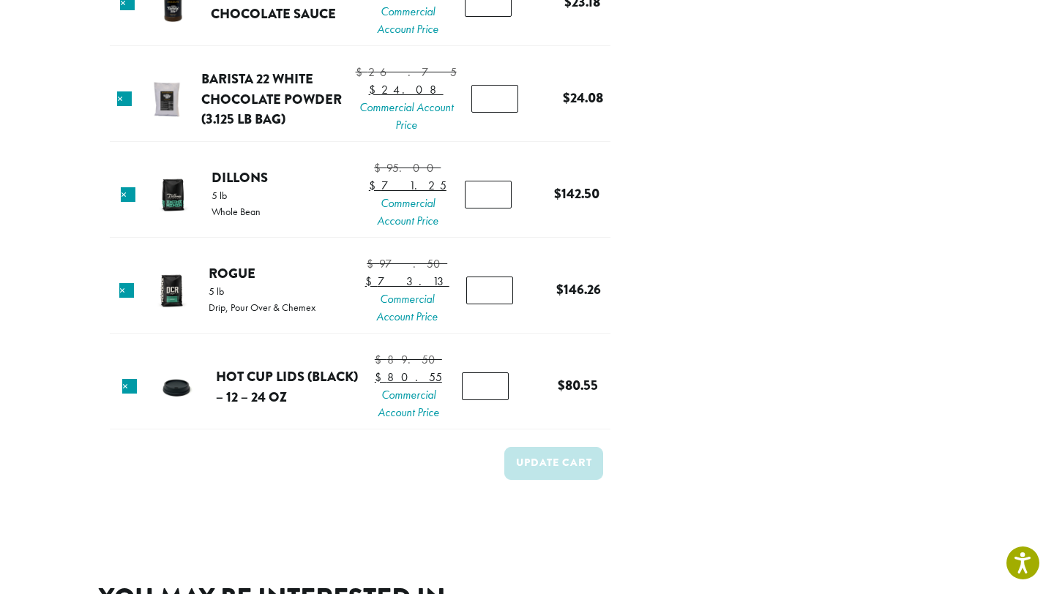
scroll to position [754, 0]
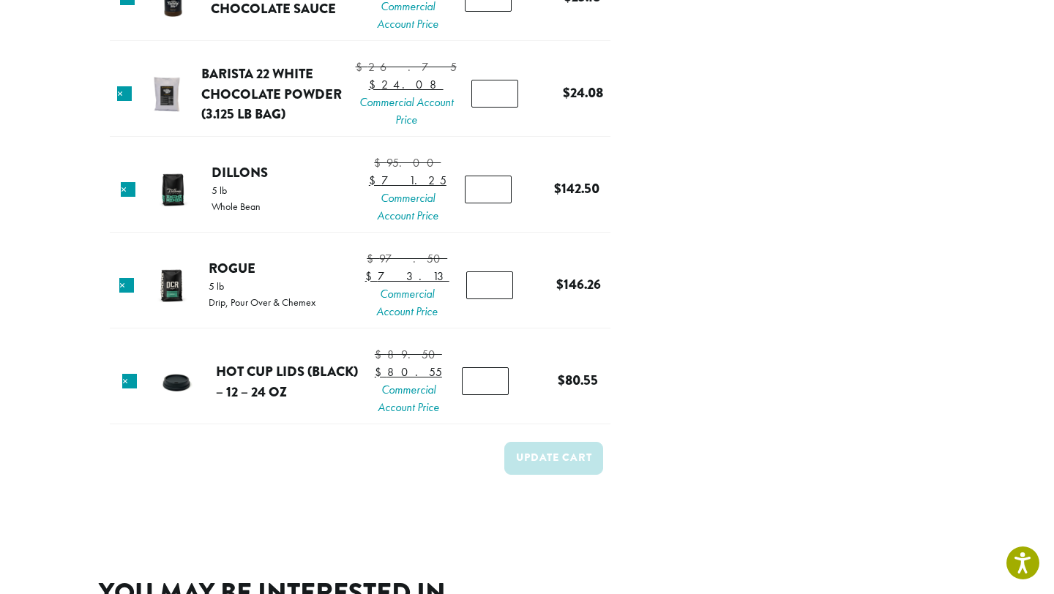
click at [482, 204] on input "*" at bounding box center [488, 190] width 47 height 28
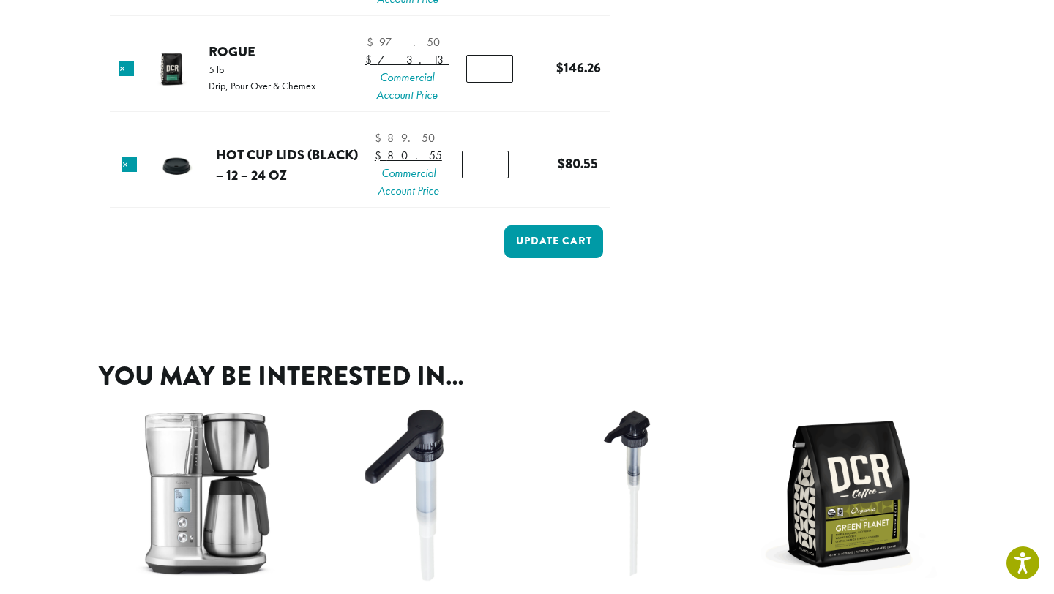
scroll to position [969, 0]
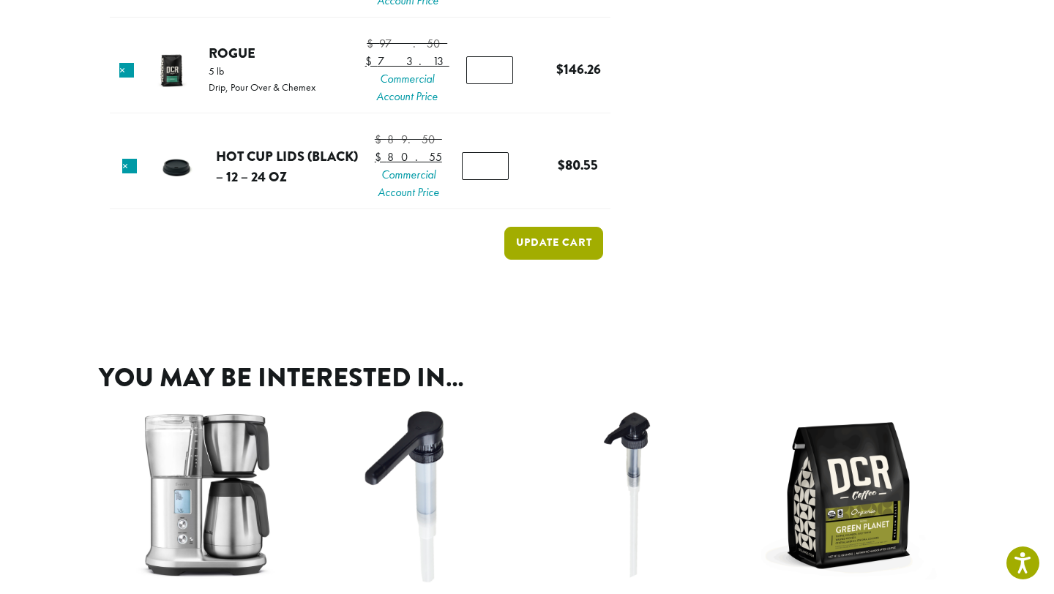
type input "*"
click at [543, 260] on button "Update cart" at bounding box center [553, 243] width 99 height 33
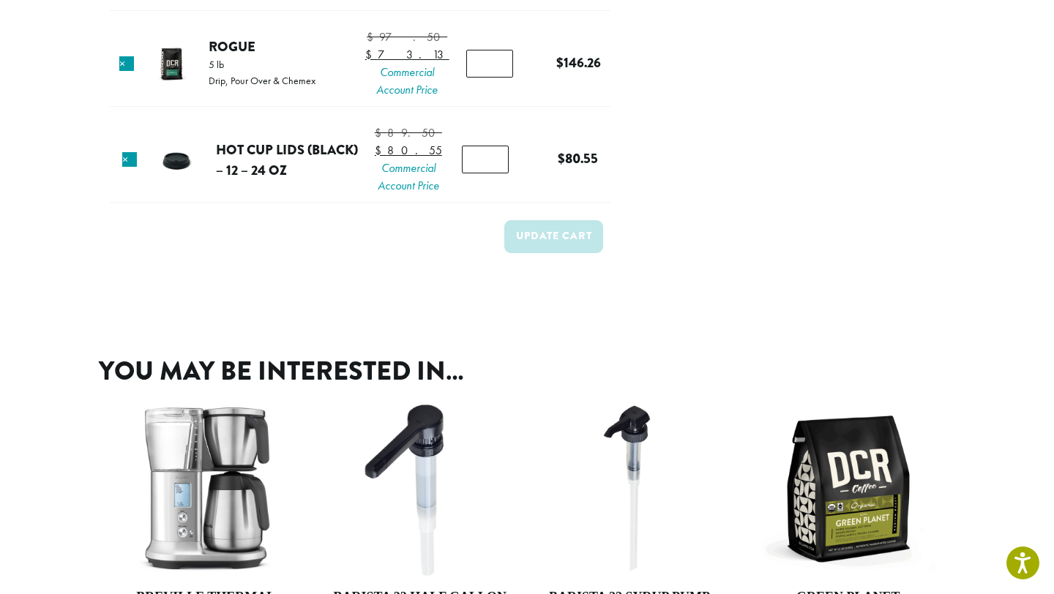
scroll to position [945, 0]
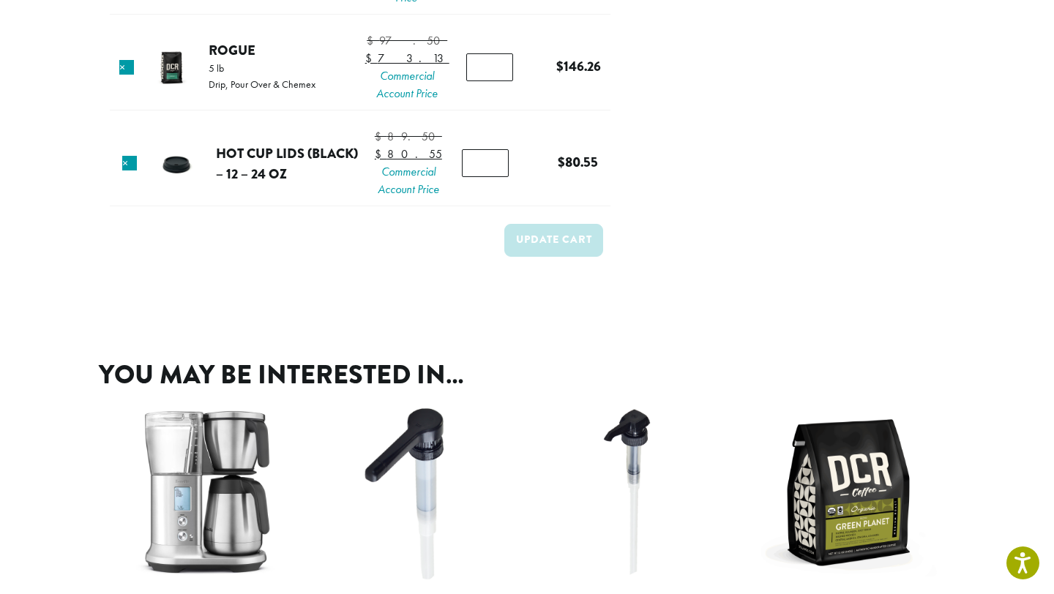
click at [483, 81] on input "*" at bounding box center [489, 67] width 47 height 28
type input "*"
click at [545, 257] on button "Update cart" at bounding box center [553, 240] width 99 height 33
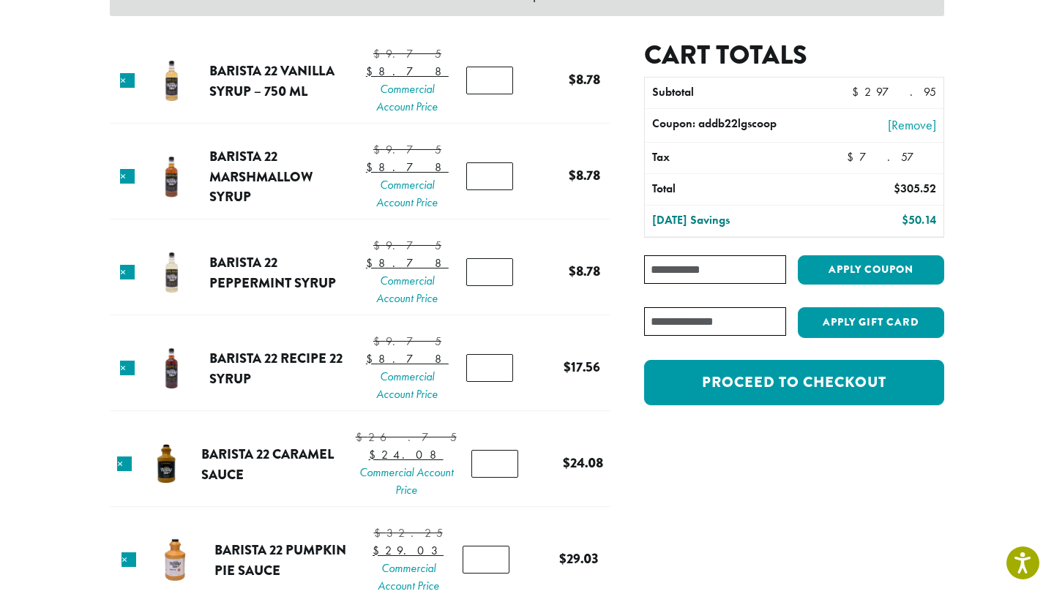
scroll to position [0, 0]
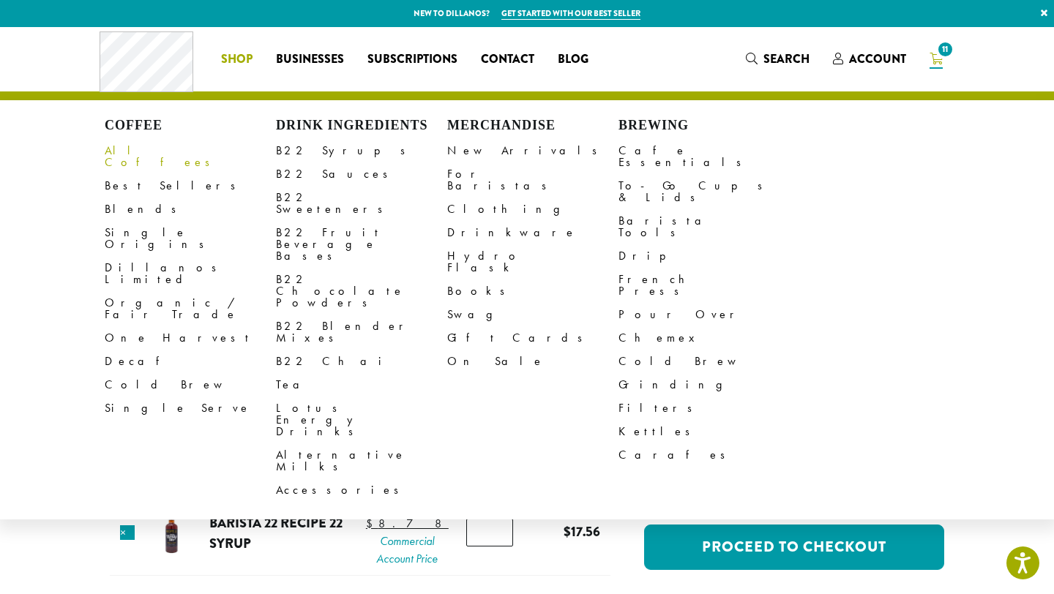
click at [132, 152] on link "All Coffees" at bounding box center [190, 156] width 171 height 35
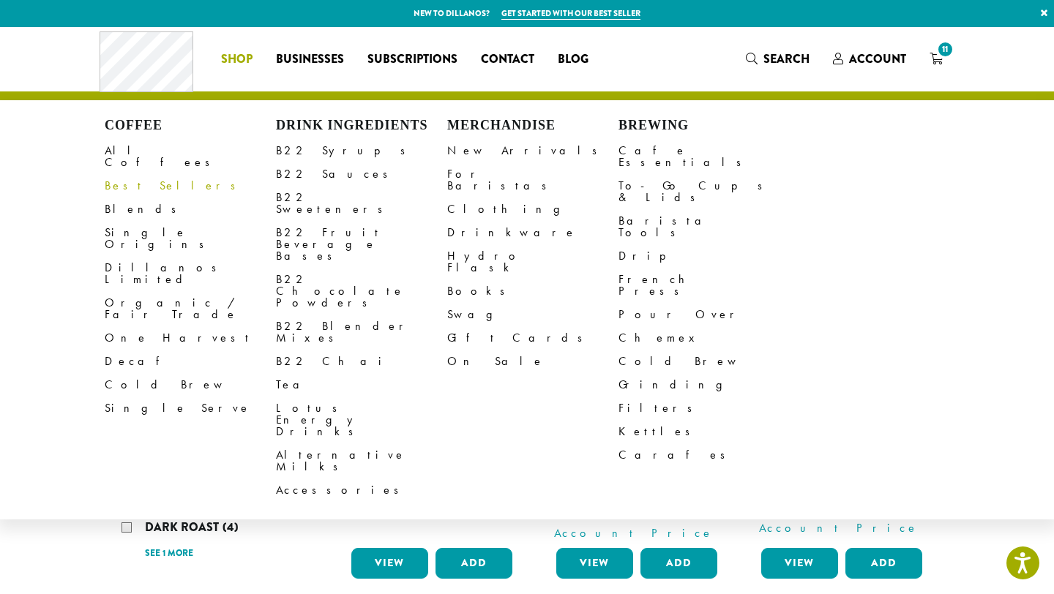
click at [130, 175] on link "Best Sellers" at bounding box center [190, 185] width 171 height 23
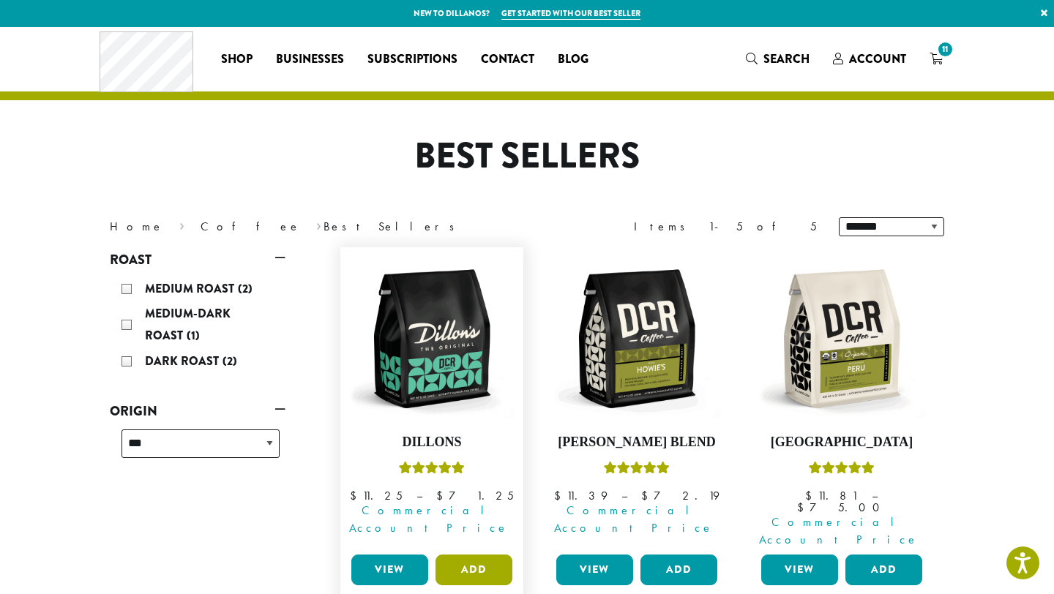
click at [470, 555] on button "Add" at bounding box center [474, 570] width 77 height 31
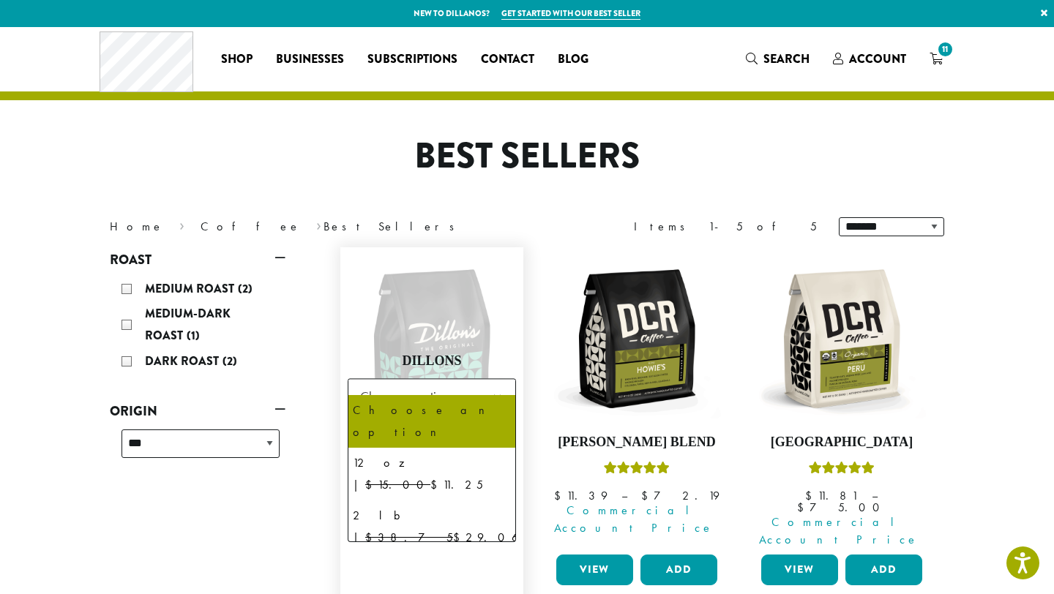
click at [406, 387] on span "Choose an option" at bounding box center [408, 396] width 109 height 29
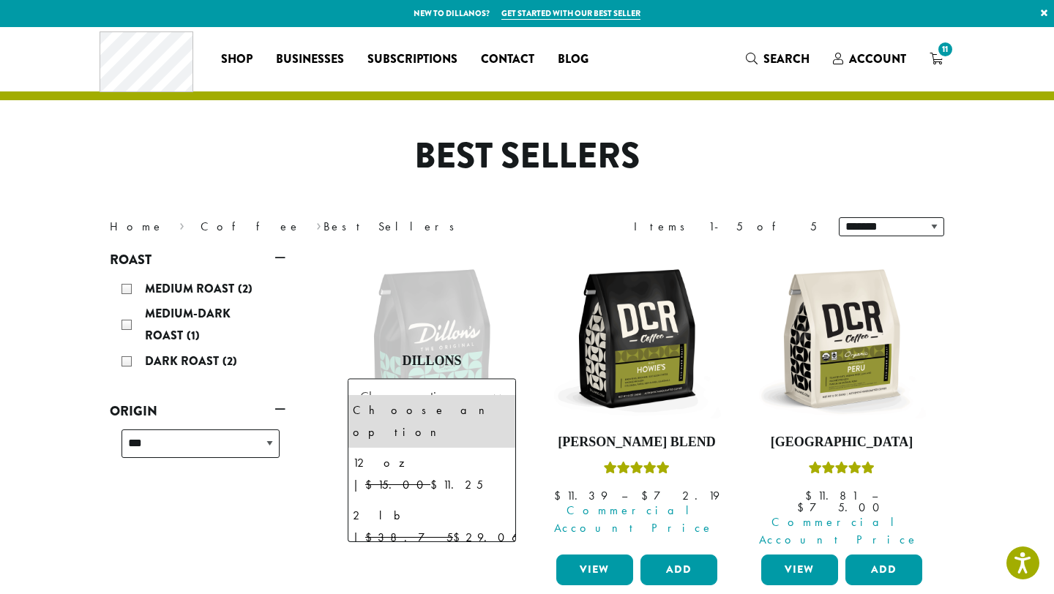
select select "**********"
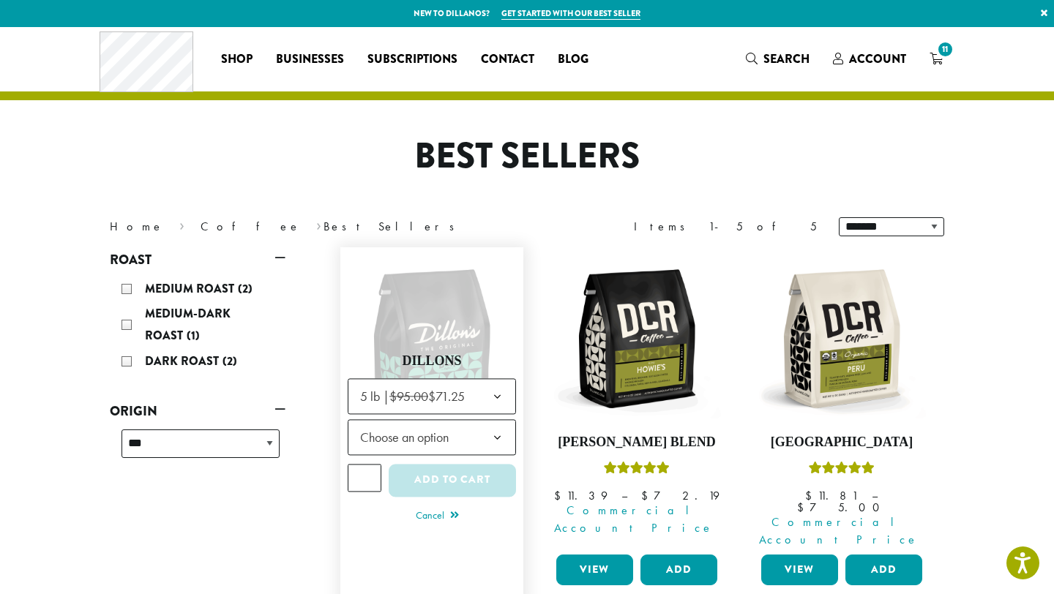
click at [379, 427] on span "Choose an option" at bounding box center [408, 437] width 109 height 29
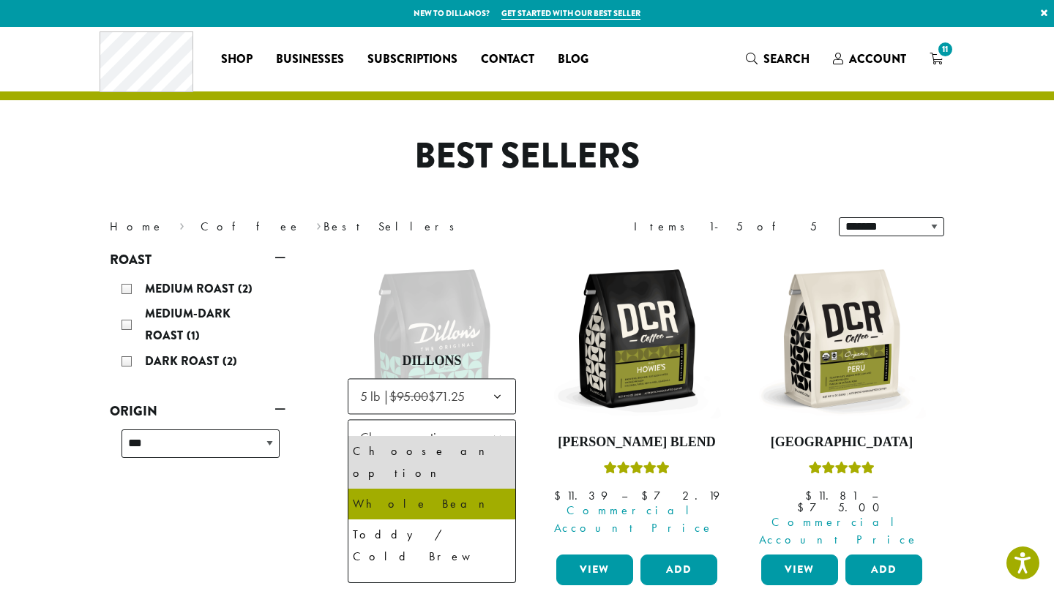
select select "**********"
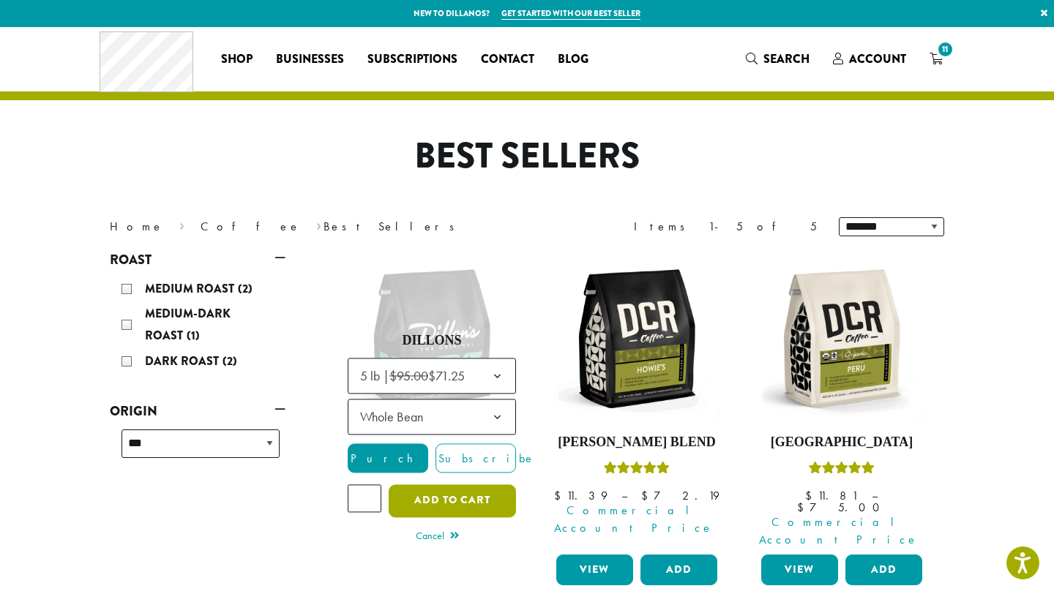
click at [420, 486] on button "Add to cart" at bounding box center [452, 501] width 127 height 33
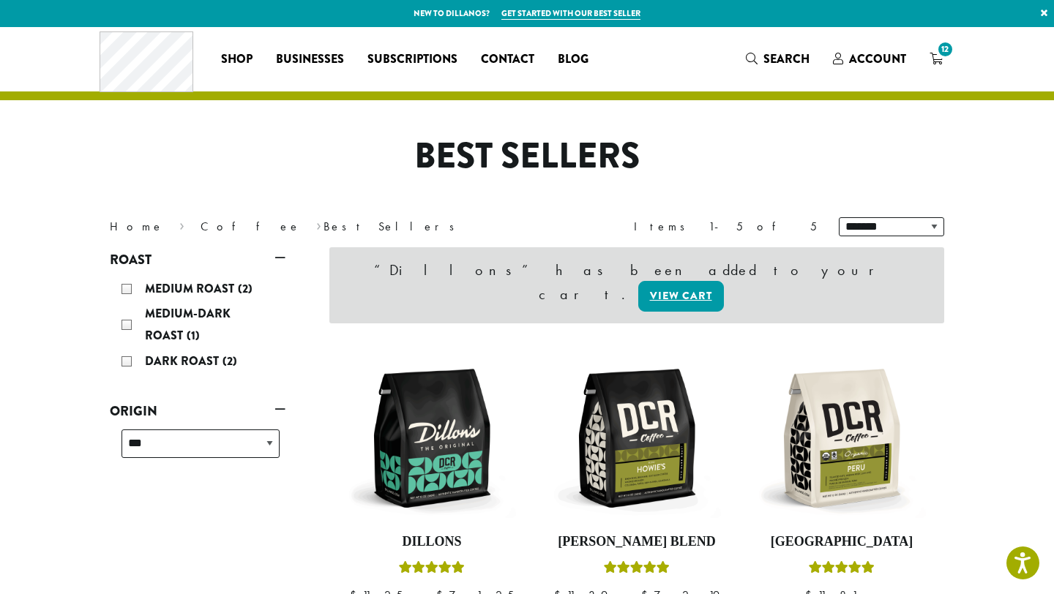
click at [944, 54] on span "12" at bounding box center [946, 50] width 20 height 20
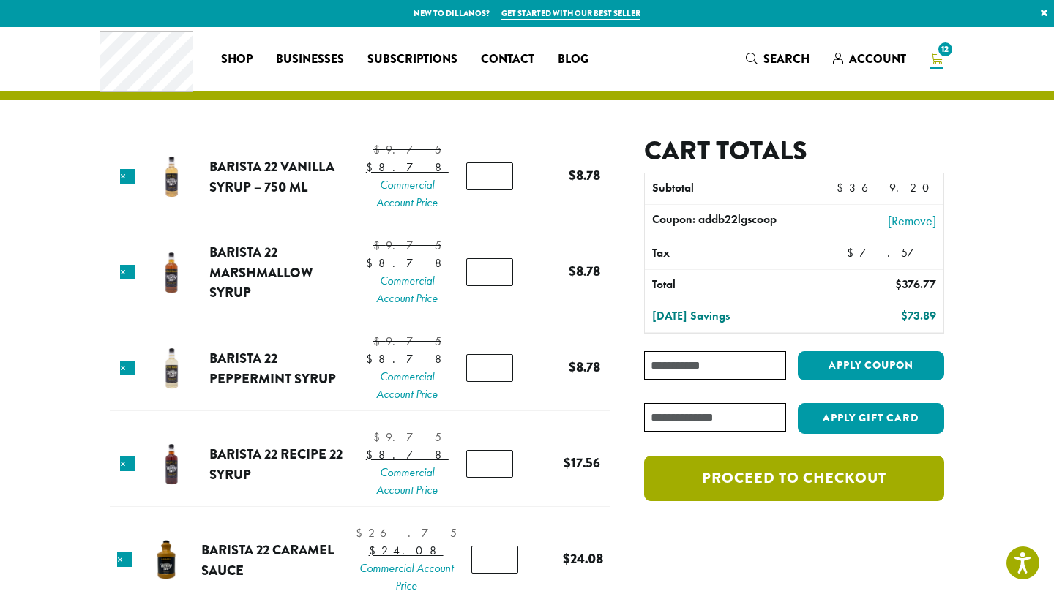
click at [766, 491] on link "Proceed to checkout" at bounding box center [794, 478] width 300 height 45
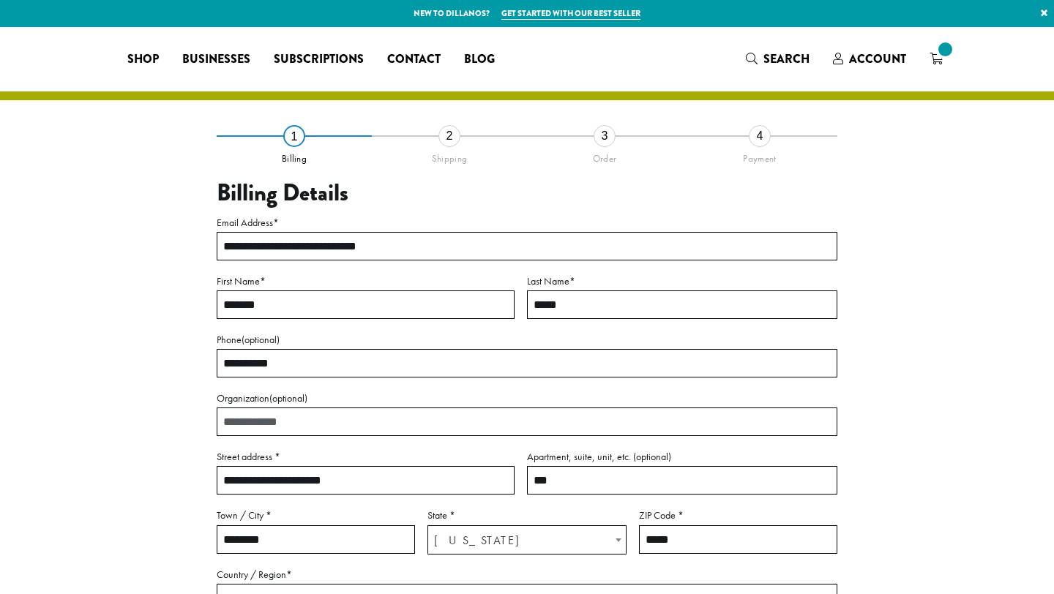
select select "**"
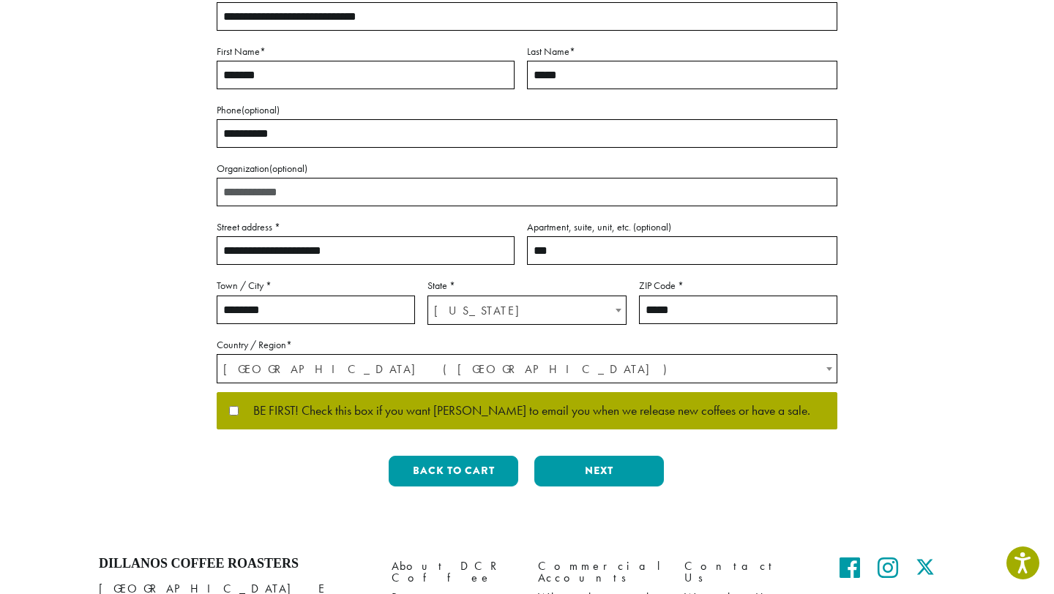
scroll to position [232, 0]
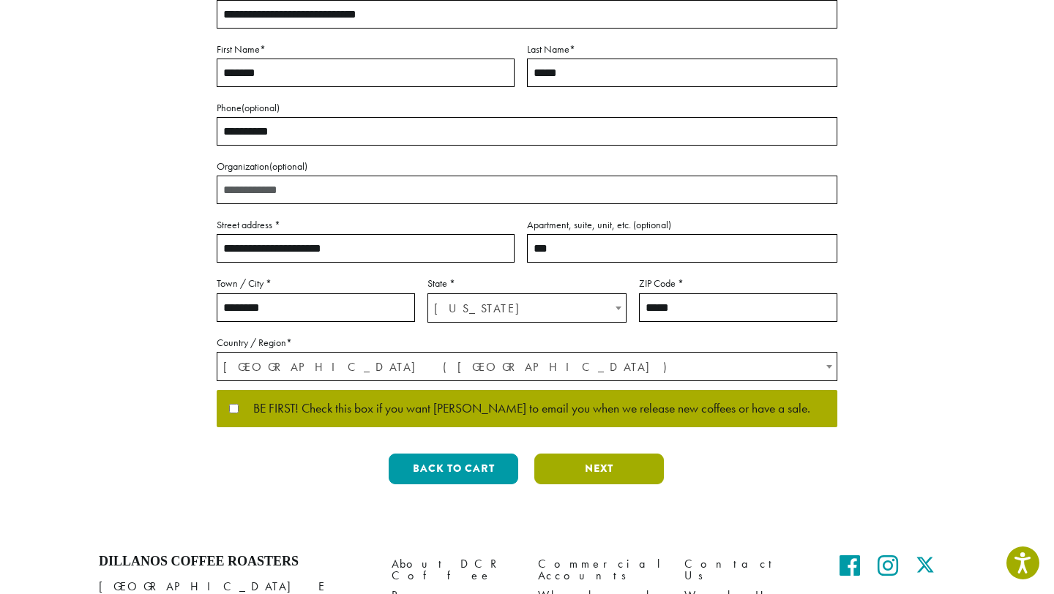
click at [608, 471] on button "Next" at bounding box center [599, 469] width 130 height 31
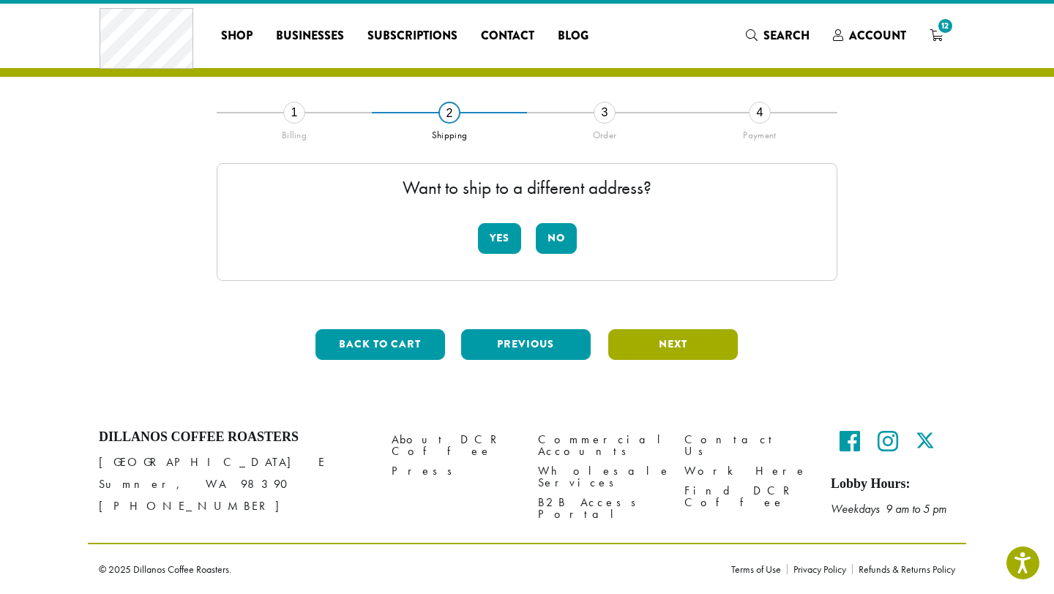
scroll to position [23, 0]
click at [486, 230] on button "Yes" at bounding box center [499, 238] width 43 height 31
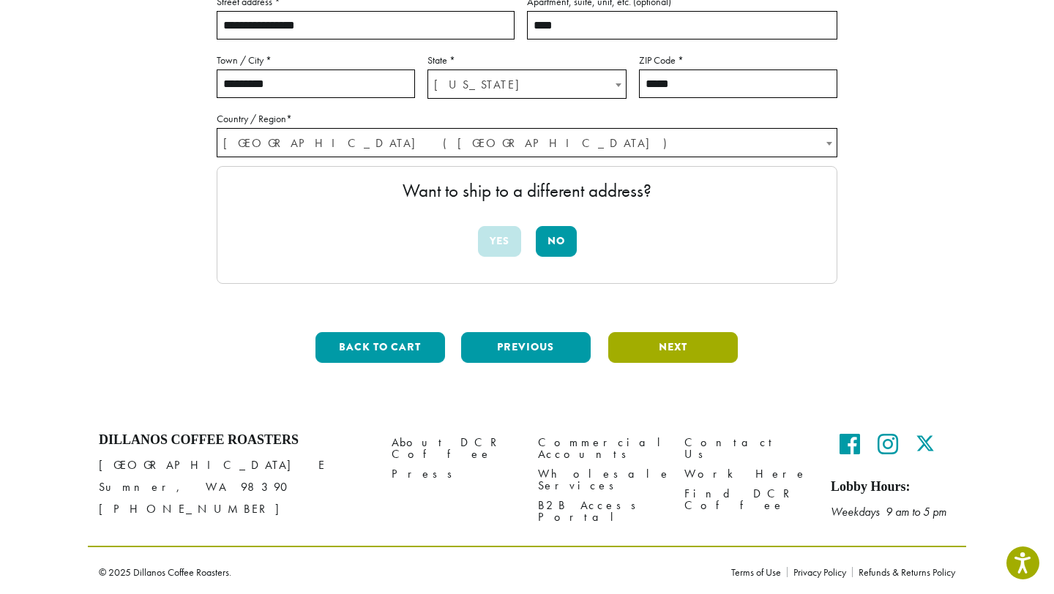
click at [658, 339] on button "Next" at bounding box center [673, 347] width 130 height 31
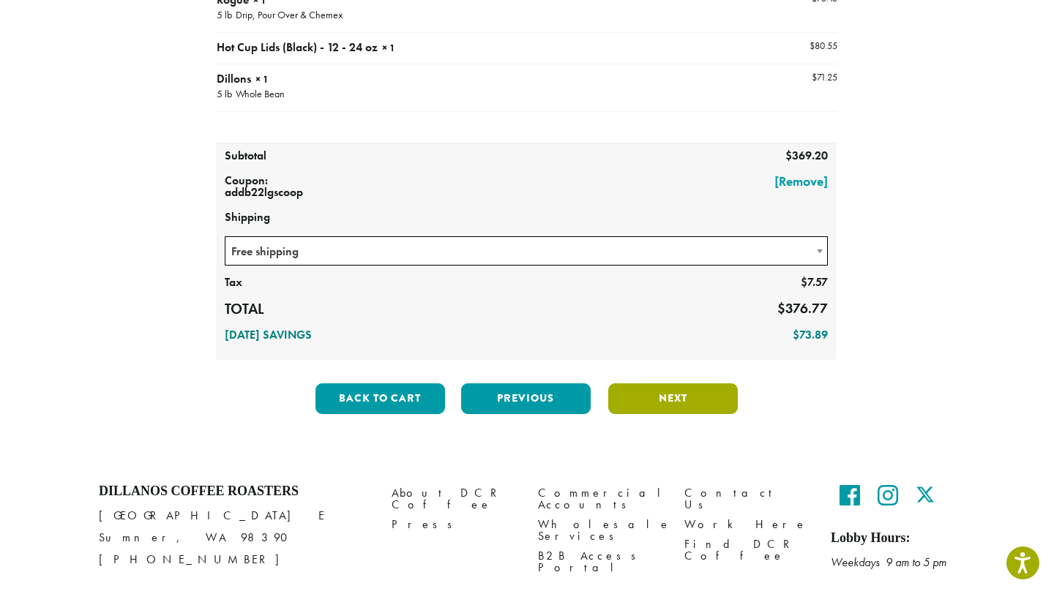
scroll to position [514, 0]
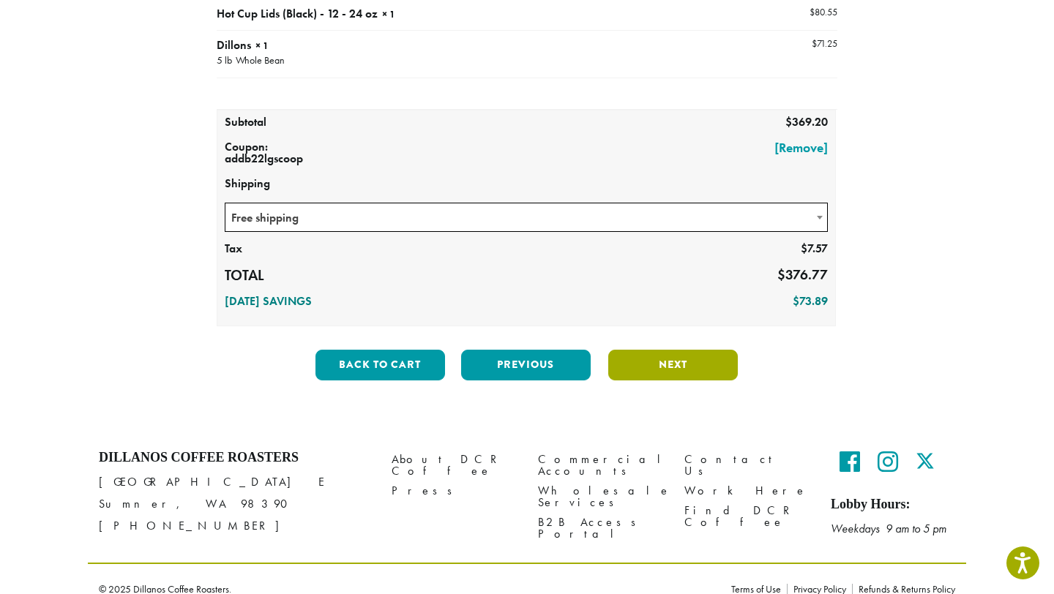
click at [671, 362] on button "Next" at bounding box center [673, 365] width 130 height 31
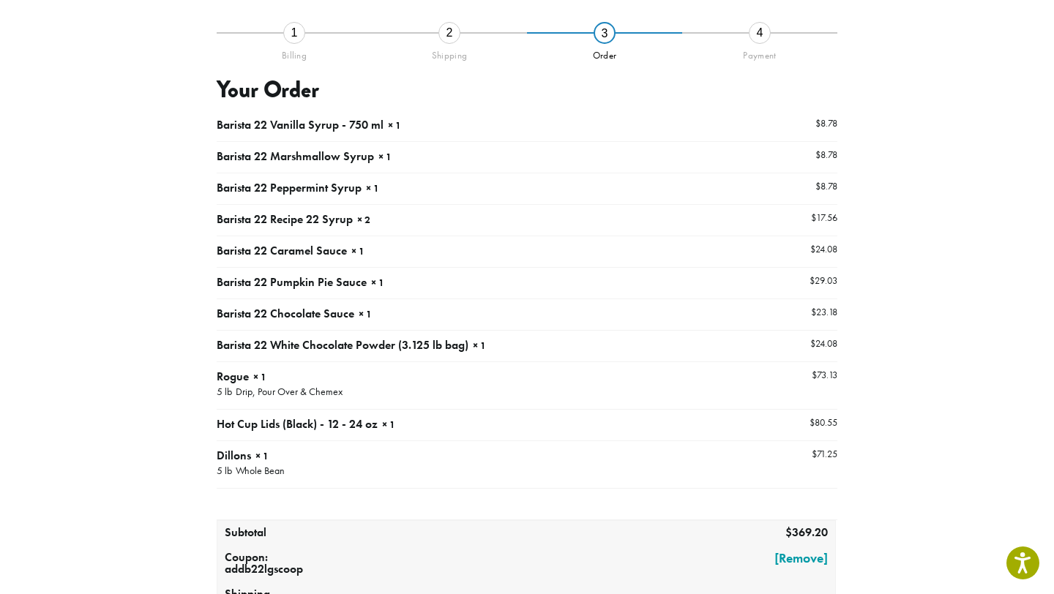
scroll to position [83, 0]
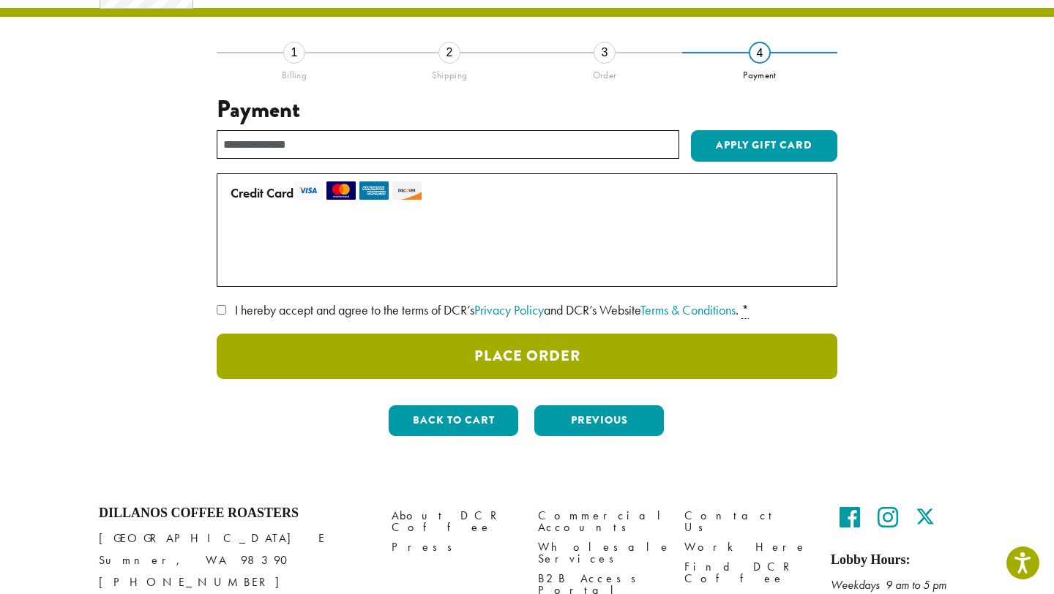
click at [390, 346] on button "Place Order" at bounding box center [527, 356] width 621 height 45
